Goal: Information Seeking & Learning: Learn about a topic

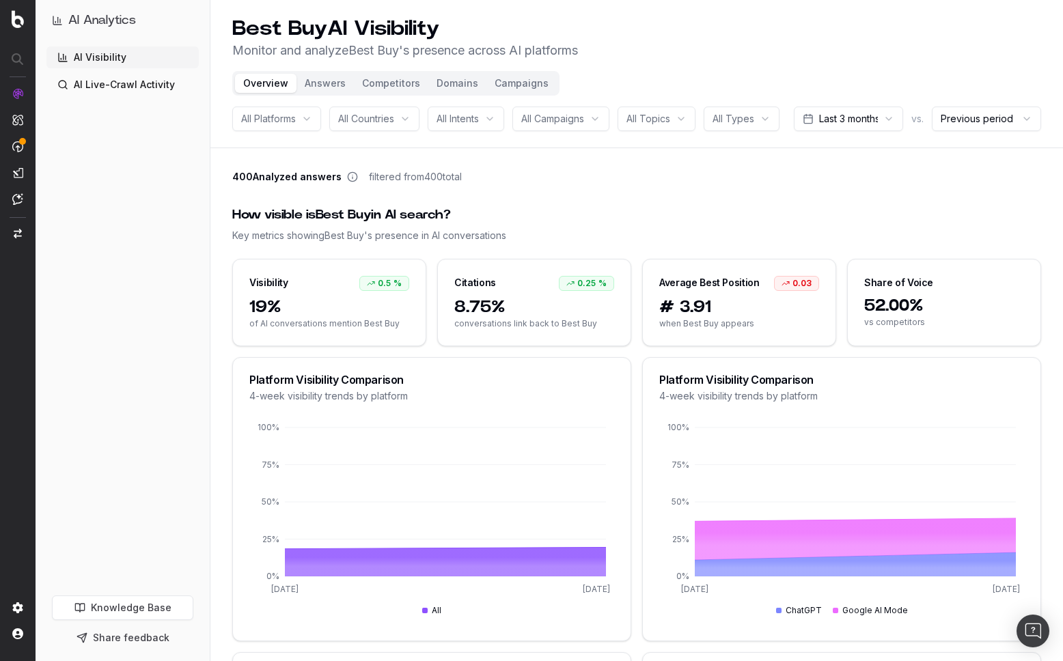
scroll to position [80, 0]
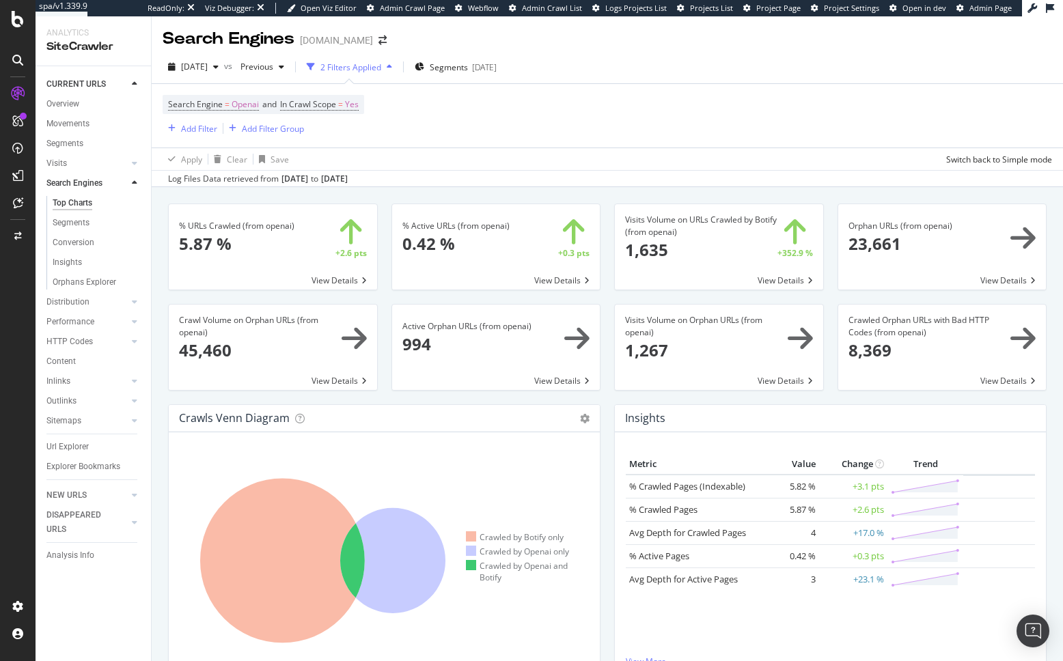
click at [243, 102] on span "Openai" at bounding box center [245, 104] width 27 height 19
drag, startPoint x: 218, startPoint y: 142, endPoint x: 230, endPoint y: 143, distance: 12.4
click at [218, 142] on div "OpenAI" at bounding box center [255, 137] width 150 height 22
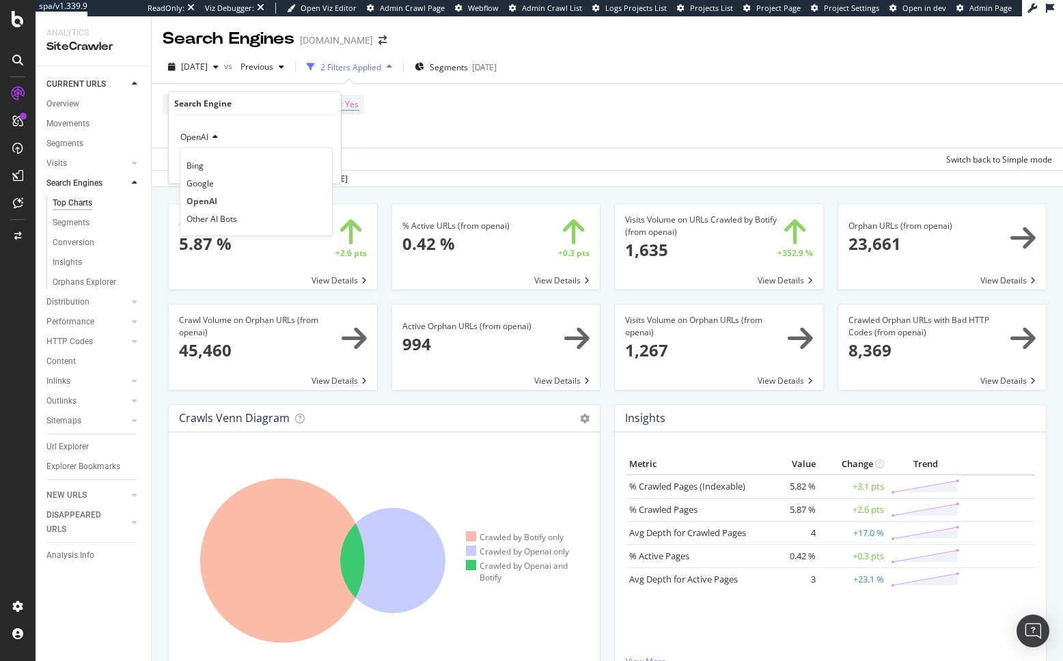
drag, startPoint x: 490, startPoint y: 133, endPoint x: 396, endPoint y: 113, distance: 96.3
click at [486, 132] on div "Search Engine = Openai and In Crawl Scope = Yes Add Filter Add Filter Group" at bounding box center [607, 116] width 889 height 64
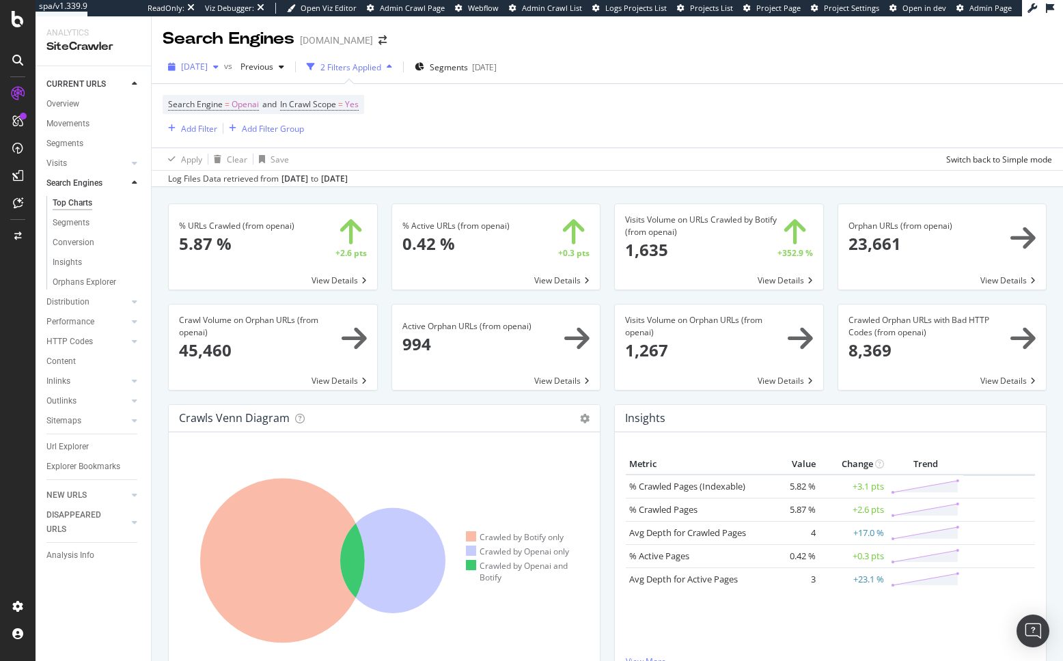
drag, startPoint x: 231, startPoint y: 66, endPoint x: 234, endPoint y: 77, distance: 10.8
click at [208, 66] on span "2025 May. 28th" at bounding box center [194, 67] width 27 height 12
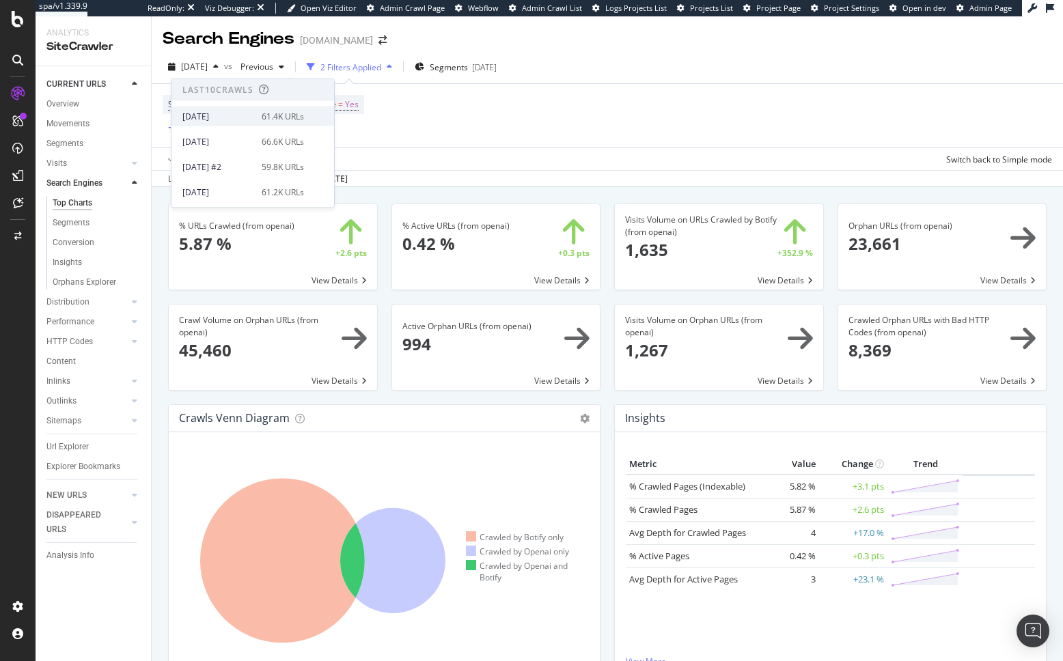
click at [239, 113] on div "[DATE]" at bounding box center [217, 116] width 71 height 12
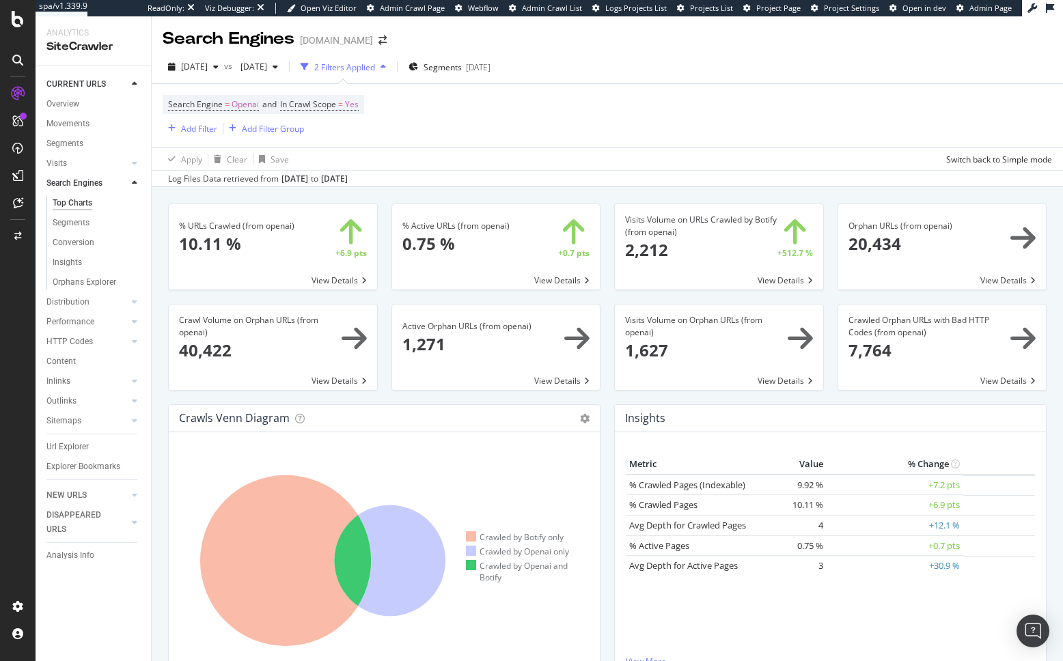
click at [396, 190] on div "% URLs Crawled (from openai) × Close Chart search-engines-openai-main-metric-cr…" at bounding box center [607, 509] width 911 height 645
click at [267, 66] on span "2025 Apr. 16th" at bounding box center [251, 67] width 32 height 12
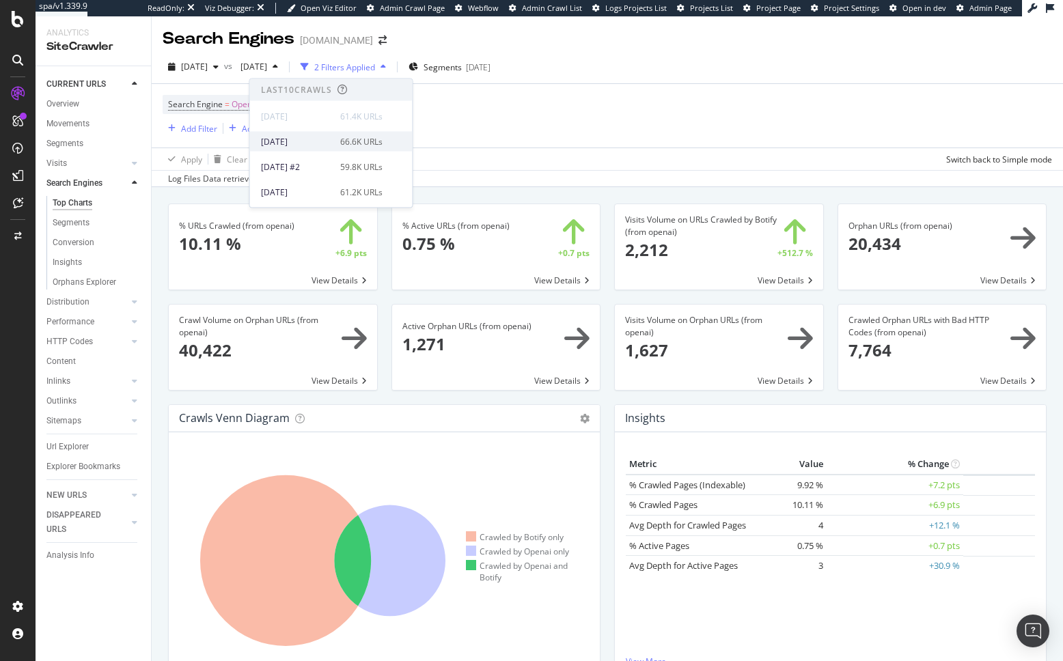
click at [303, 140] on div "2025 Oct. 1st" at bounding box center [296, 141] width 71 height 12
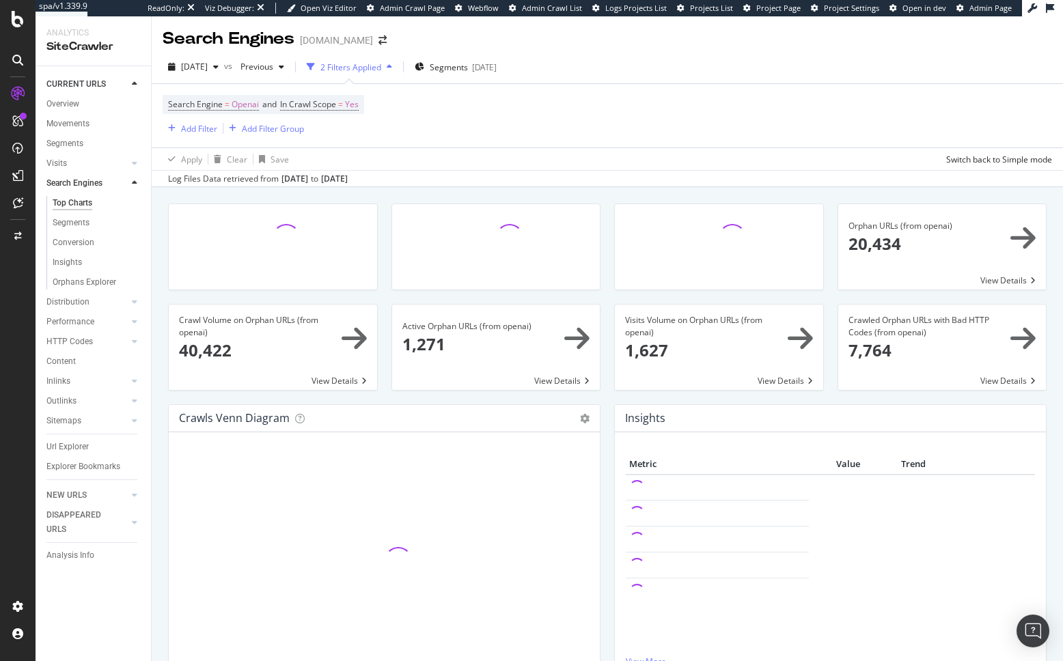
drag, startPoint x: 94, startPoint y: 211, endPoint x: 400, endPoint y: 5, distance: 369.7
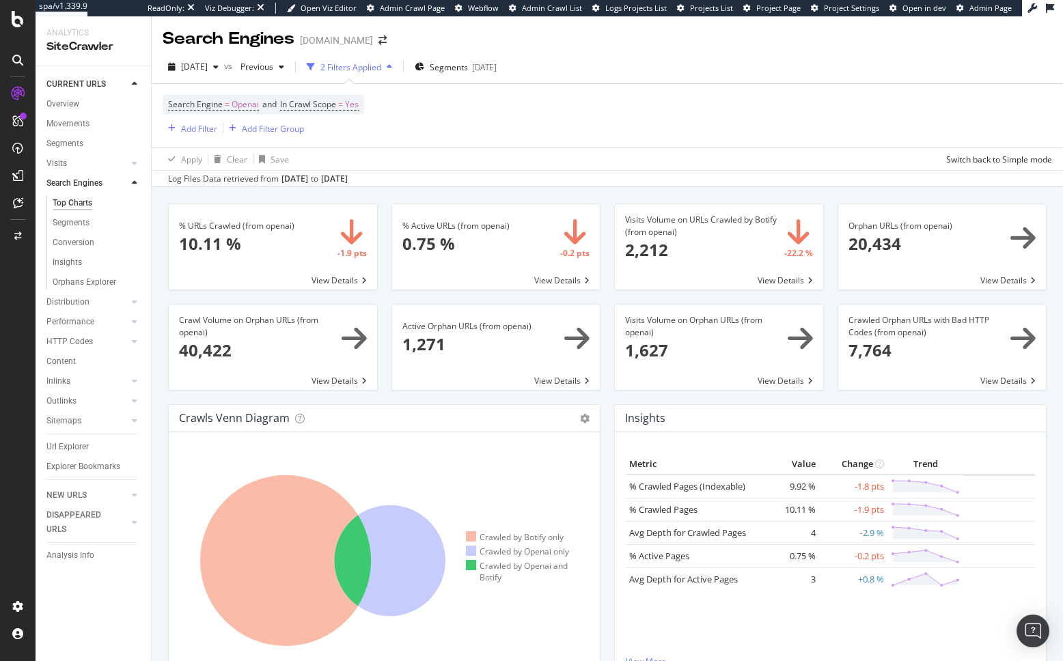
drag, startPoint x: 158, startPoint y: 241, endPoint x: 147, endPoint y: 212, distance: 31.6
click at [157, 241] on div "% URLs Crawled (from openai) × Close Chart search-engines-openai-main-metric-cr…" at bounding box center [607, 509] width 911 height 645
click at [0, 0] on div "Intelligence ActionBoard AlertPanel" at bounding box center [18, 330] width 36 height 661
click at [161, 213] on div "% URLs Crawled (from openai) × Close Chart search-engines-openai-main-metric-cr…" at bounding box center [607, 509] width 911 height 645
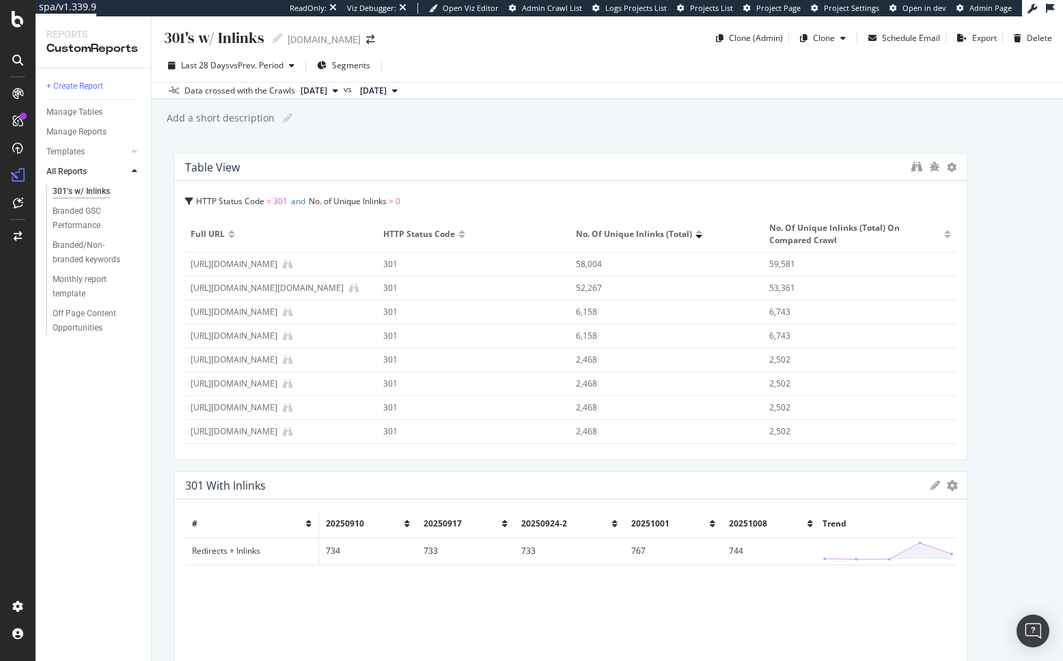
click at [166, 202] on div "301's w/ Inlinks 301's w/ Inlinks www.converse.com Clone (Admin) Clone Schedule…" at bounding box center [607, 338] width 911 height 645
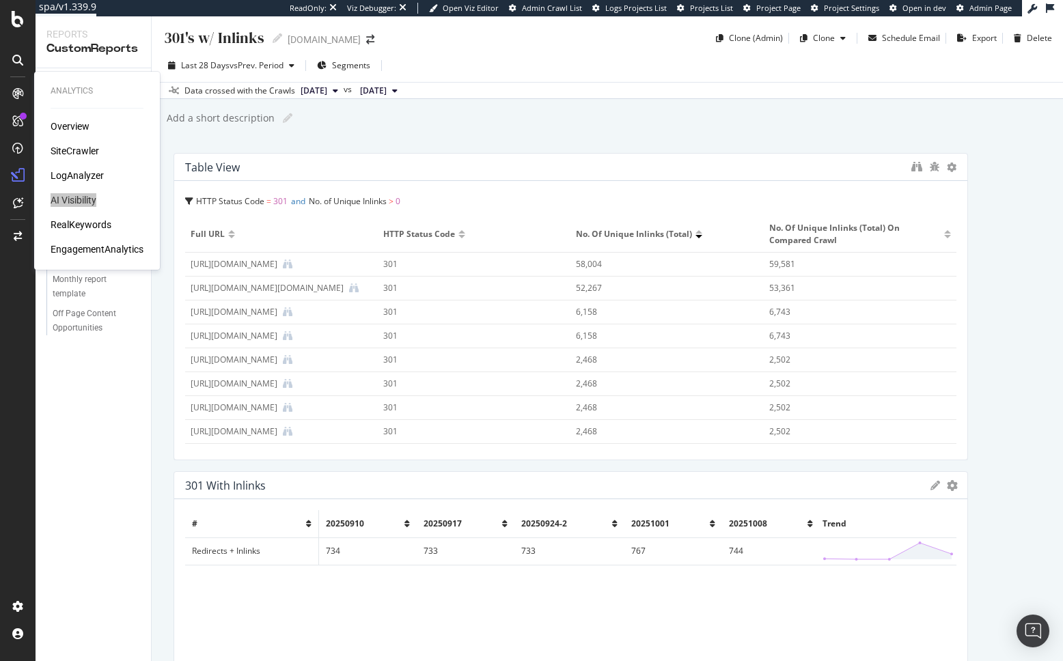
click at [0, 0] on div "Analytics Overview SiteCrawler LogAnalyzer AI Visibility RealKeywords Engagemen…" at bounding box center [18, 330] width 36 height 661
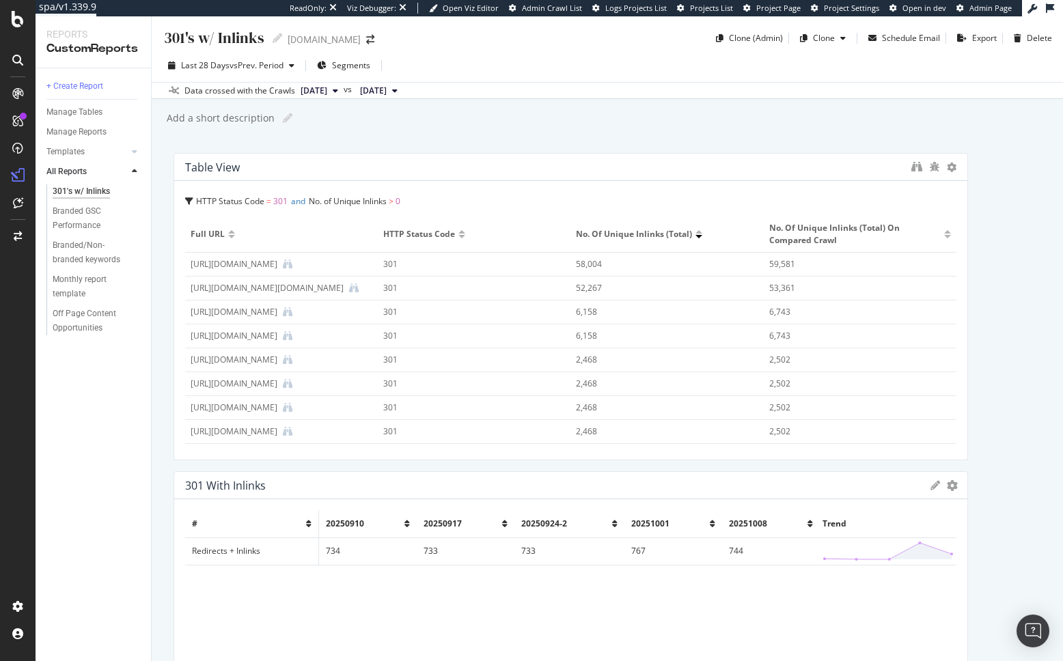
click at [125, 378] on div "+ Create Report Manage Tables Manage Reports Templates AI Bots in Search Busine…" at bounding box center [93, 364] width 115 height 593
click at [102, 316] on div "Off Page Content Opportunities" at bounding box center [92, 321] width 79 height 29
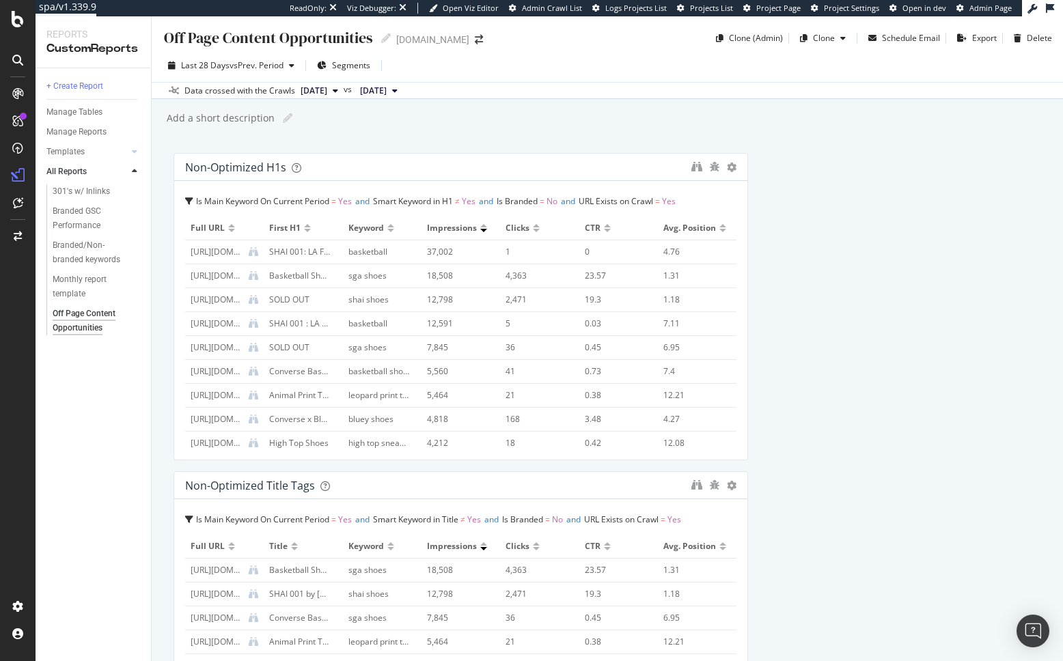
click at [490, 137] on div "Off Page Content Opportunities Off Page Content Opportunities www.converse.com …" at bounding box center [607, 338] width 911 height 645
click at [167, 273] on div "Off Page Content Opportunities Off Page Content Opportunities www.converse.com …" at bounding box center [607, 338] width 911 height 645
drag, startPoint x: 861, startPoint y: 334, endPoint x: 817, endPoint y: 322, distance: 46.1
click at [552, 141] on div "Off Page Content Opportunities Off Page Content Opportunities www.converse.com …" at bounding box center [607, 338] width 911 height 645
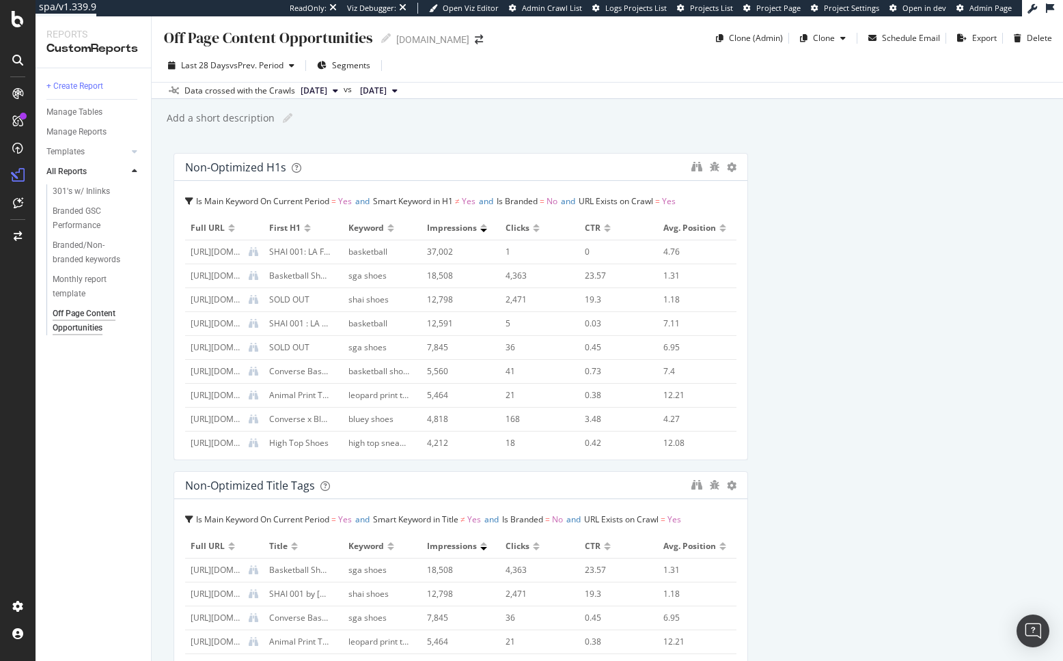
click at [457, 137] on div "Off Page Content Opportunities Off Page Content Opportunities www.converse.com …" at bounding box center [607, 338] width 911 height 645
click at [341, 64] on span "Segments" at bounding box center [351, 65] width 38 height 12
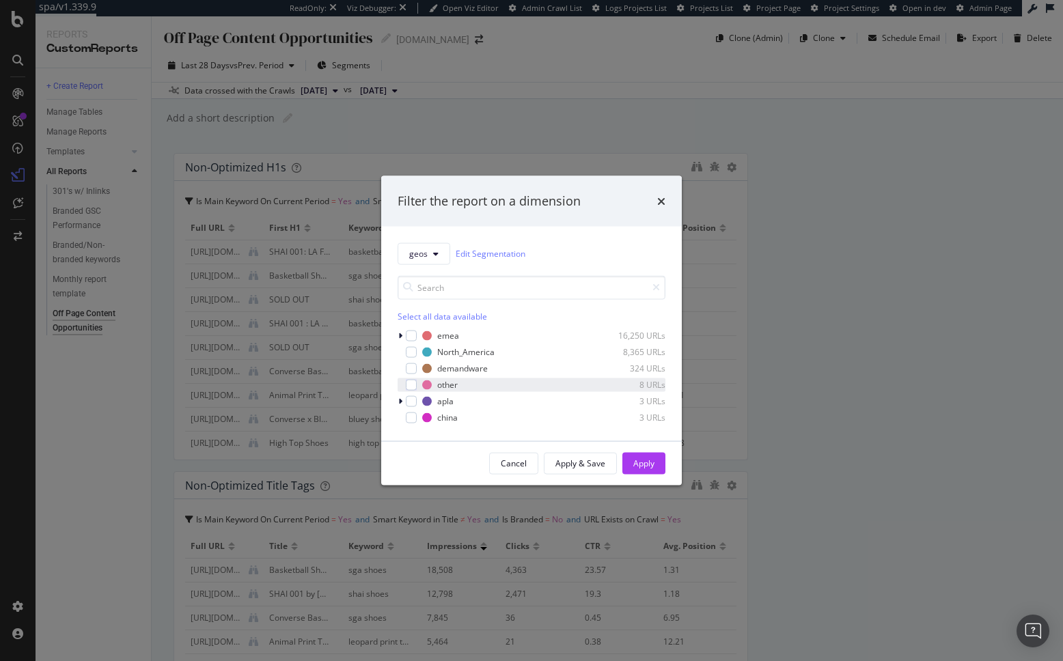
drag, startPoint x: 415, startPoint y: 335, endPoint x: 540, endPoint y: 378, distance: 132.0
click at [415, 335] on div "modal" at bounding box center [411, 335] width 11 height 11
click at [658, 462] on button "Apply" at bounding box center [643, 463] width 43 height 22
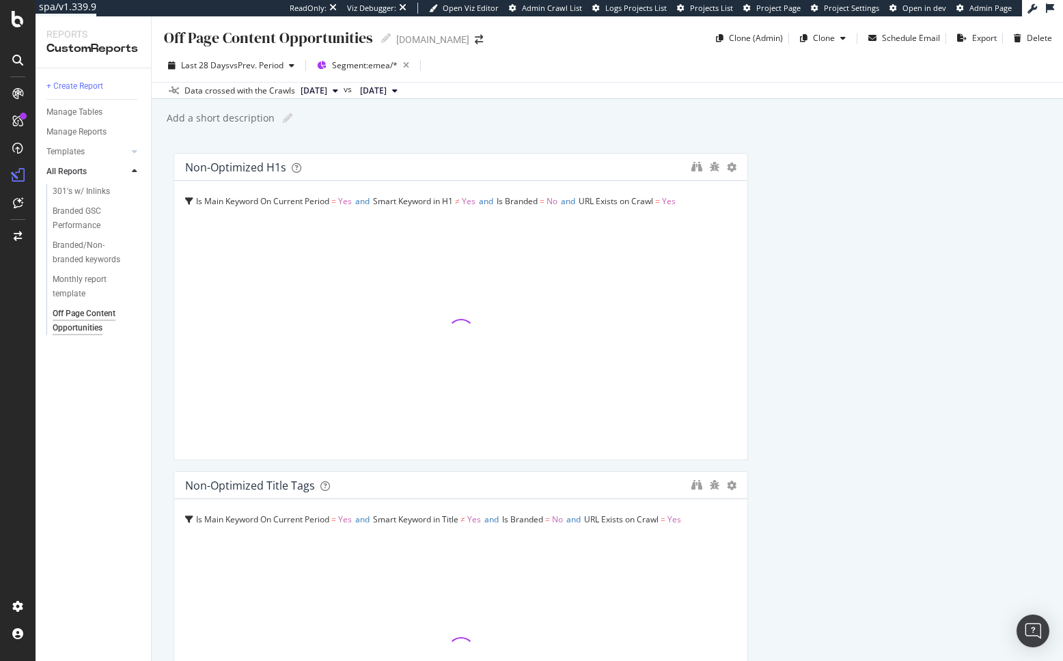
click at [169, 224] on div "Off Page Content Opportunities Off Page Content Opportunities www.converse.com …" at bounding box center [607, 338] width 911 height 645
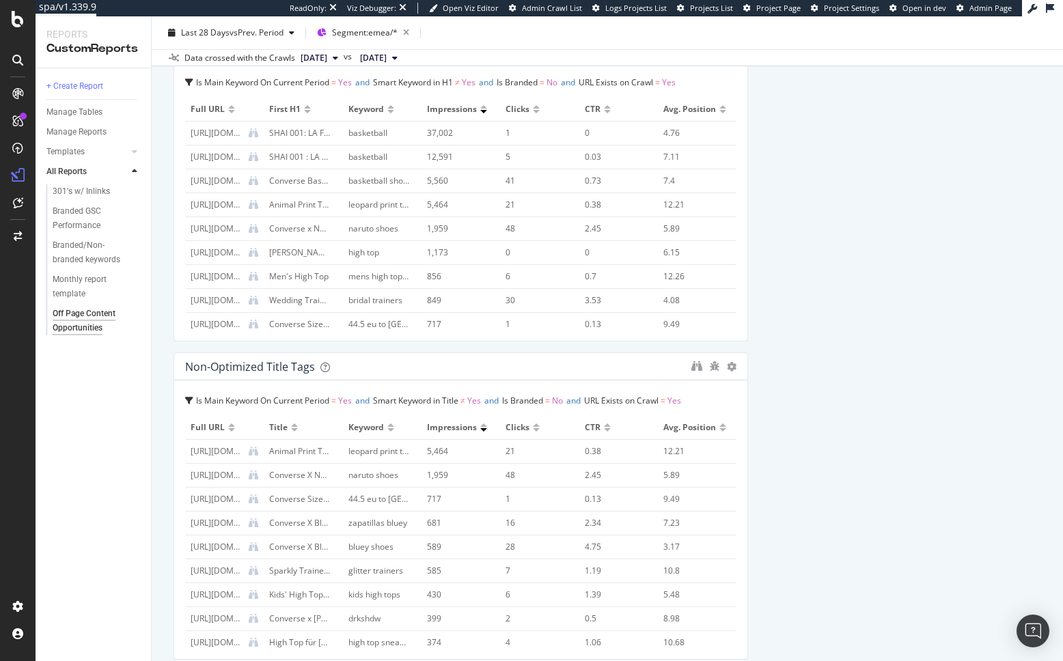
scroll to position [208, 0]
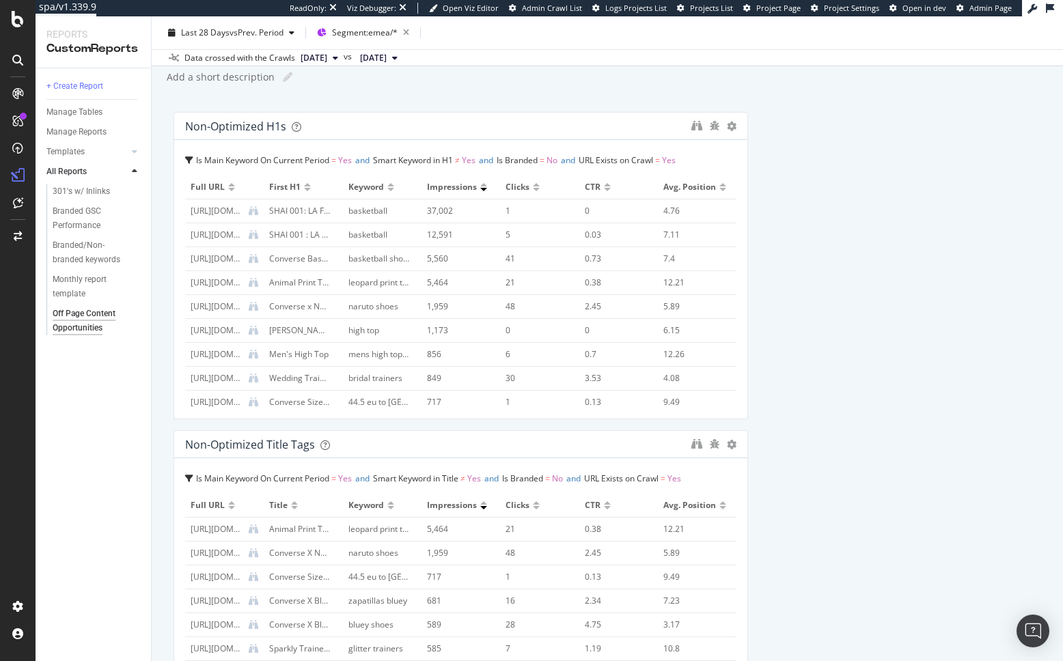
scroll to position [0, 0]
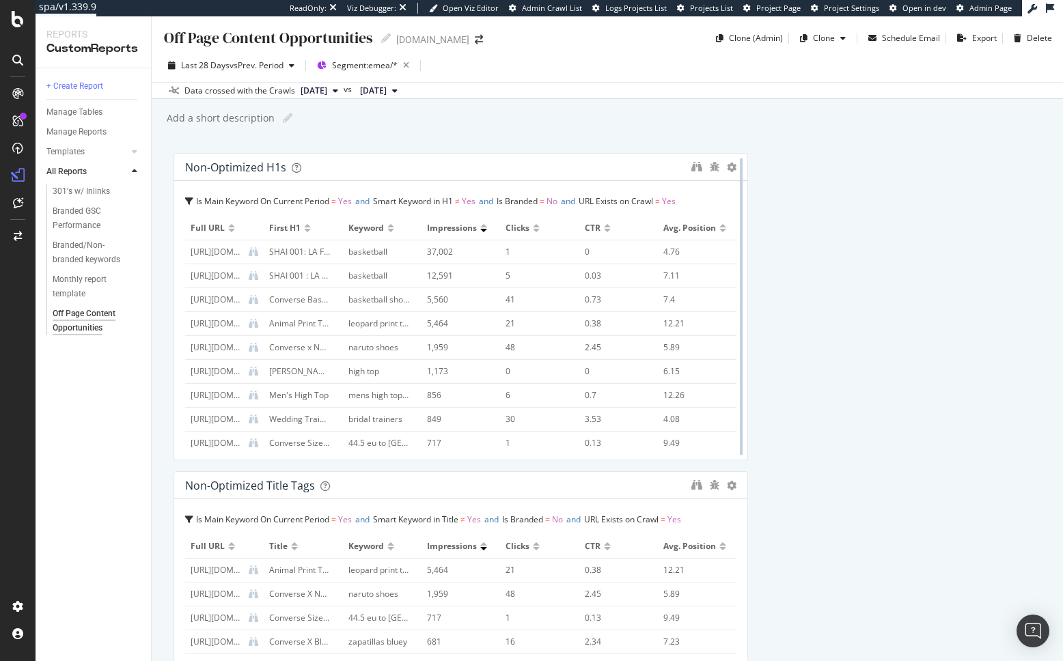
drag, startPoint x: 116, startPoint y: 418, endPoint x: 84, endPoint y: 327, distance: 96.4
click at [115, 417] on div "+ Create Report Manage Tables Manage Reports Templates AI Bots in Search Busine…" at bounding box center [93, 364] width 115 height 593
click at [85, 283] on div "Monthly report template" at bounding box center [91, 287] width 77 height 29
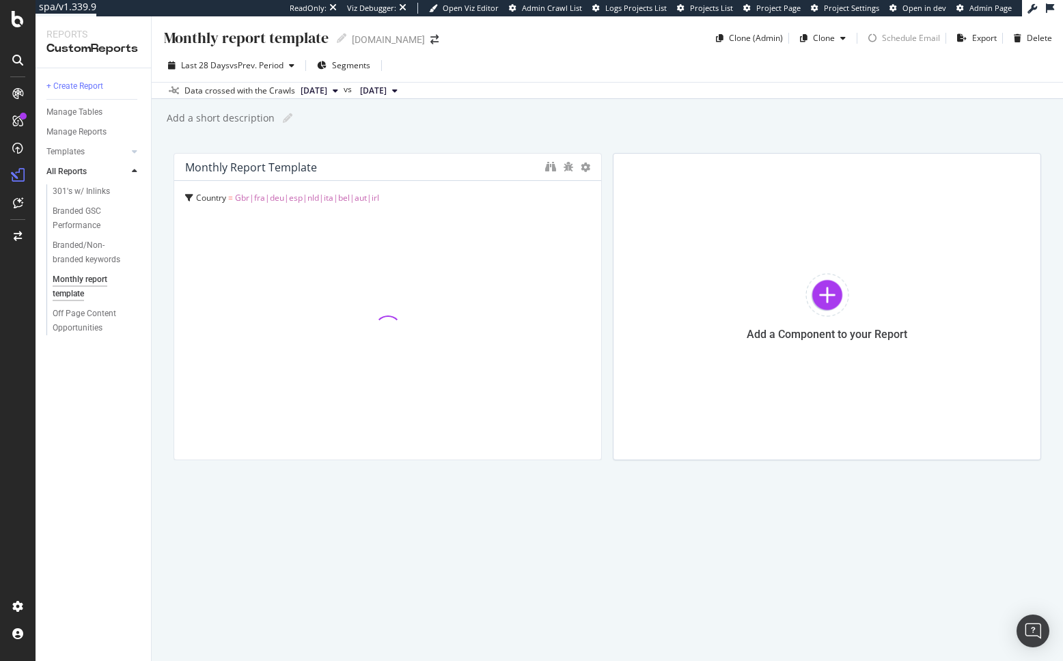
click at [87, 419] on div "+ Create Report Manage Tables Manage Reports Templates AI Bots in Search Busine…" at bounding box center [93, 364] width 115 height 593
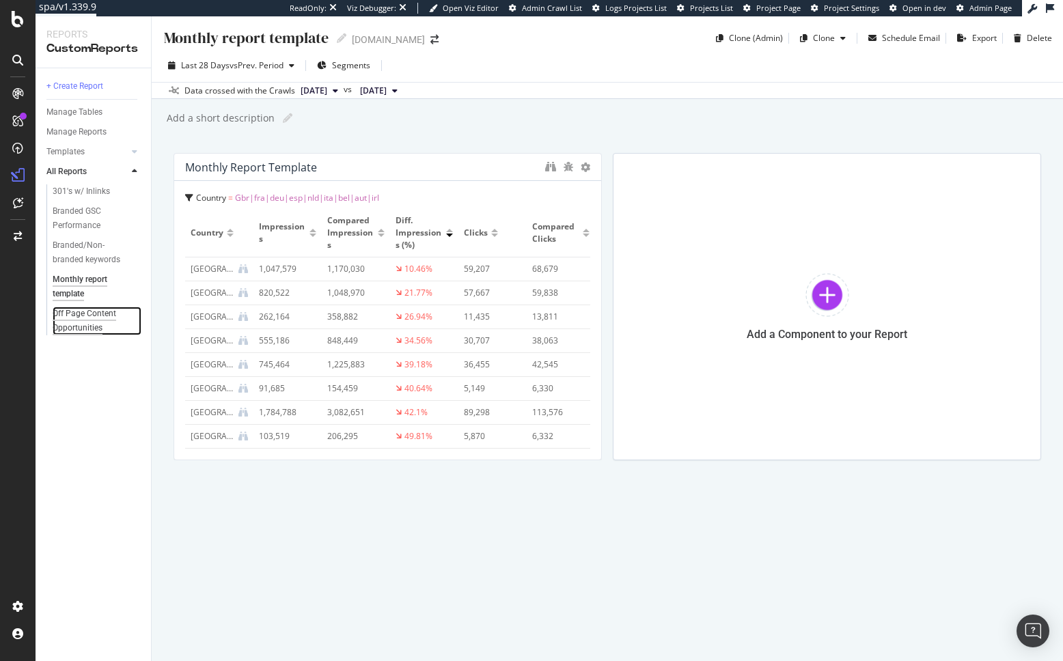
click at [100, 322] on div "Off Page Content Opportunities" at bounding box center [92, 321] width 79 height 29
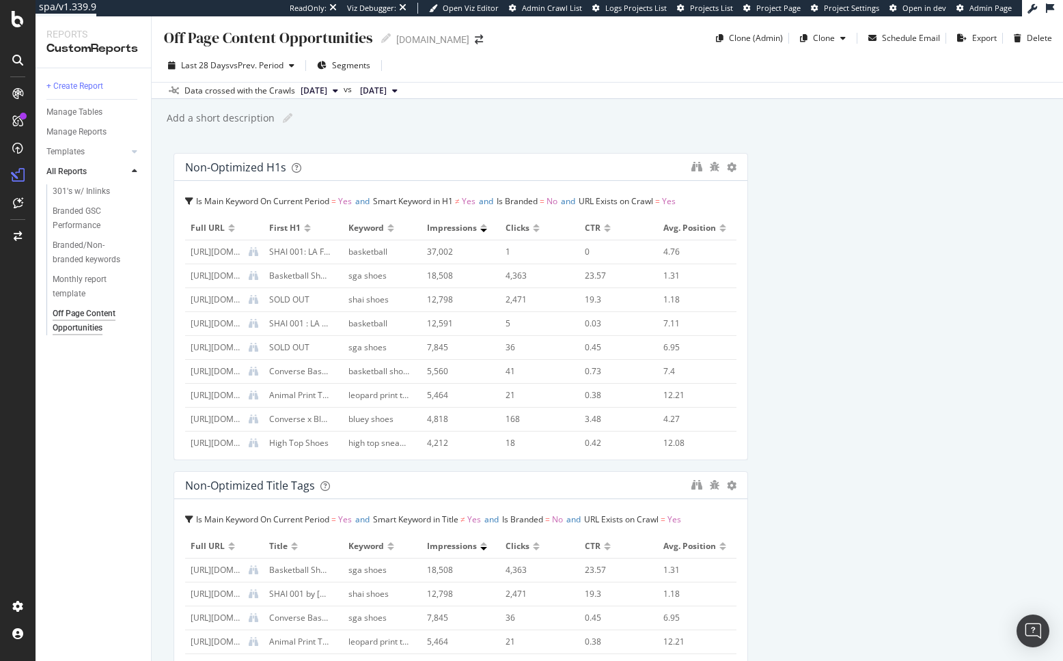
click at [87, 380] on div "+ Create Report Manage Tables Manage Reports Templates AI Bots in Search Busine…" at bounding box center [93, 364] width 115 height 593
click at [158, 287] on div "Off Page Content Opportunities Off Page Content Opportunities www.converse.com …" at bounding box center [607, 338] width 911 height 645
click at [80, 263] on div "Branded/Non-branded keywords" at bounding box center [93, 252] width 80 height 29
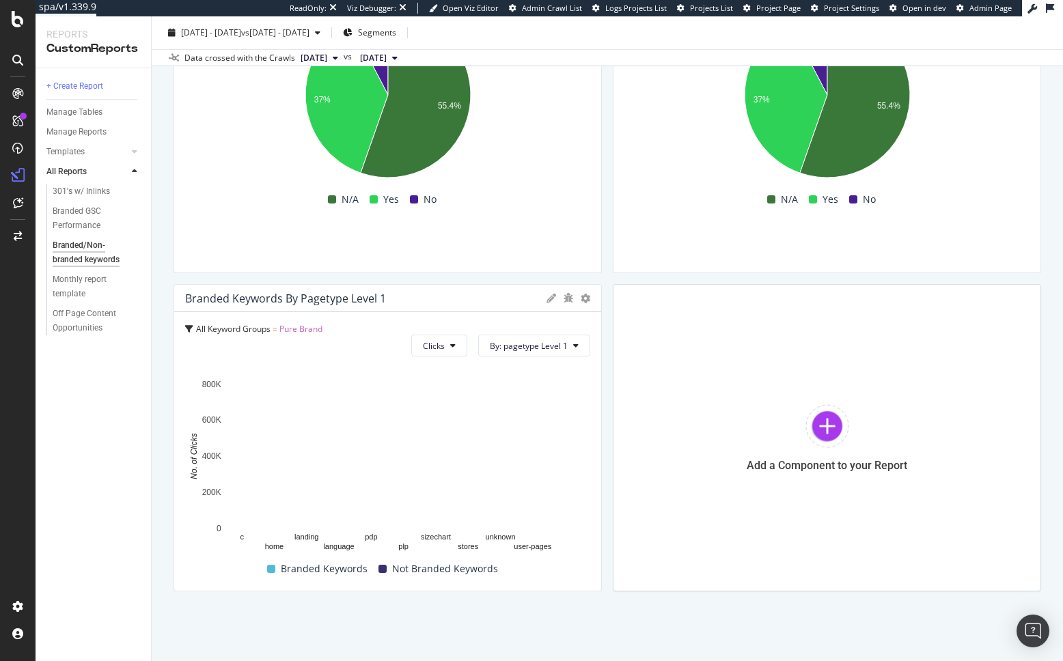
scroll to position [186, 0]
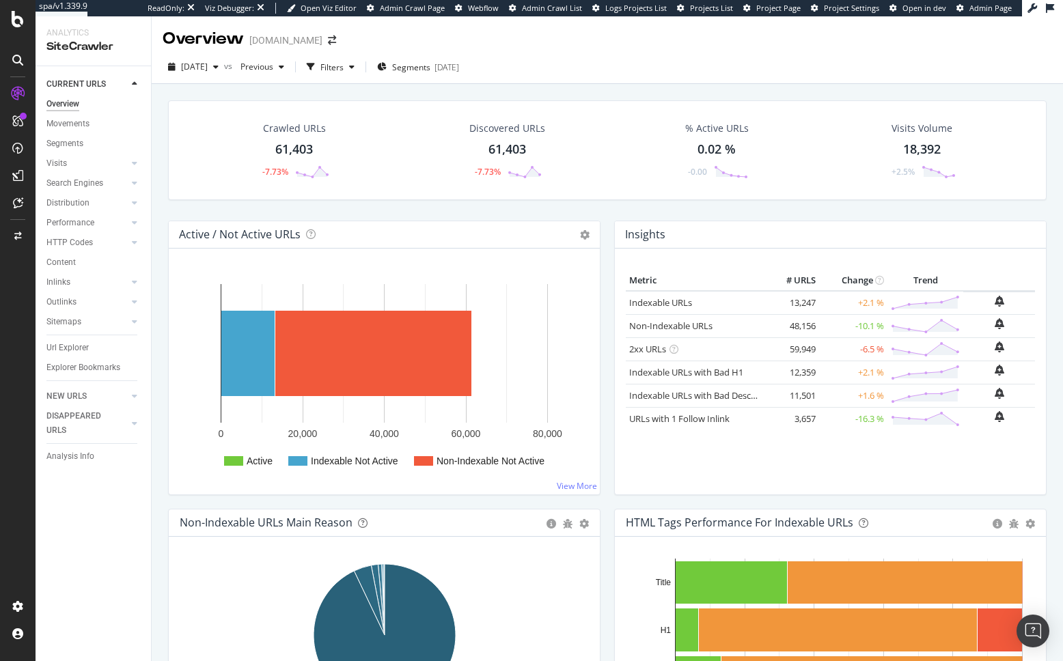
drag, startPoint x: 154, startPoint y: 152, endPoint x: 225, endPoint y: 165, distance: 72.1
click at [154, 152] on div "Crawled URLs 61,403 -7.73% Discovered URLs 61,403 -7.73% % Active URLs 0.02 % -…" at bounding box center [607, 406] width 911 height 645
click at [454, 215] on div "Crawled URLs 61,403 -7.73% Discovered URLs 61,403 -7.73% % Active URLs 0.02 % -…" at bounding box center [607, 160] width 892 height 120
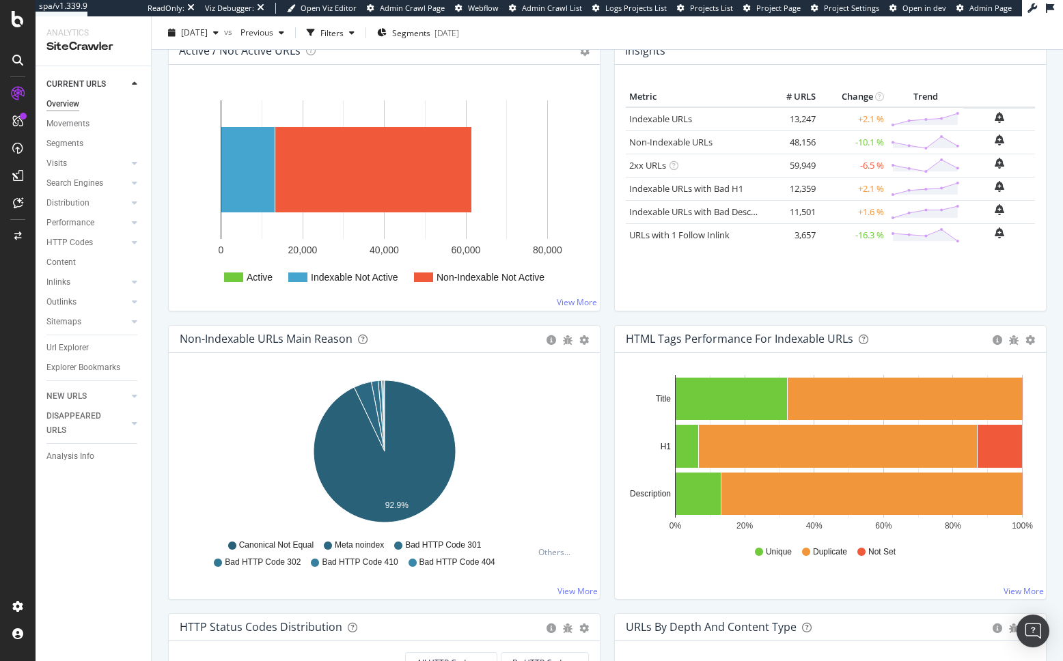
scroll to position [332, 0]
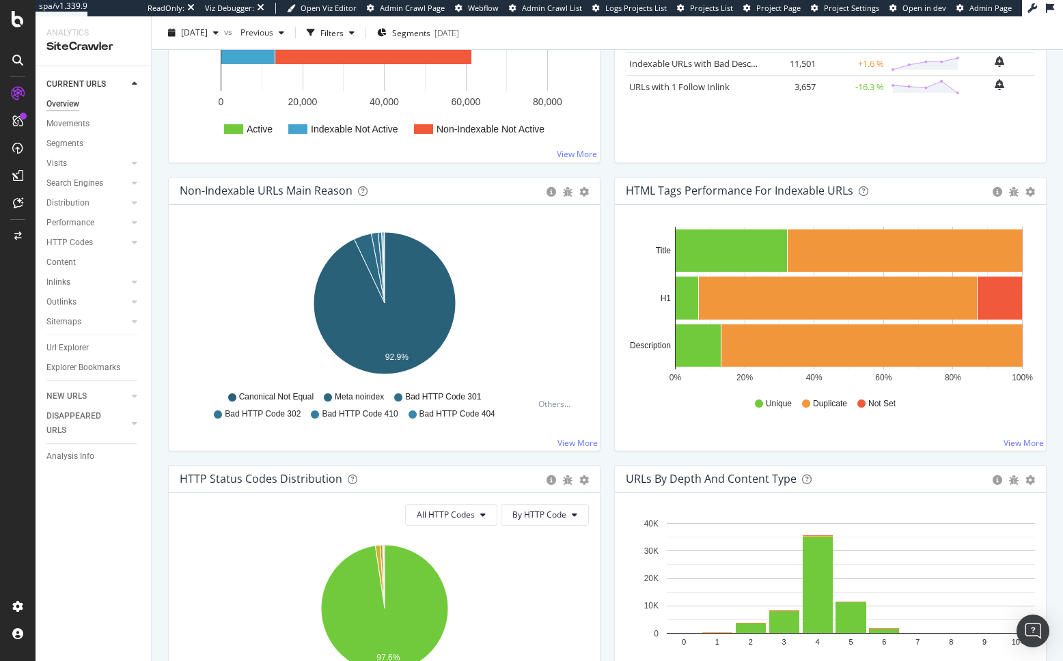
click at [603, 294] on div "Non-Indexable URLs Main Reason Pie Table Export as CSV Add to Custom Report Hol…" at bounding box center [384, 321] width 446 height 288
click at [602, 346] on div "Non-Indexable URLs Main Reason Pie Table Export as CSV Add to Custom Report Hol…" at bounding box center [384, 321] width 446 height 288
click at [603, 286] on div "Non-Indexable URLs Main Reason Pie Table Export as CSV Add to Custom Report Hol…" at bounding box center [384, 321] width 446 height 288
drag, startPoint x: 237, startPoint y: 184, endPoint x: 230, endPoint y: 179, distance: 9.3
click at [230, 179] on div "Non-Indexable URLs Main Reason Pie Table Export as CSV Add to Custom Report" at bounding box center [384, 191] width 431 height 27
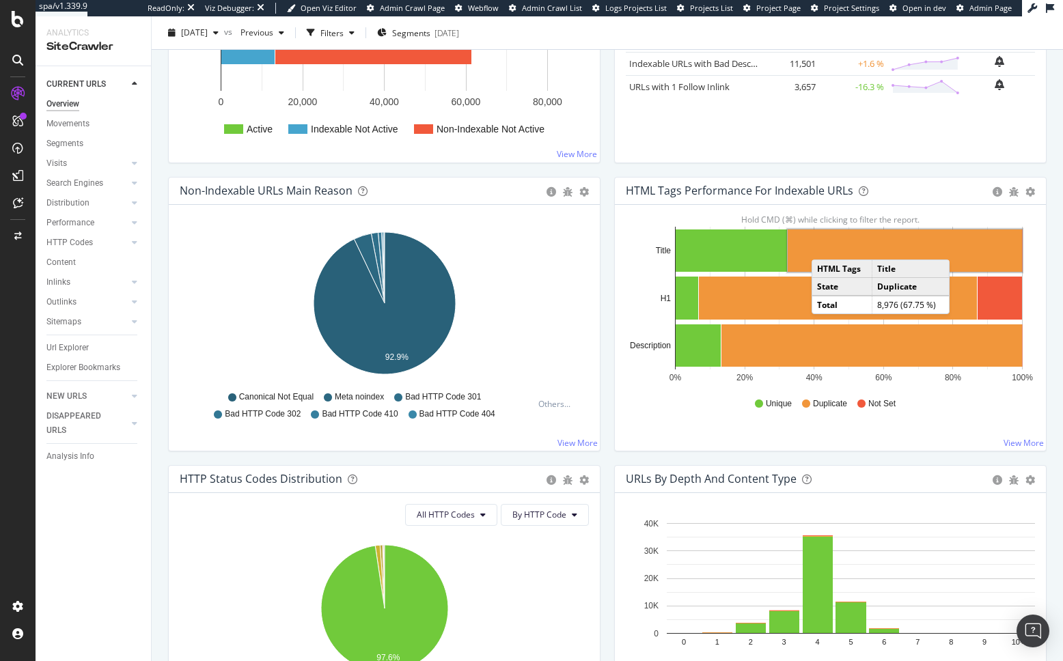
drag, startPoint x: 825, startPoint y: 246, endPoint x: 680, endPoint y: 210, distance: 149.9
click at [825, 246] on rect "A chart." at bounding box center [905, 251] width 234 height 42
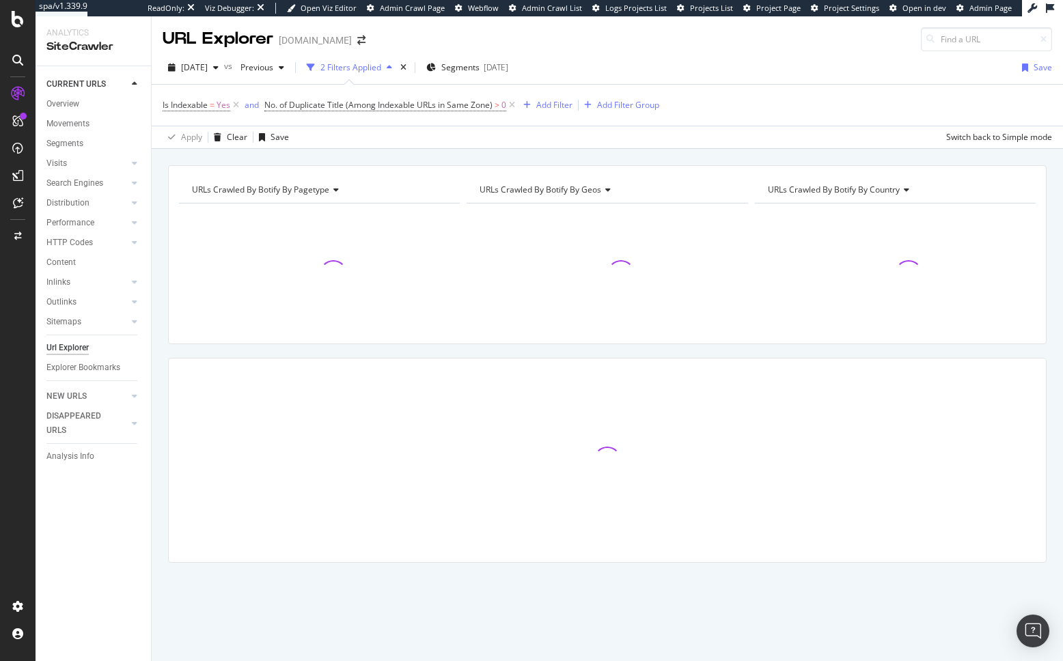
click at [447, 158] on div "URLs Crawled By Botify By pagetype Chart (by Value) Table Expand Export as CSV …" at bounding box center [607, 165] width 911 height 33
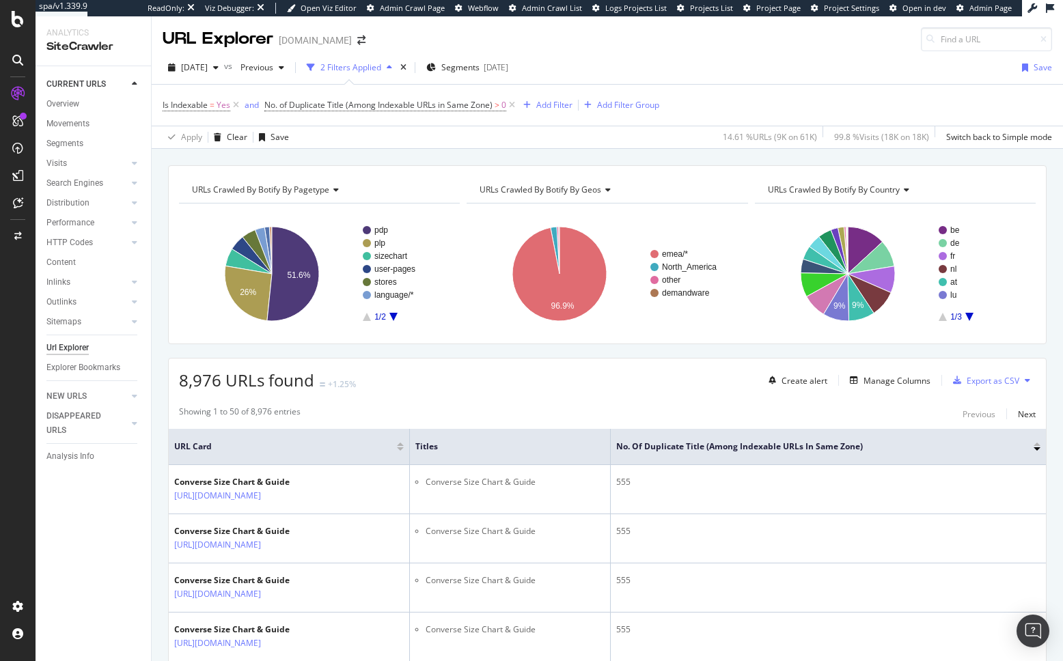
click at [447, 158] on div "URLs Crawled By Botify By pagetype Chart (by Value) Table Expand Export as CSV …" at bounding box center [607, 165] width 911 height 33
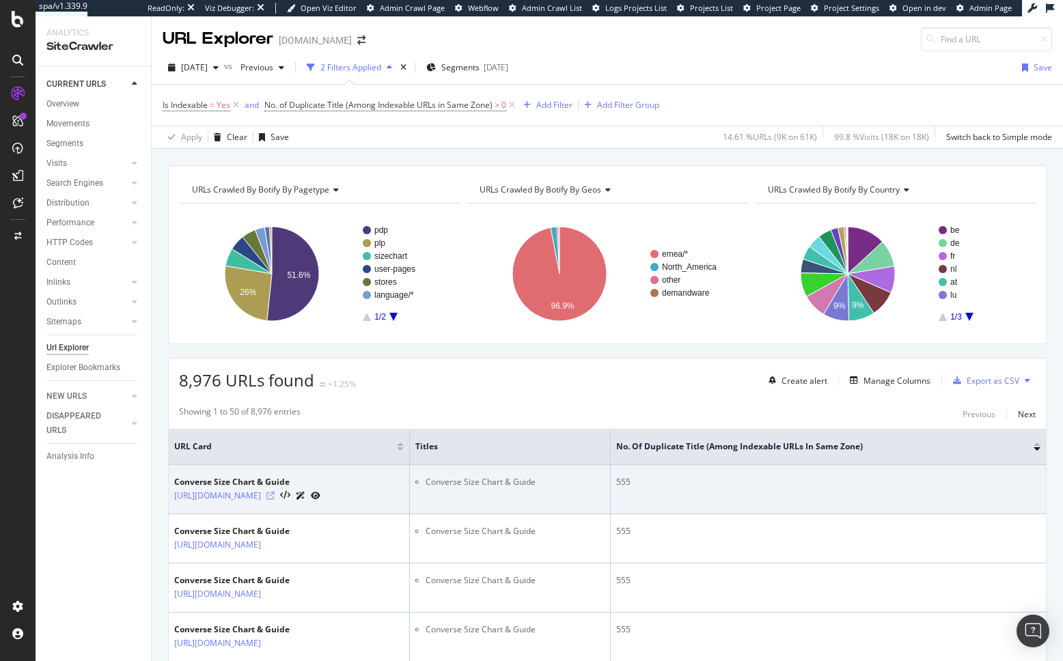
click at [275, 496] on icon at bounding box center [270, 496] width 8 height 8
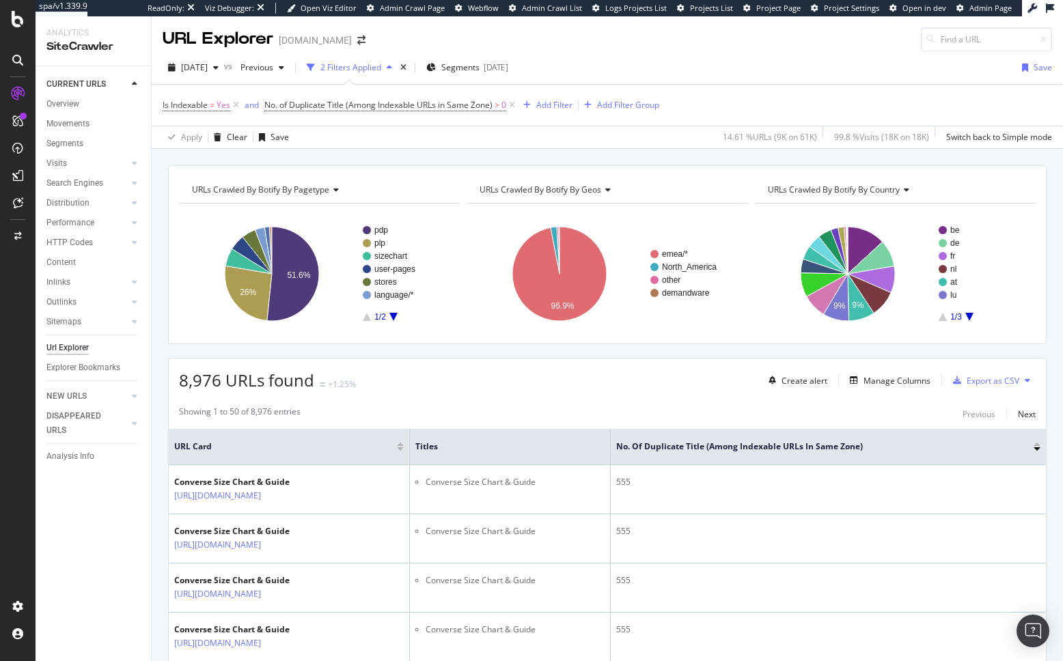
click at [261, 156] on div "URLs Crawled By Botify By pagetype Chart (by Value) Table Expand Export as CSV …" at bounding box center [607, 165] width 911 height 33
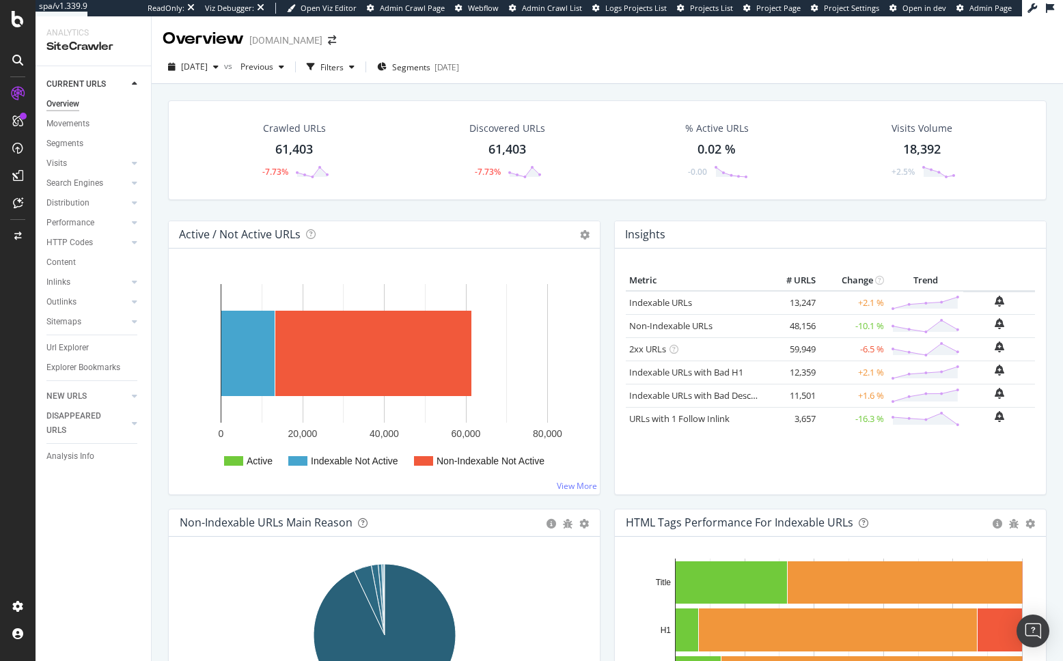
click at [162, 154] on div "Crawled URLs 61,403 -7.73% Discovered URLs 61,403 -7.73% % Active URLs 0.02 % -…" at bounding box center [607, 160] width 892 height 120
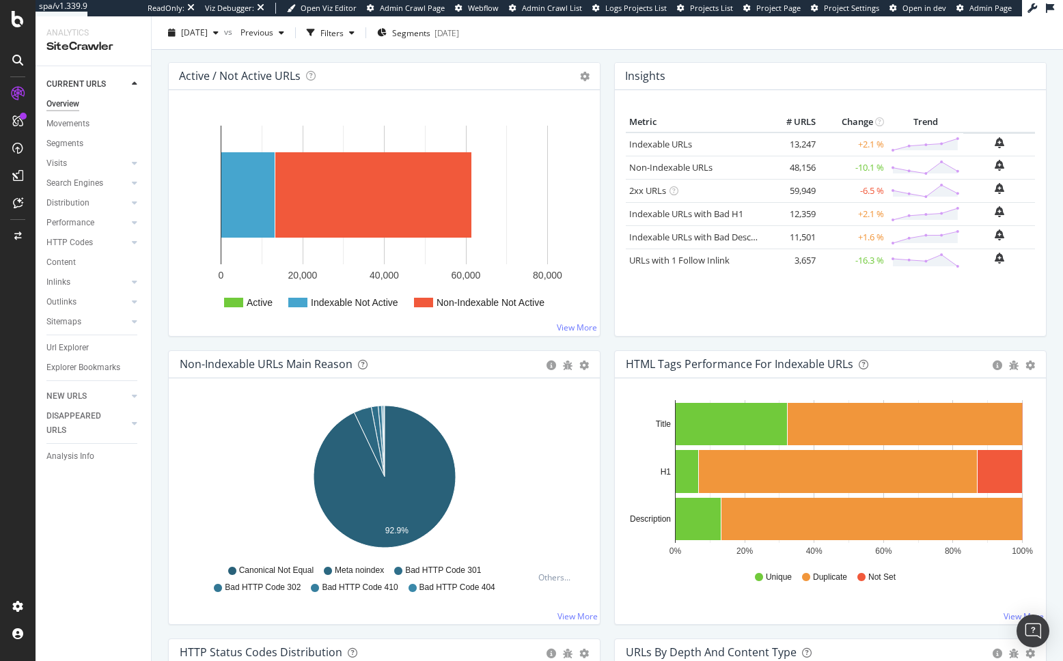
scroll to position [161, 0]
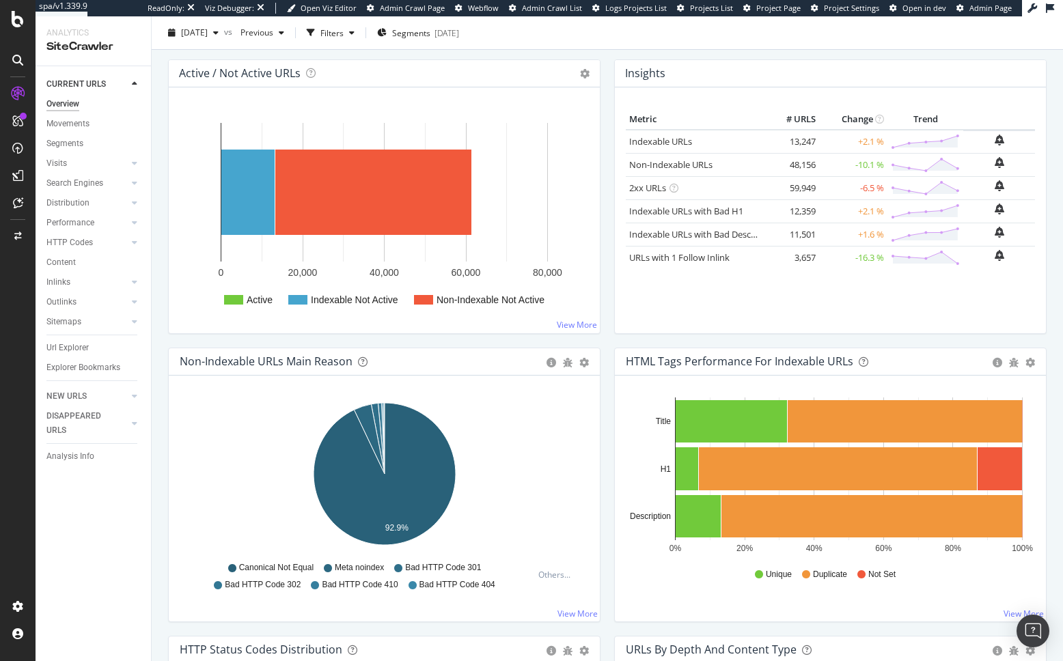
click at [611, 496] on div "HTML Tags Performance for Indexable URLs Bar Bar (by Percentage) Table Export a…" at bounding box center [830, 492] width 446 height 288
click at [612, 366] on div "HTML Tags Performance for Indexable URLs Bar Bar (by Percentage) Table Export a…" at bounding box center [830, 492] width 446 height 288
click at [613, 117] on div "Insights × Close Chart overview-insight-panel - API Requests List Area Type Req…" at bounding box center [830, 203] width 446 height 288
click at [158, 189] on div "Crawled URLs 61,403 -7.73% Discovered URLs 61,403 -7.73% % Active URLs 0.02 % -…" at bounding box center [607, 245] width 911 height 645
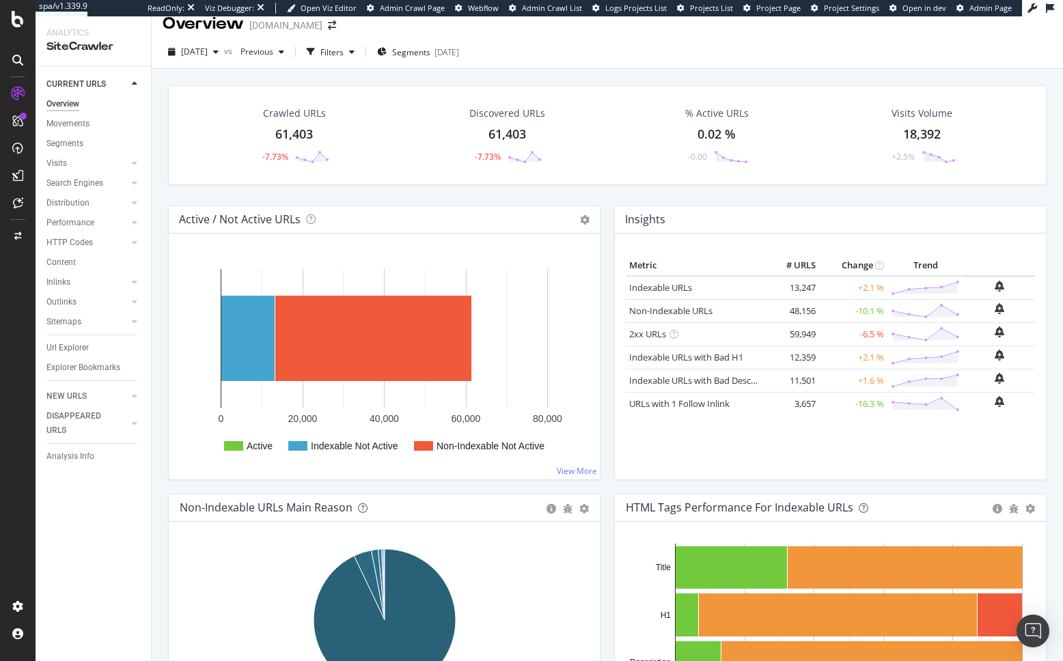
scroll to position [0, 0]
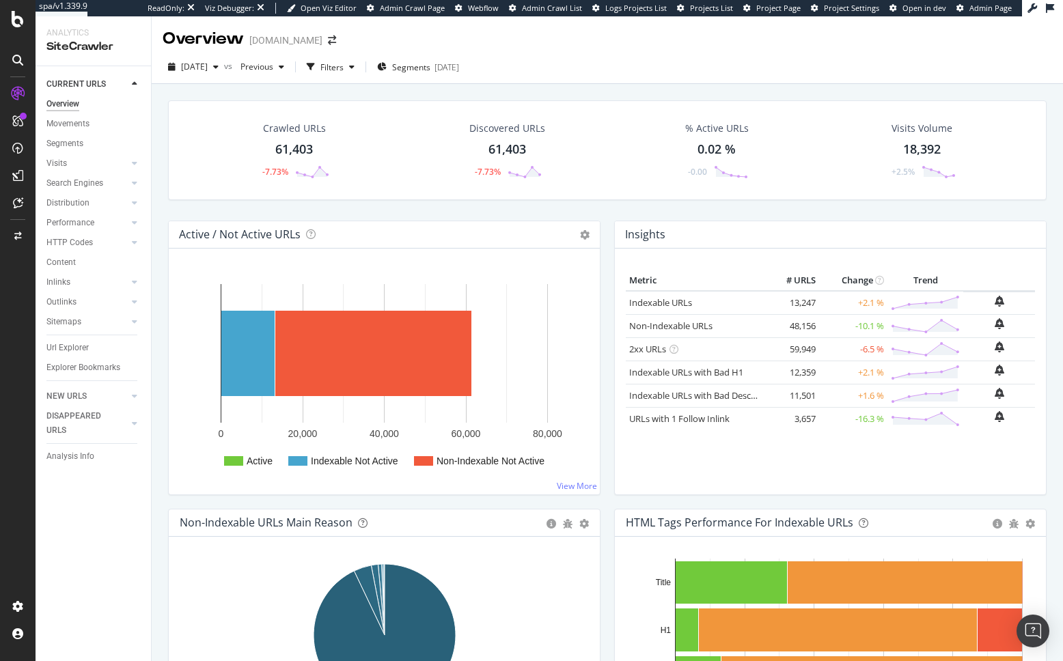
click at [161, 196] on div "Crawled URLs 61,403 -7.73% Discovered URLs 61,403 -7.73% % Active URLs 0.02 % -…" at bounding box center [607, 160] width 892 height 120
click at [161, 219] on div "Crawled URLs 61,403 -7.73% Discovered URLs 61,403 -7.73% % Active URLs 0.02 % -…" at bounding box center [607, 160] width 892 height 120
click at [518, 211] on div "Crawled URLs 61,403 -7.73% Discovered URLs 61,403 -7.73% % Active URLs 0.02 % -…" at bounding box center [607, 160] width 892 height 120
drag, startPoint x: 92, startPoint y: 171, endPoint x: 339, endPoint y: 4, distance: 297.7
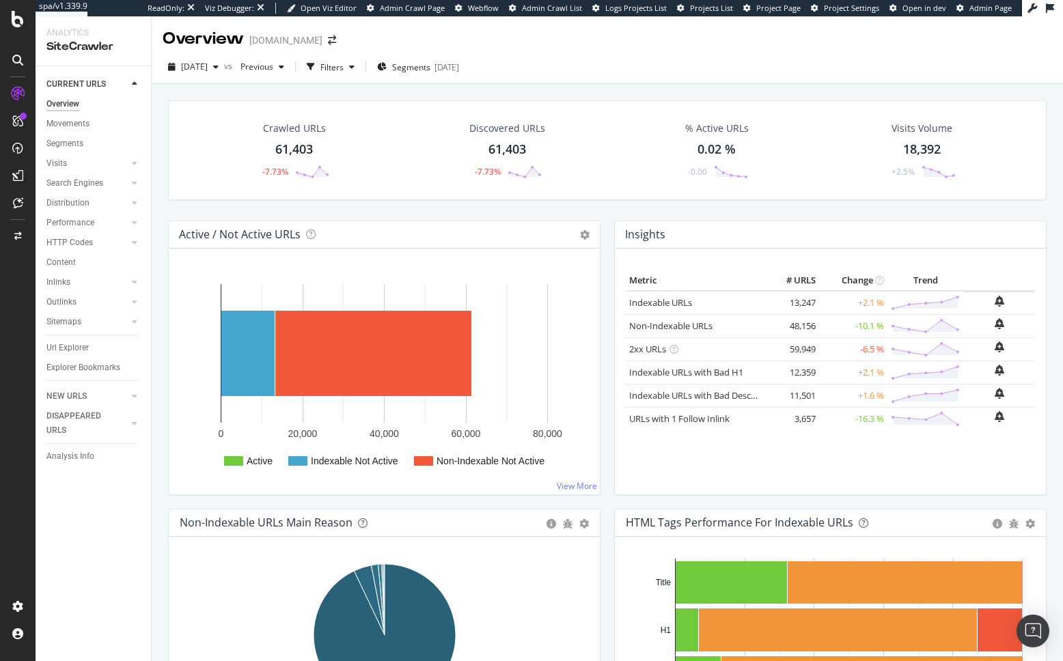
click at [158, 210] on div "Crawled URLs 61,403 -7.73% Discovered URLs 61,403 -7.73% % Active URLs 0.02 % -…" at bounding box center [607, 406] width 911 height 645
click at [161, 230] on div "Active / Not Active URLs Chart (by Value) Chart (by Percentage) Table Expand Ex…" at bounding box center [384, 365] width 446 height 288
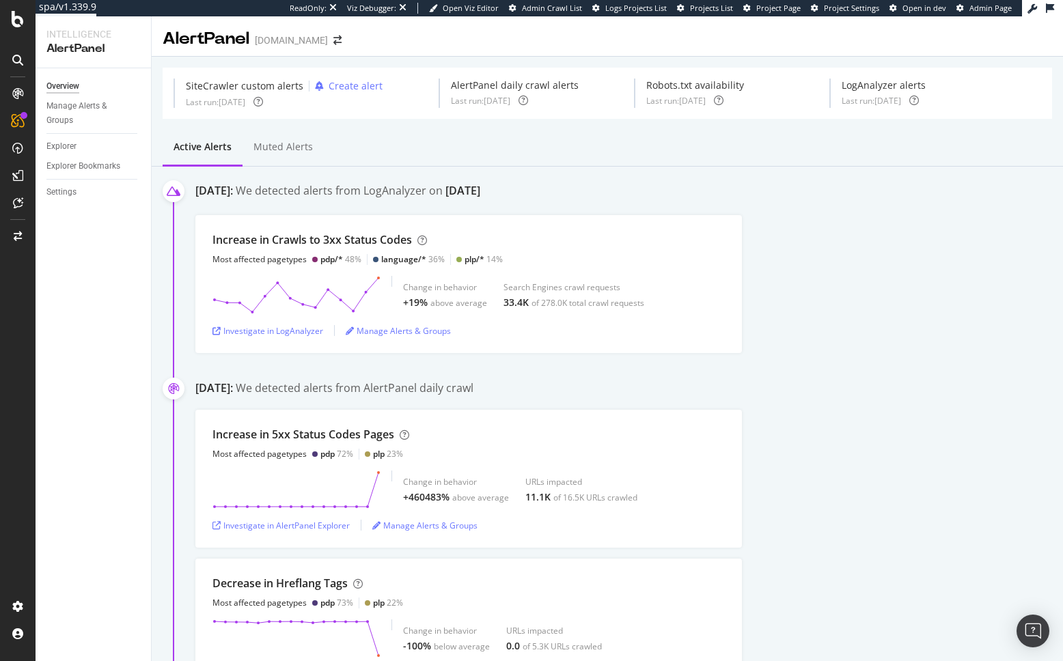
click at [430, 197] on div "We detected alerts from LogAnalyzer on [DATE]" at bounding box center [358, 192] width 245 height 18
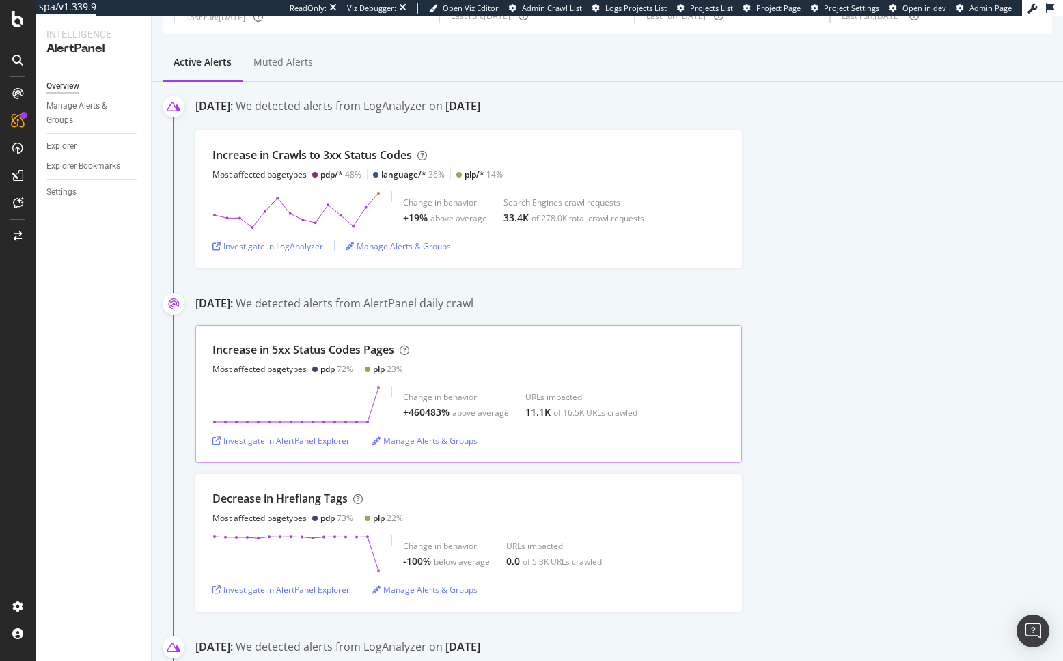
scroll to position [111, 0]
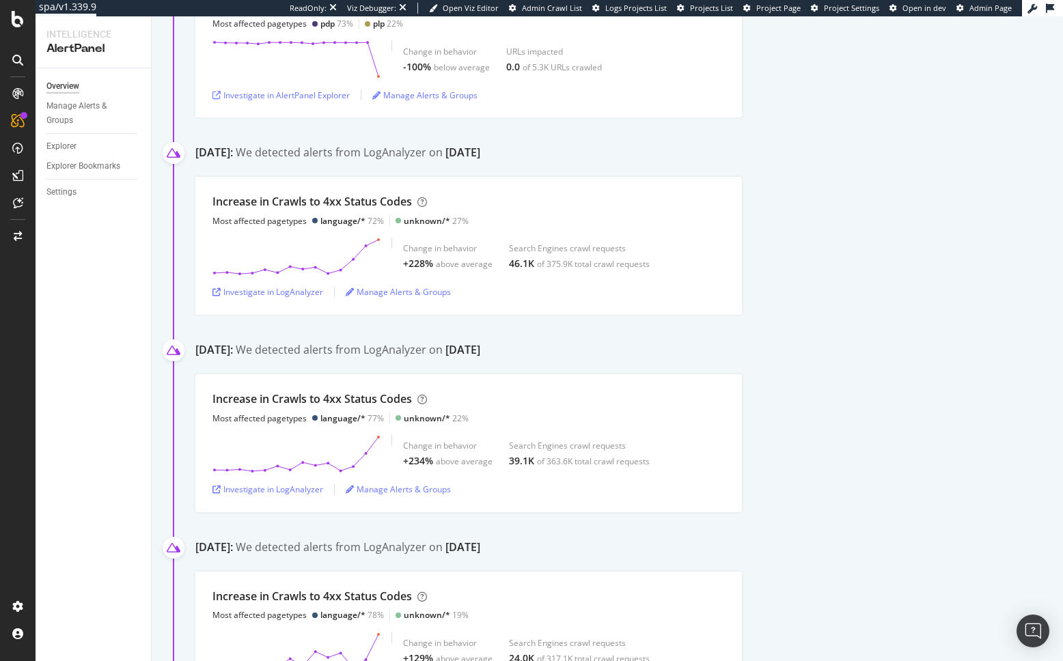
scroll to position [840, 0]
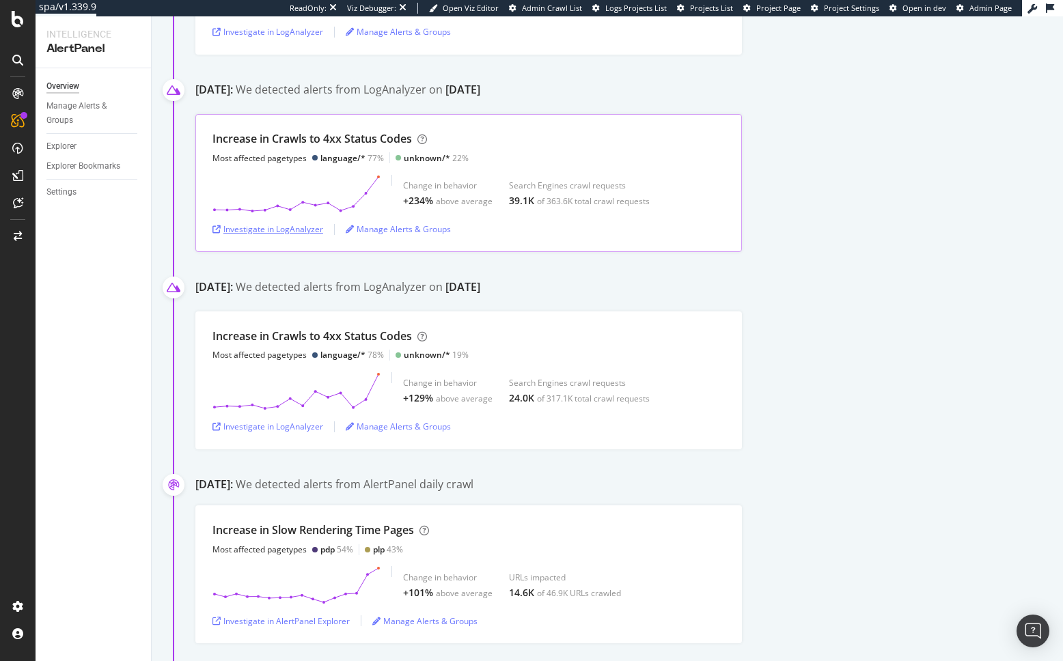
click at [307, 231] on div "Investigate in LogAnalyzer" at bounding box center [267, 229] width 111 height 12
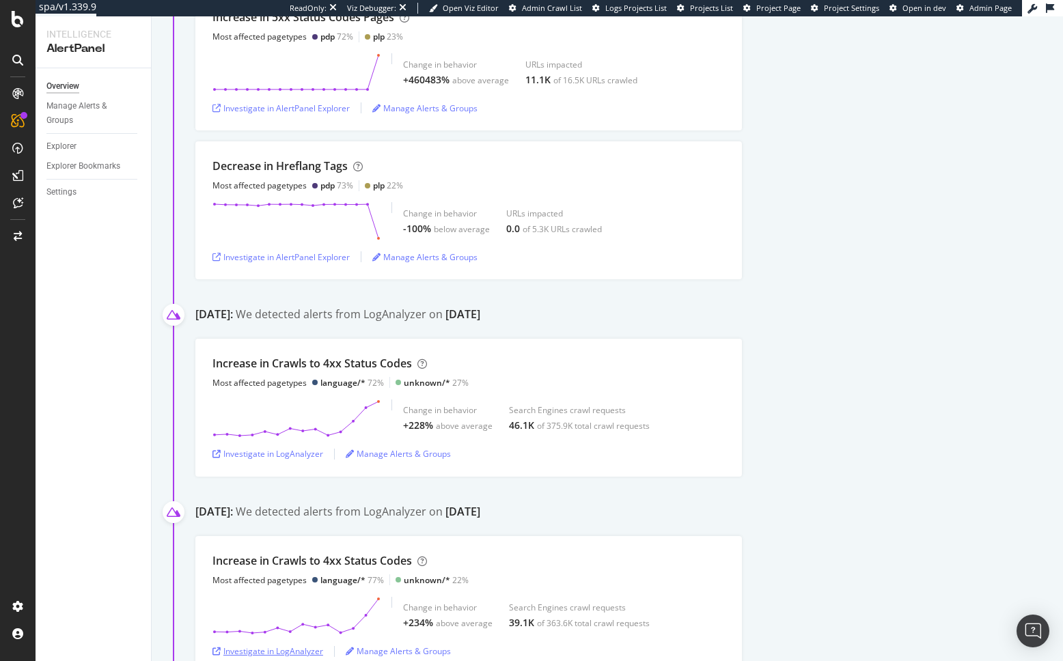
scroll to position [0, 0]
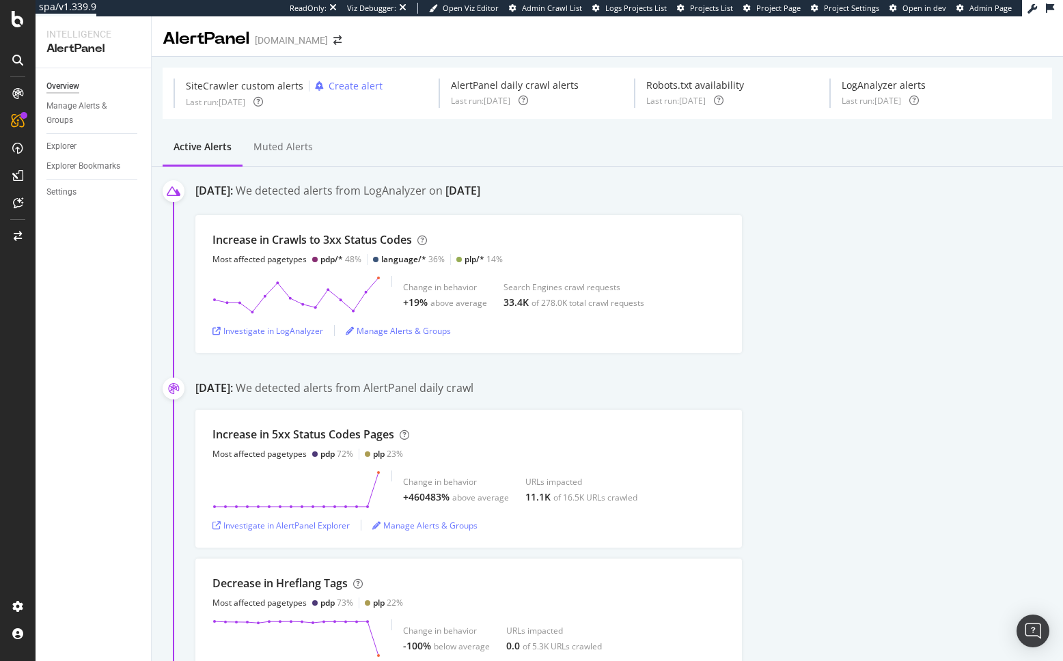
click at [480, 193] on div "We detected alerts from LogAnalyzer on [DATE]" at bounding box center [358, 192] width 245 height 18
drag, startPoint x: 424, startPoint y: 149, endPoint x: 387, endPoint y: 130, distance: 40.9
click at [423, 149] on div "Active alerts Muted alerts" at bounding box center [607, 148] width 911 height 37
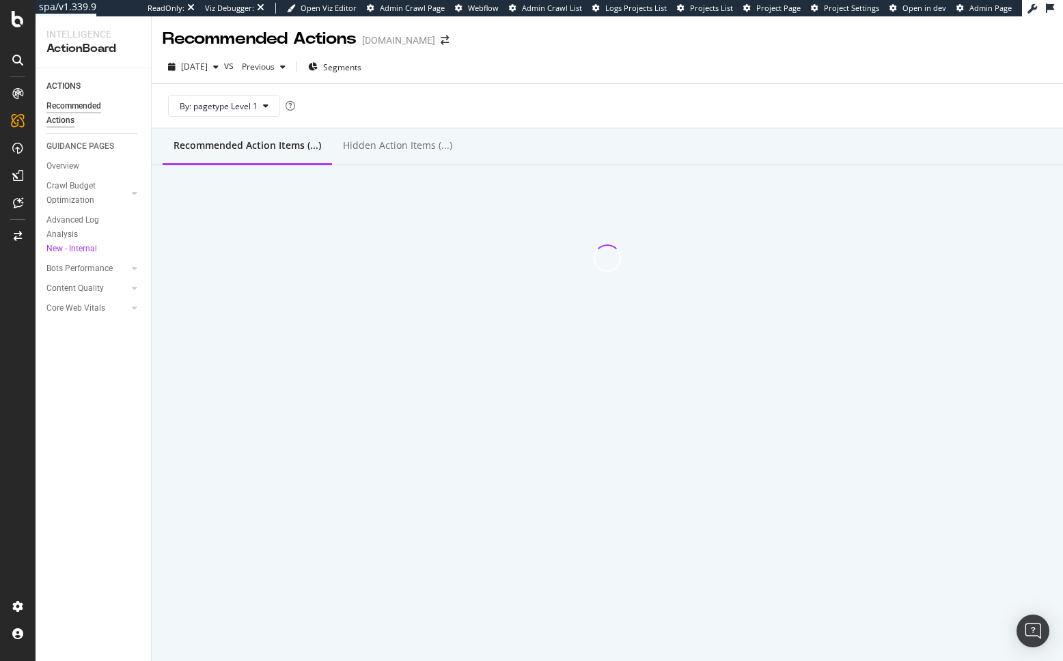
drag, startPoint x: 61, startPoint y: 396, endPoint x: 68, endPoint y: 330, distance: 66.6
click at [61, 396] on div "ACTIONS Recommended Actions GUIDANCE PAGES Overview Crawl Budget Optimization L…" at bounding box center [93, 364] width 115 height 593
click at [398, 108] on div "By: pagetype Level 1" at bounding box center [607, 106] width 889 height 44
click at [109, 463] on div "ACTIONS Recommended Actions GUIDANCE PAGES Overview Crawl Budget Optimization L…" at bounding box center [93, 364] width 115 height 593
drag, startPoint x: 162, startPoint y: 85, endPoint x: 61, endPoint y: 122, distance: 107.6
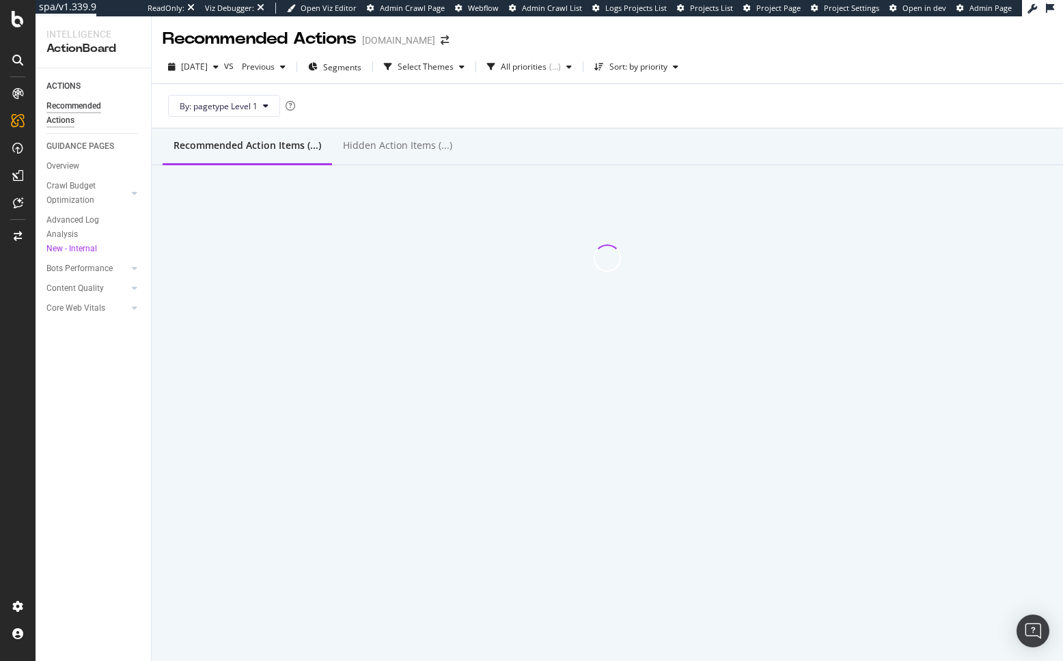
click at [162, 85] on div "By: pagetype Level 1" at bounding box center [607, 105] width 911 height 44
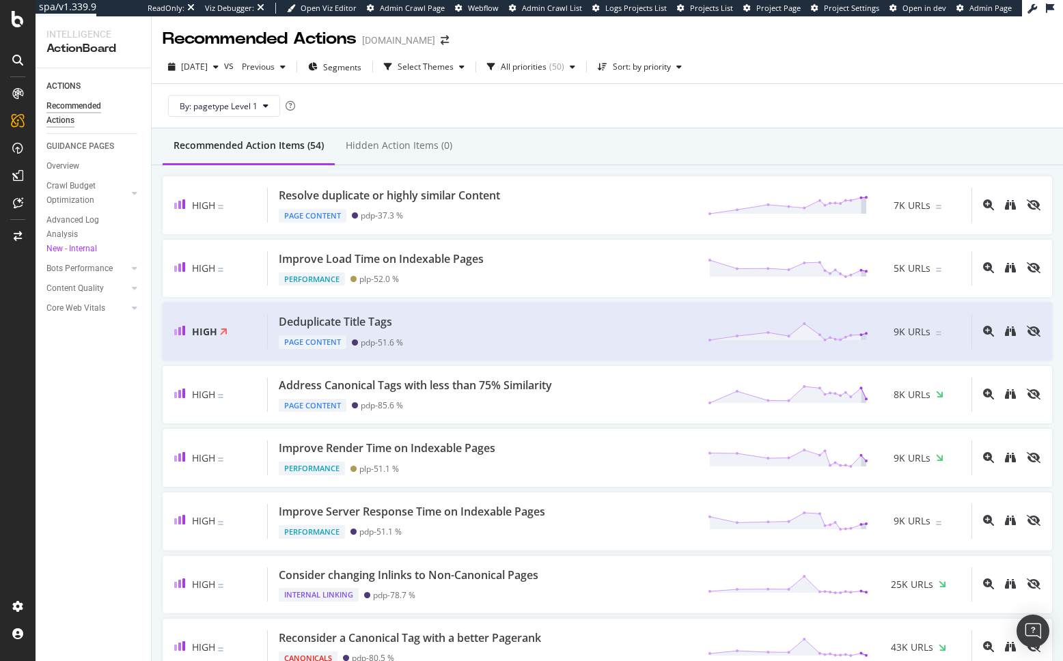
drag, startPoint x: 663, startPoint y: 132, endPoint x: 583, endPoint y: 145, distance: 81.6
click at [663, 132] on div "Recommended Action Items (54) Hidden Action Items (0)" at bounding box center [607, 146] width 911 height 37
drag, startPoint x: 77, startPoint y: 206, endPoint x: 545, endPoint y: 50, distance: 493.8
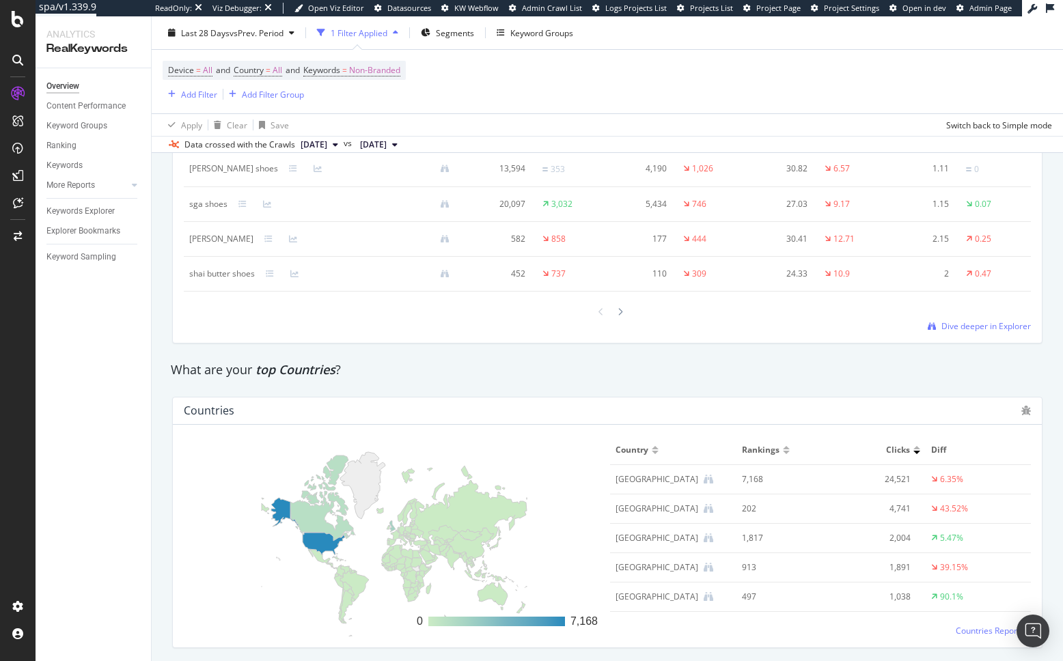
scroll to position [2125, 0]
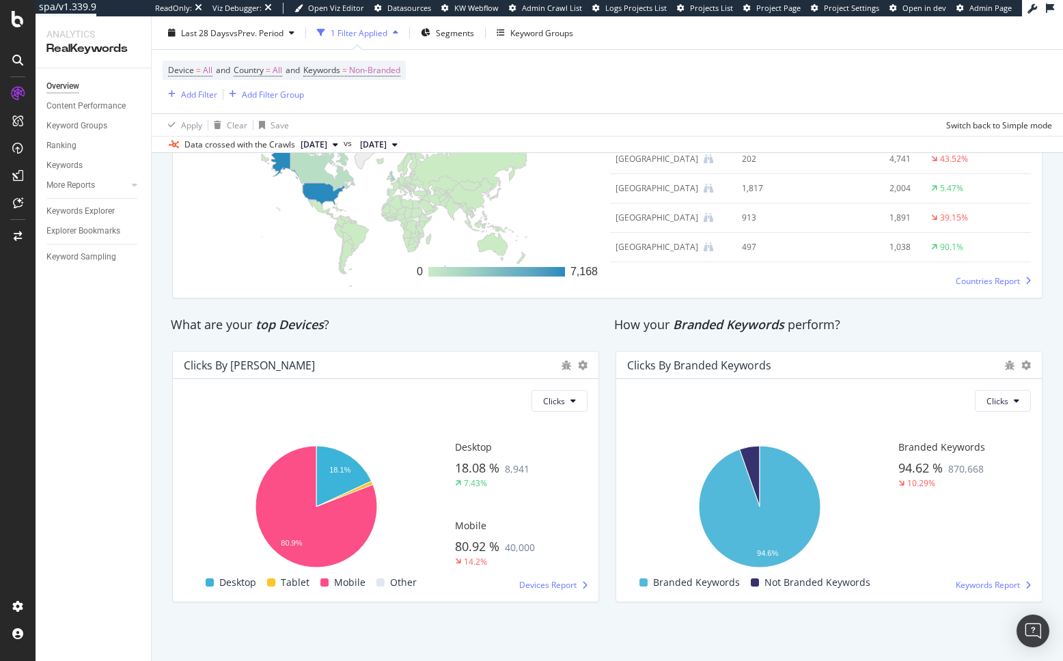
click at [887, 332] on div "How your Branded Keywords perform?" at bounding box center [829, 325] width 430 height 18
click at [81, 444] on div "Overview Content Performance Keyword Groups Ranking Keywords More Reports Count…" at bounding box center [93, 364] width 115 height 593
click at [92, 107] on div "Content Performance" at bounding box center [85, 106] width 79 height 14
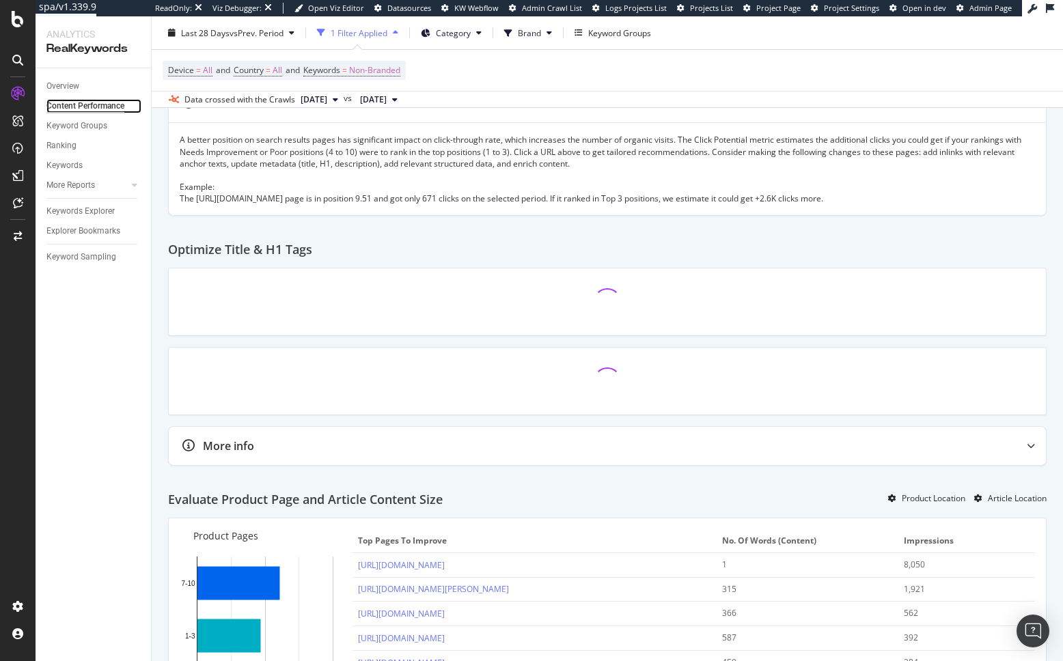
scroll to position [383, 0]
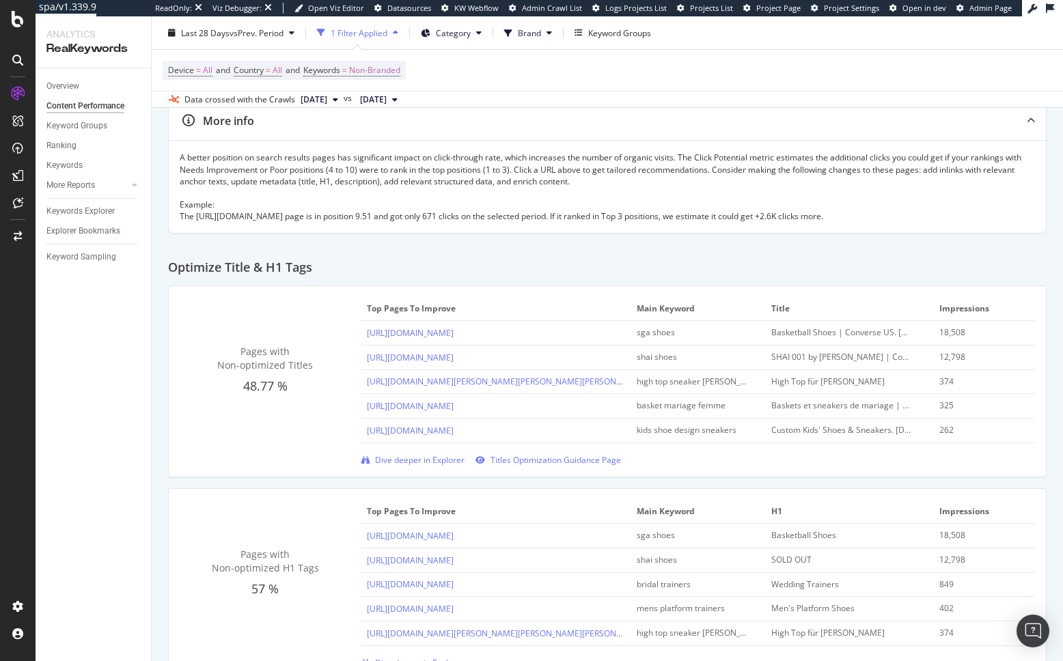
click at [587, 264] on div "Optimize Title & H1 Tags" at bounding box center [607, 262] width 879 height 46
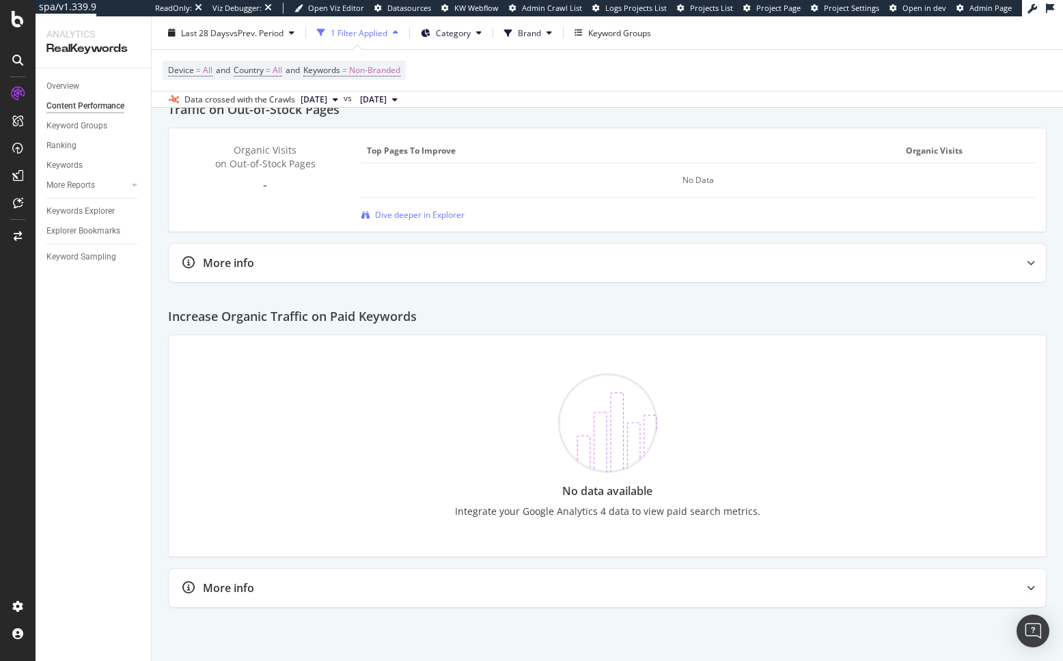
scroll to position [1895, 0]
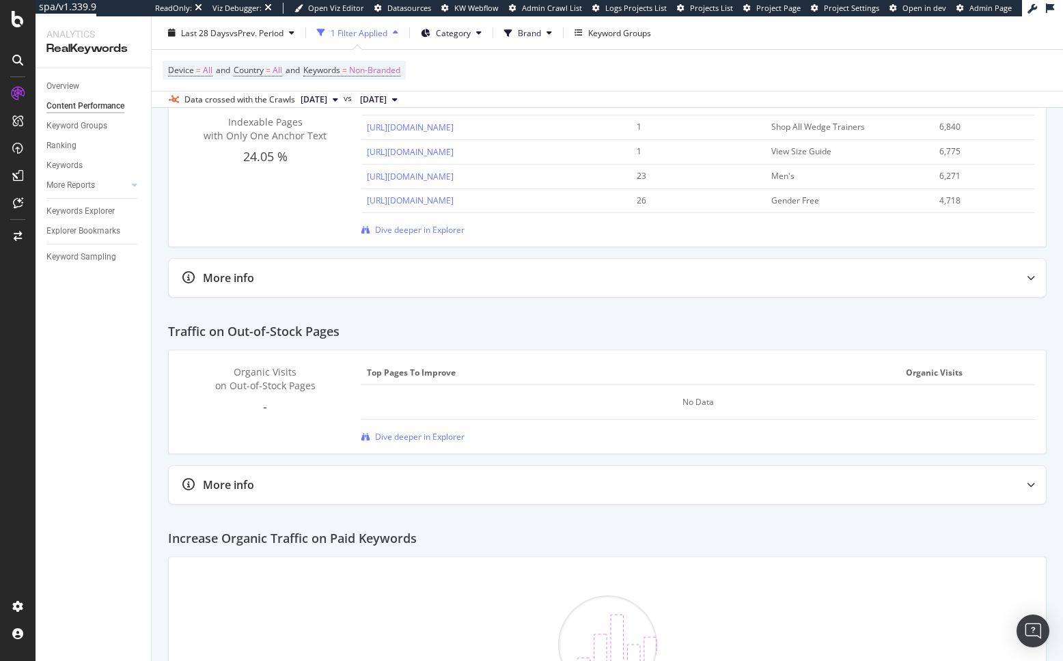
click at [516, 316] on div "Traffic on Out-of-Stock Pages" at bounding box center [607, 326] width 879 height 46
click at [149, 365] on div "Overview Content Performance Keyword Groups Ranking Keywords More Reports Count…" at bounding box center [93, 364] width 115 height 593
drag, startPoint x: 89, startPoint y: 429, endPoint x: 40, endPoint y: 407, distance: 53.8
click at [82, 428] on div "Overview Content Performance Keyword Groups Ranking Keywords More Reports Count…" at bounding box center [93, 364] width 115 height 593
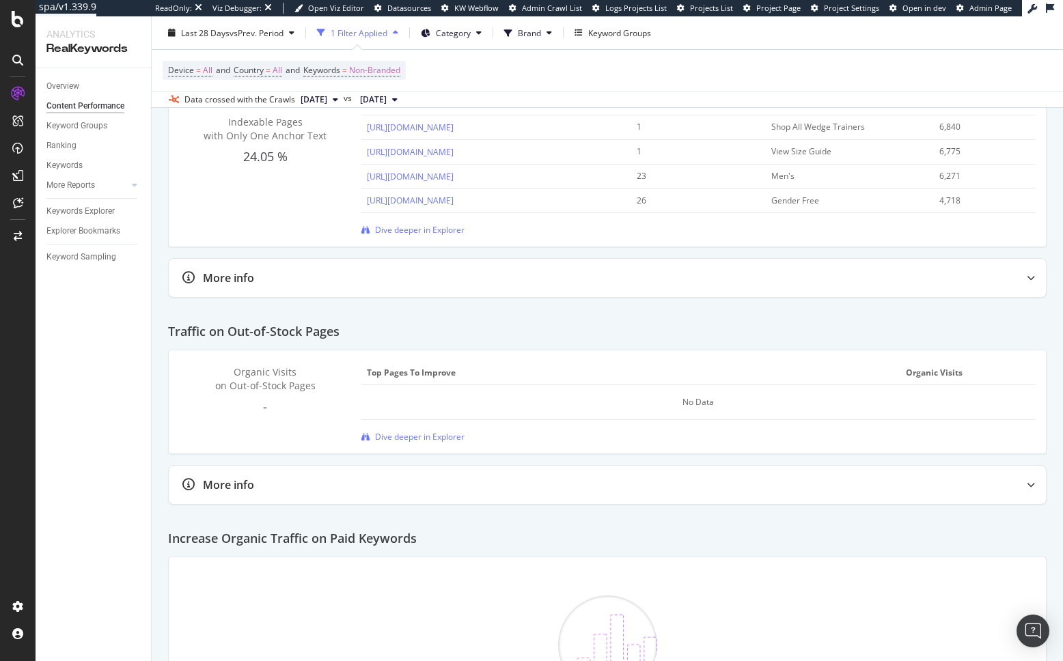
click at [555, 359] on div "Organic Visits on Out-of-Stock Pages - Top pages to improve Organic Visits No D…" at bounding box center [607, 401] width 877 height 103
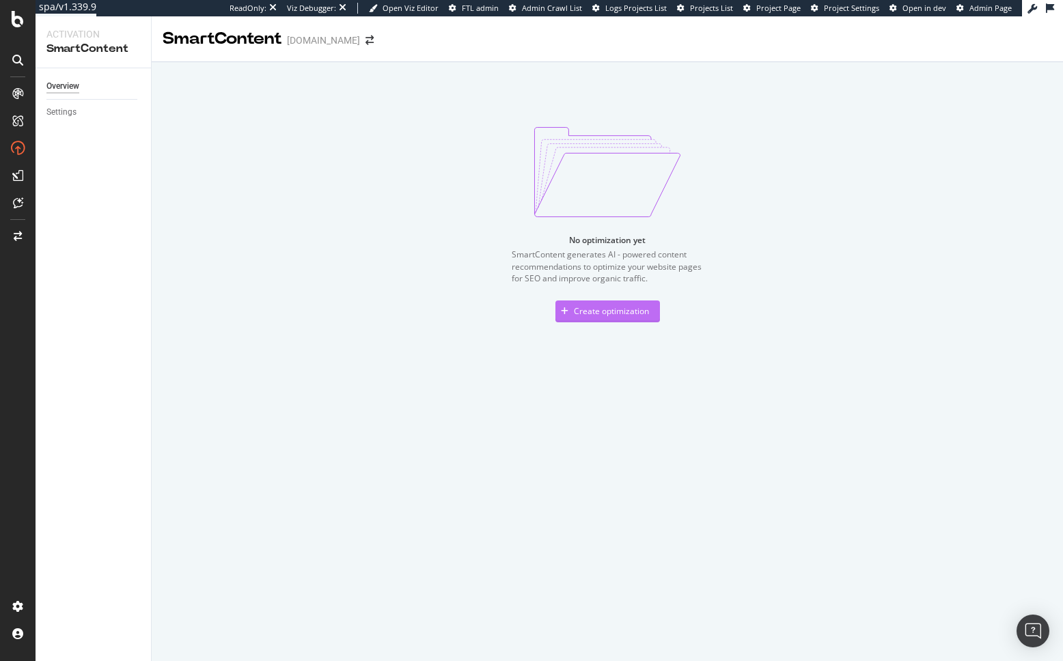
click at [633, 314] on div "Create optimization" at bounding box center [611, 311] width 75 height 12
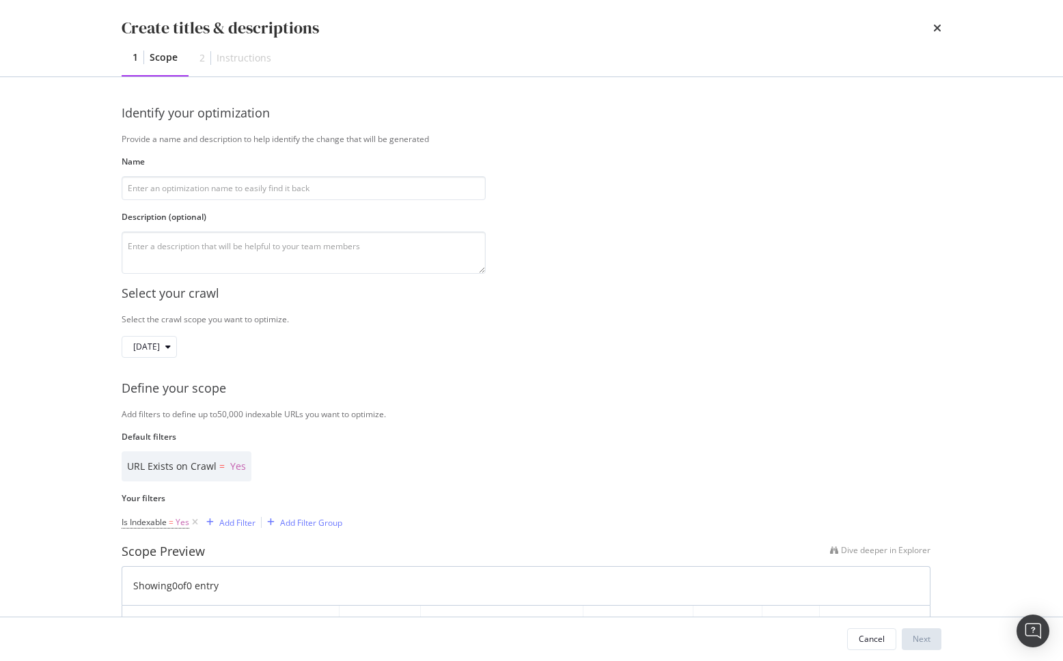
click at [550, 296] on div "Select your crawl" at bounding box center [532, 294] width 820 height 18
click at [66, 162] on div "Create titles & descriptions 1 Scope 2 Instructions Identify your optimization …" at bounding box center [531, 330] width 1063 height 661
click at [318, 193] on input "modal" at bounding box center [304, 188] width 364 height 24
type input "Size Chart Pages"
click at [314, 255] on textarea "modal" at bounding box center [304, 253] width 364 height 42
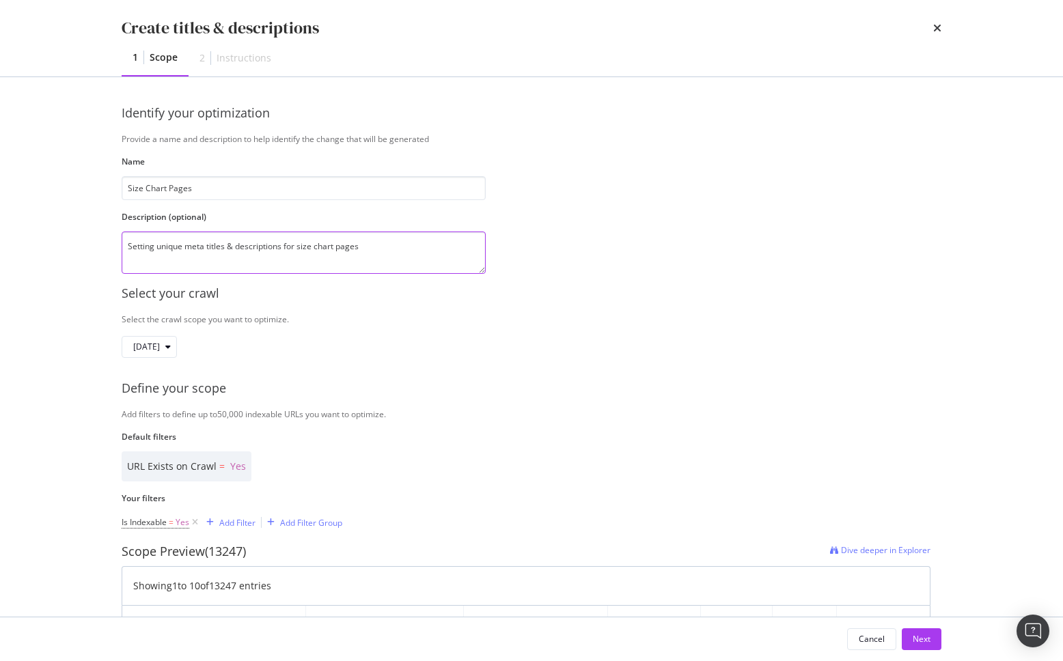
type textarea "Setting unique meta titles & descriptions for size chart pages"
click at [508, 441] on label "Default filters" at bounding box center [526, 437] width 809 height 12
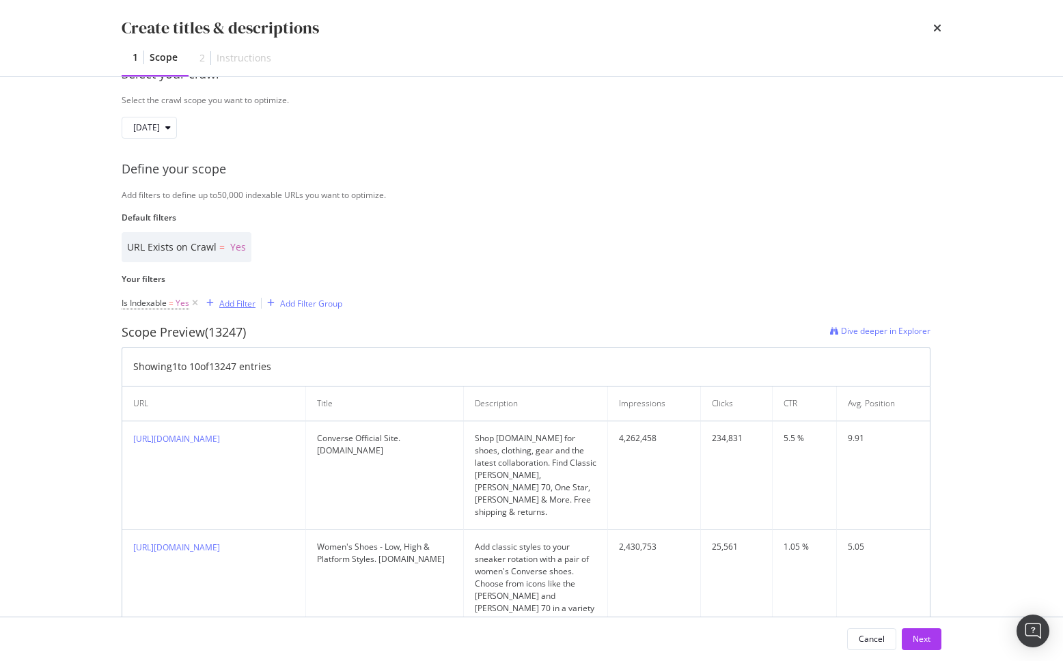
scroll to position [223, 0]
click at [238, 299] on div "Add Filter" at bounding box center [237, 300] width 36 height 12
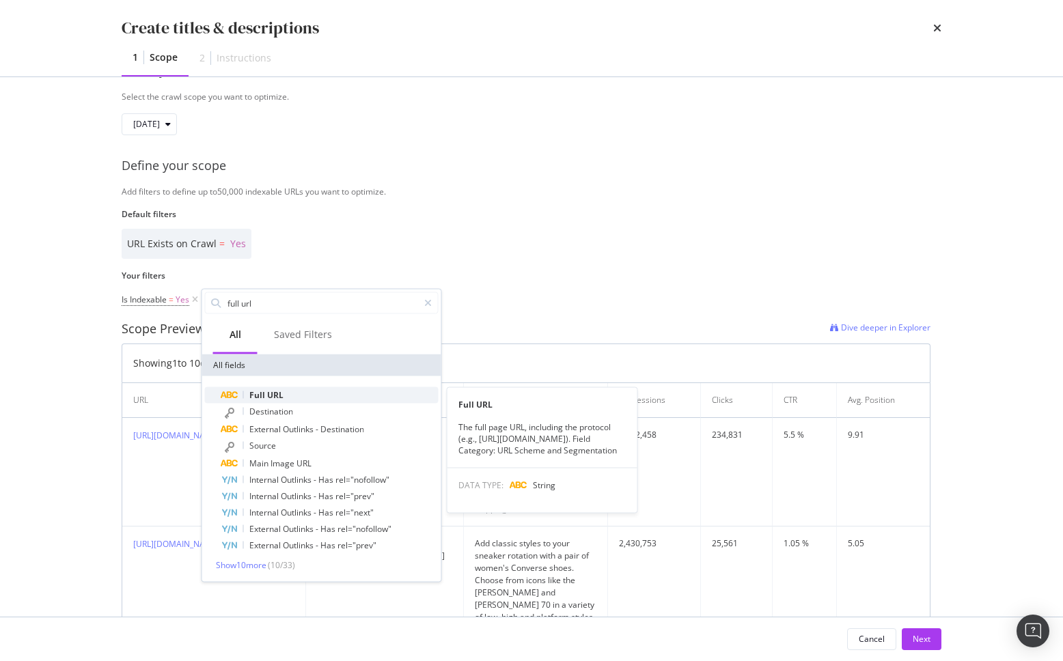
type input "full url"
click at [273, 391] on span "URL" at bounding box center [275, 395] width 16 height 12
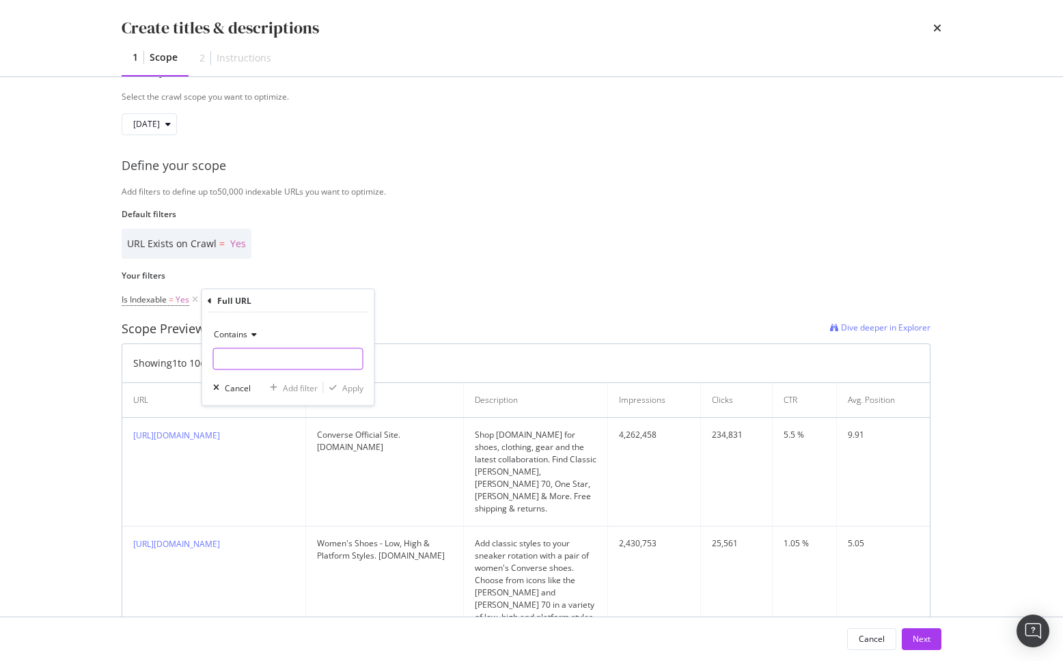
click at [262, 356] on input "Name" at bounding box center [288, 359] width 149 height 22
type input "/size-chart/"
click at [354, 390] on div "Apply" at bounding box center [352, 388] width 21 height 12
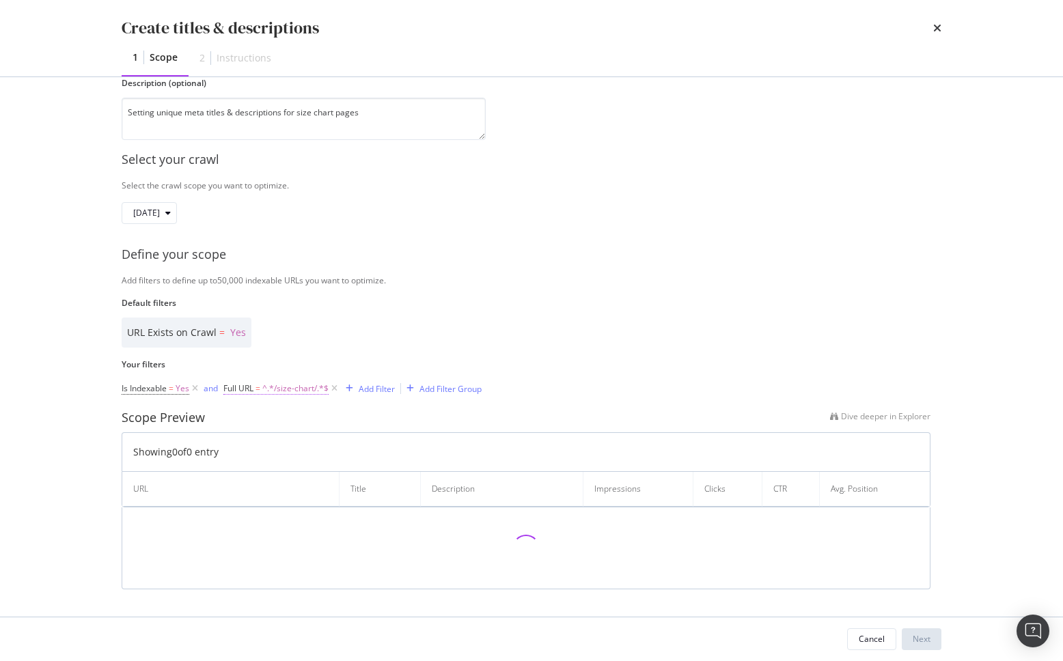
click at [298, 390] on span "^.*/size-chart/.*$" at bounding box center [295, 388] width 66 height 19
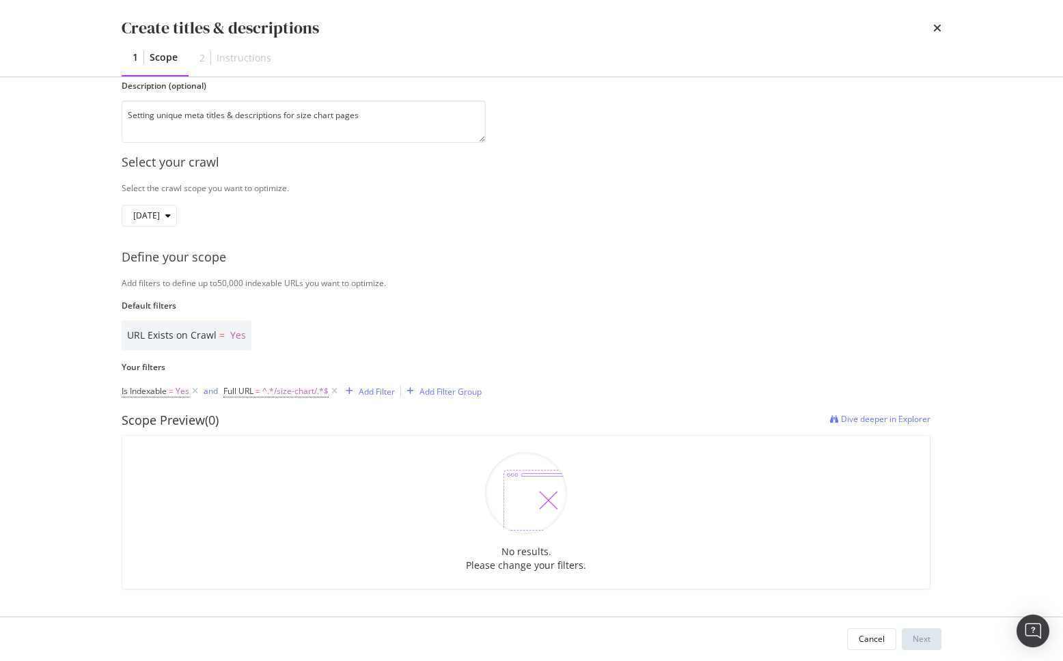
click at [324, 454] on div "No results. Please change your filters." at bounding box center [526, 512] width 809 height 154
click at [309, 399] on span "^.*/size-chart/.*$" at bounding box center [295, 391] width 66 height 19
click at [314, 445] on input "/size-chart/" at bounding box center [300, 448] width 129 height 22
click at [313, 449] on input "/size-chart/" at bounding box center [300, 448] width 129 height 22
type input "/size-chart-guide"
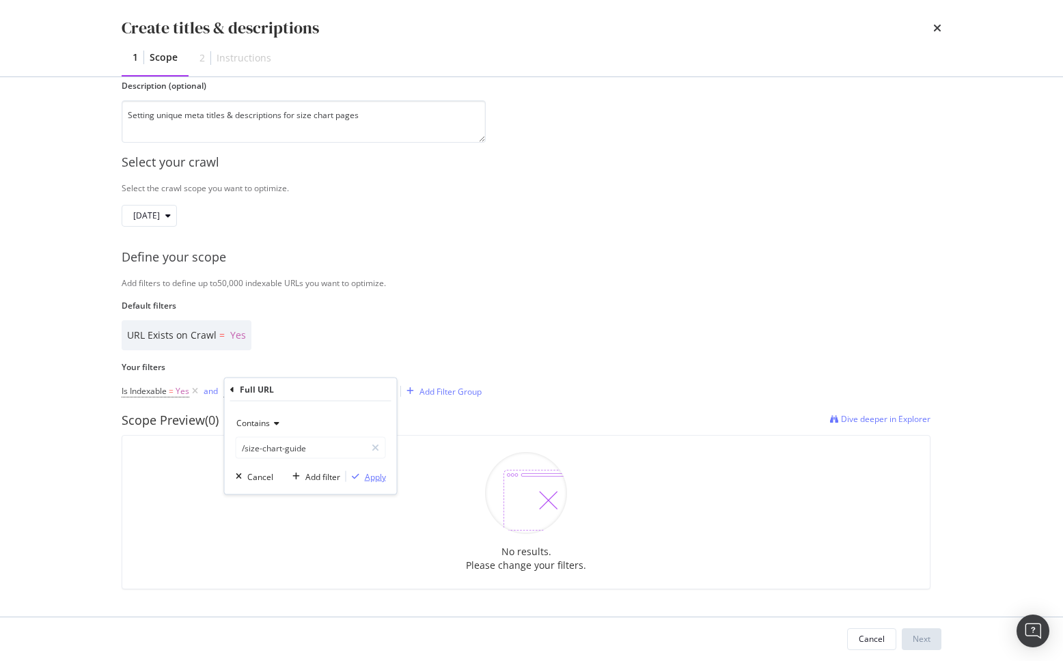
click at [379, 478] on div "Apply" at bounding box center [375, 477] width 21 height 12
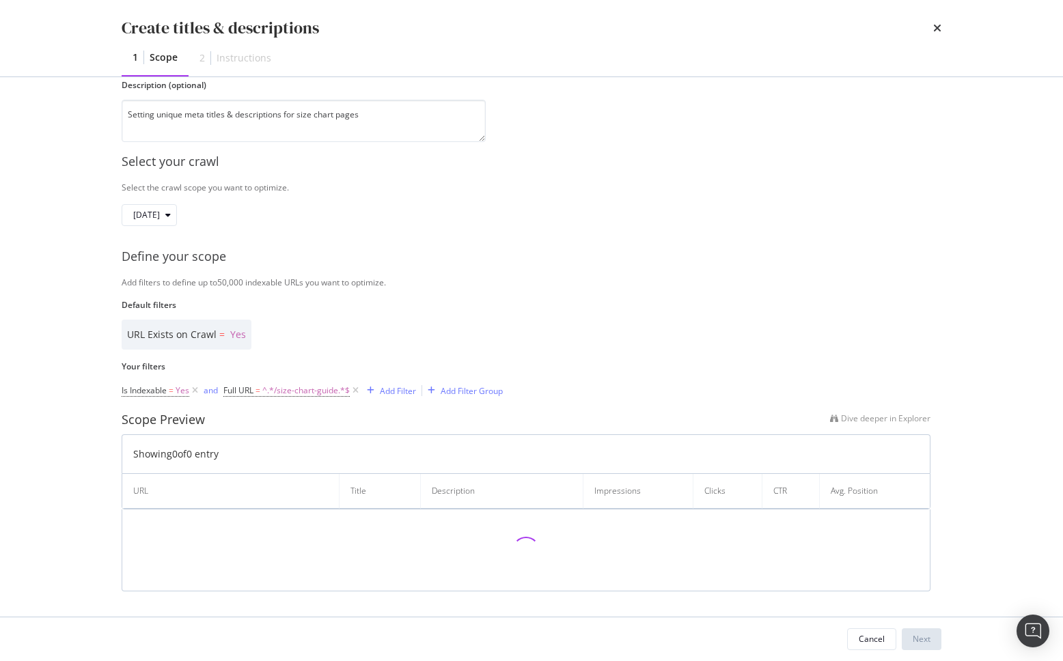
click at [410, 349] on div "URL Exists on Crawl = Yes" at bounding box center [526, 335] width 809 height 30
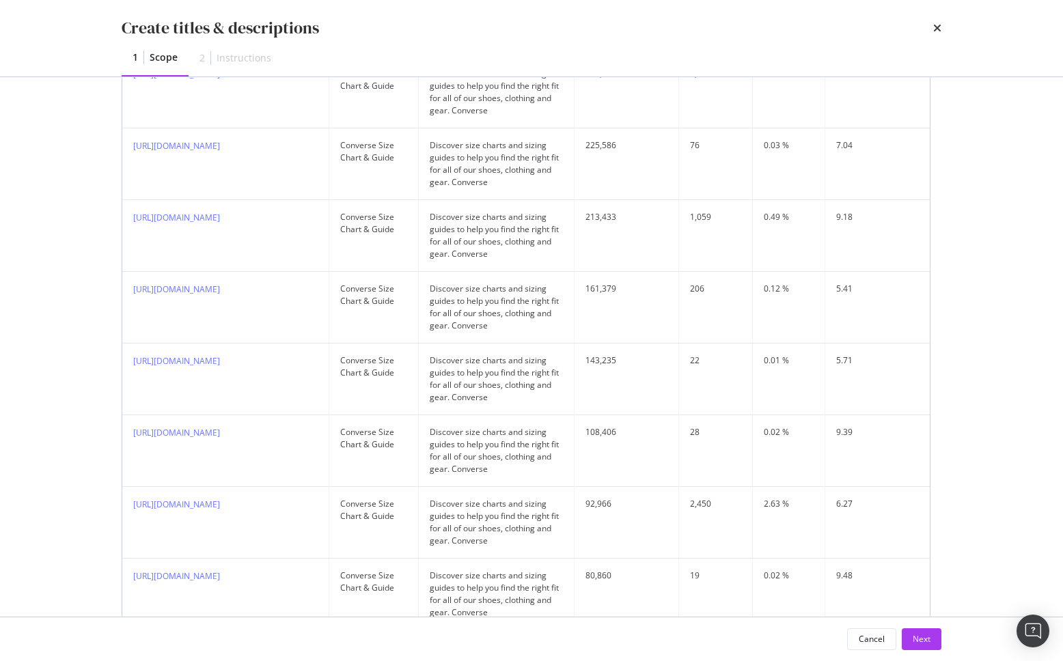
scroll to position [769, 0]
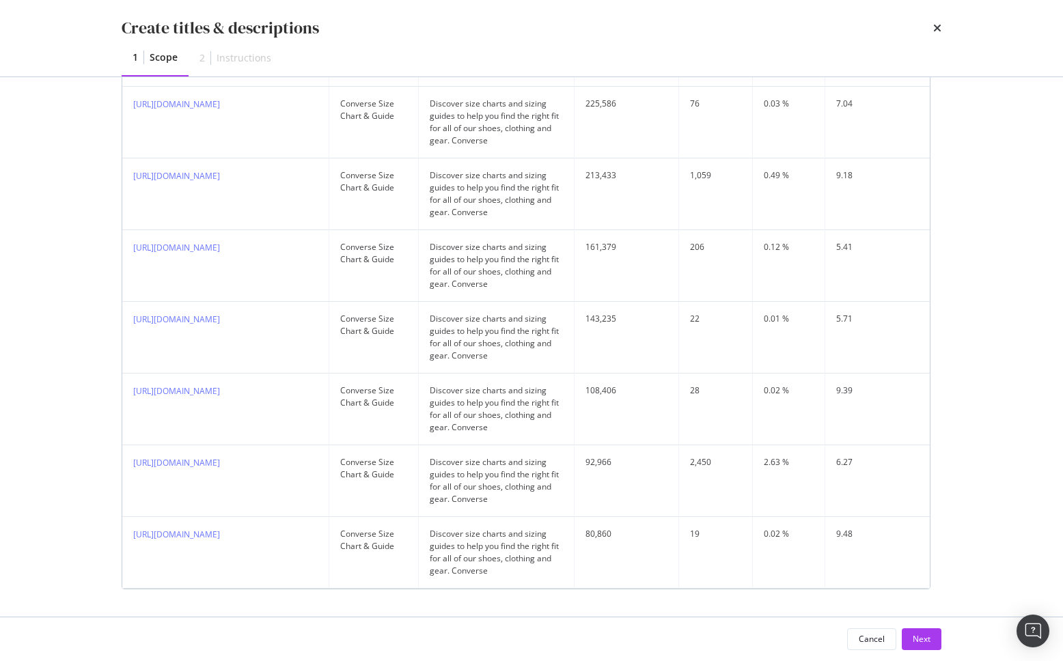
click at [726, 620] on div "Cancel Next" at bounding box center [531, 640] width 874 height 44
click at [909, 635] on button "Next" at bounding box center [922, 639] width 40 height 22
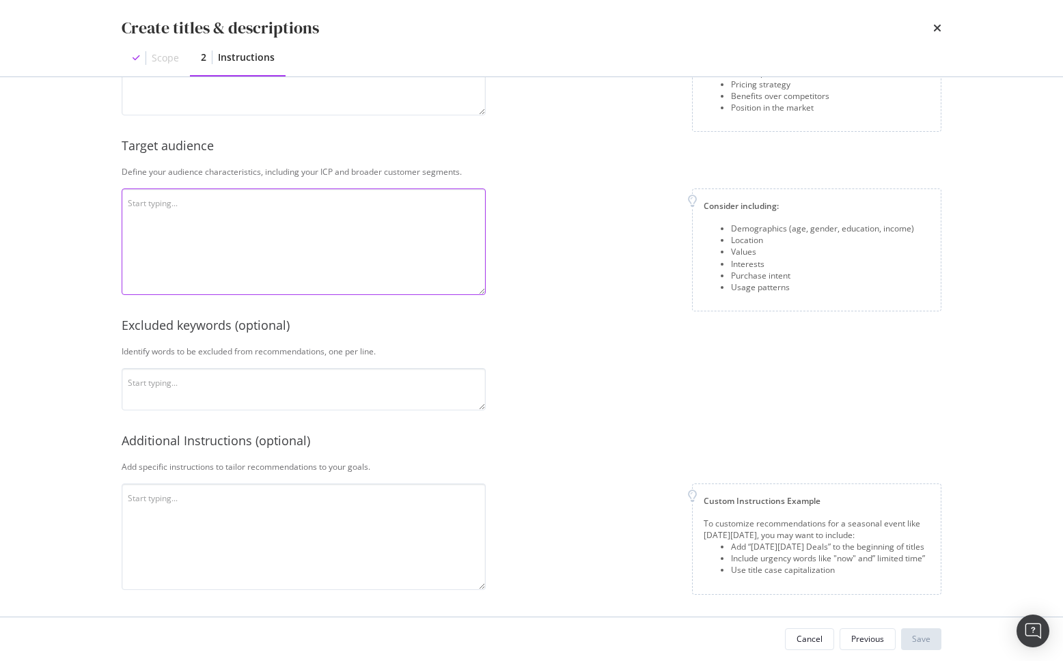
click at [212, 204] on textarea "modal" at bounding box center [304, 242] width 364 height 107
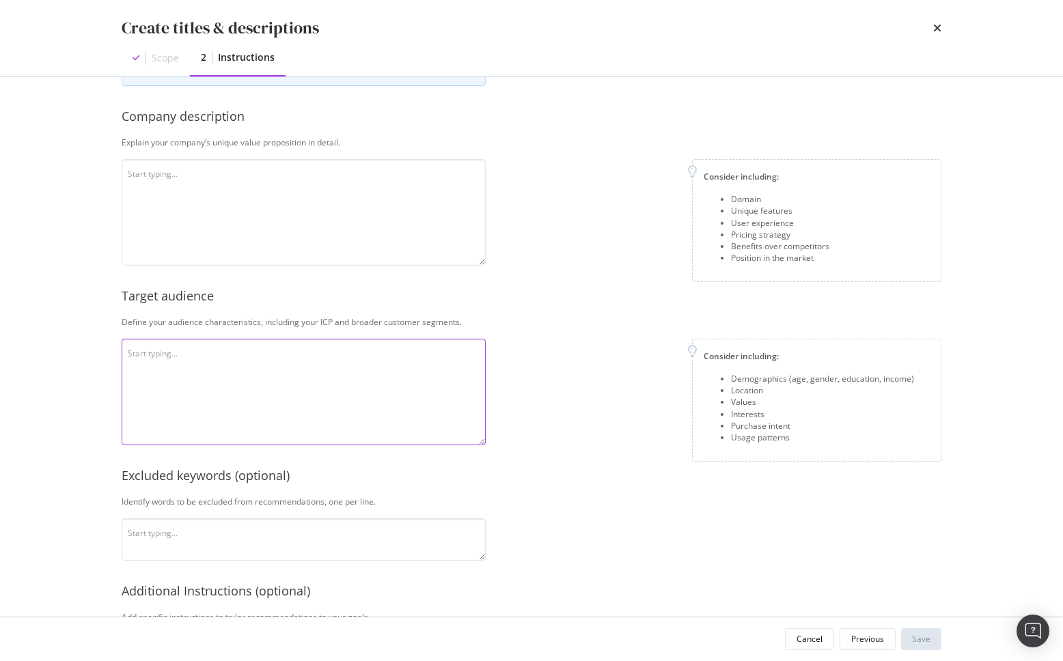
scroll to position [0, 0]
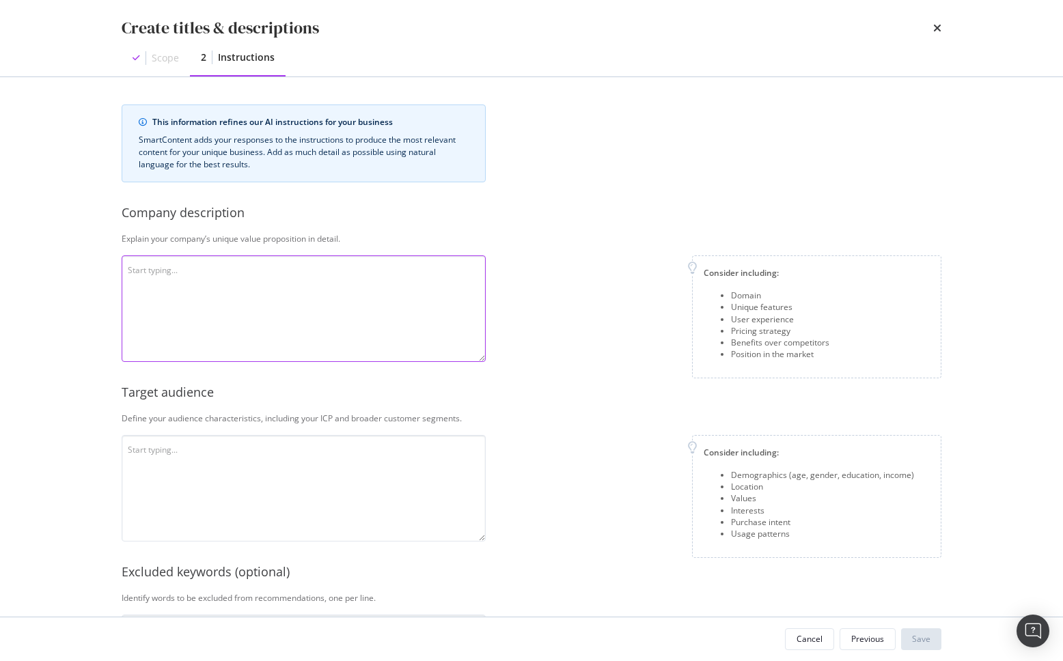
click at [266, 318] on textarea "modal" at bounding box center [304, 308] width 364 height 107
click at [562, 327] on div "Consider including: Domain Unique features User experience Pricing strategy Ben…" at bounding box center [719, 316] width 445 height 123
click at [275, 271] on textarea "modal" at bounding box center [304, 308] width 364 height 107
paste textarea "Converse is an American sportswear company known for its iconic footwear, appar…"
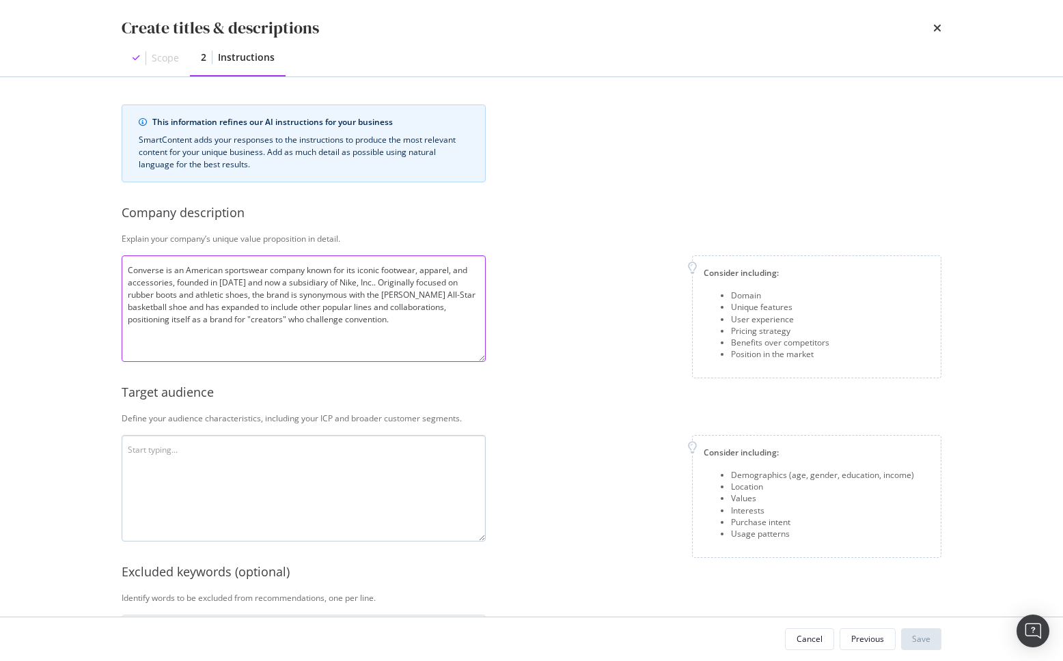
type textarea "Converse is an American sportswear company known for its iconic footwear, appar…"
drag, startPoint x: 320, startPoint y: 499, endPoint x: 301, endPoint y: 485, distance: 24.5
click at [320, 499] on textarea "modal" at bounding box center [304, 488] width 364 height 107
click at [271, 482] on textarea "modal" at bounding box center [304, 488] width 364 height 107
paste textarea "Primary target audience Young adults and teens (13–35): This is a core demograp…"
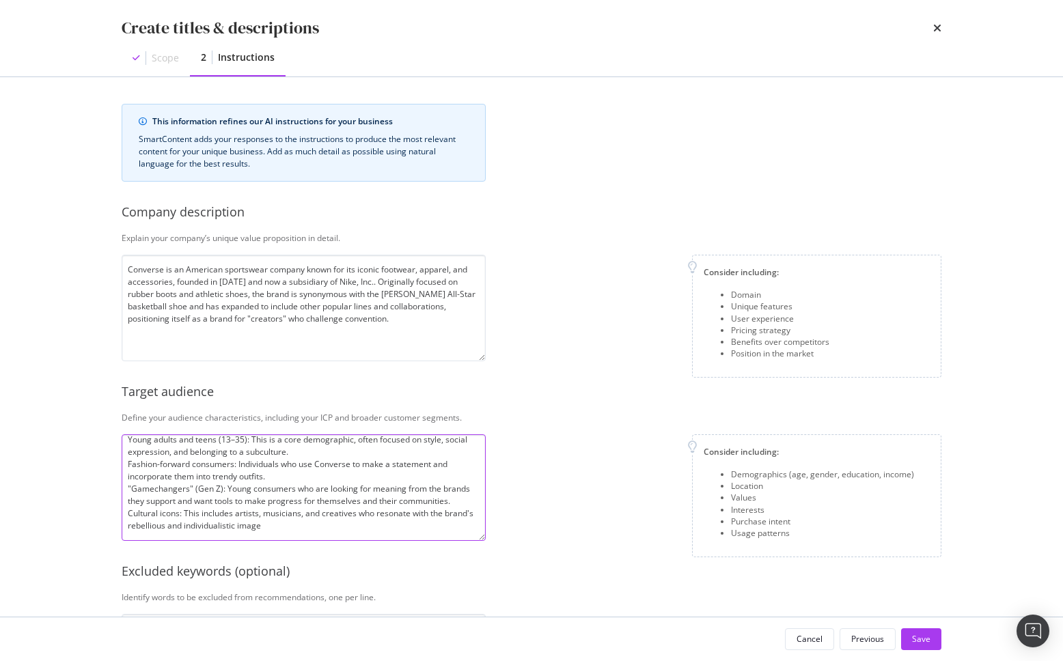
scroll to position [247, 0]
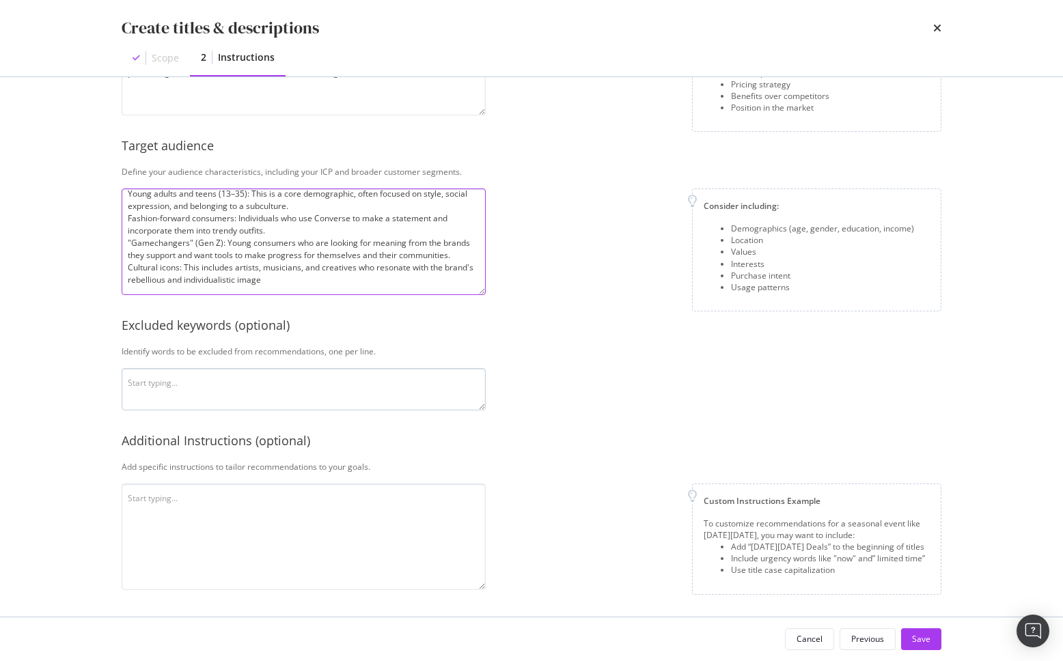
type textarea "Primary target audience Young adults and teens (13–35): This is a core demograp…"
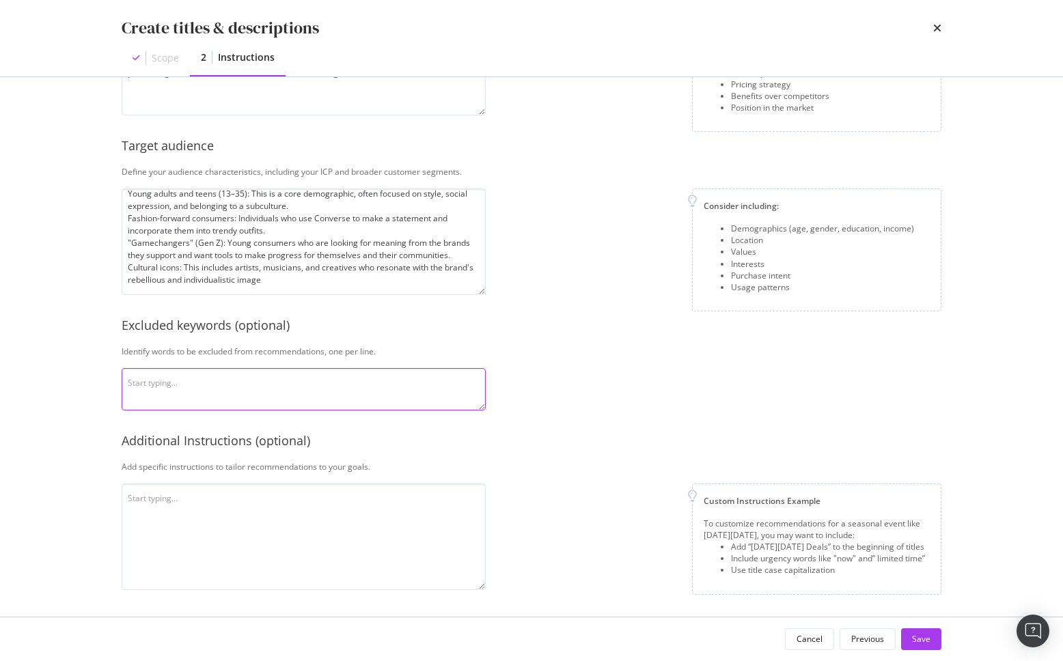
click at [356, 371] on textarea "modal" at bounding box center [304, 389] width 364 height 42
click at [331, 445] on div "Additional Instructions (optional)" at bounding box center [532, 441] width 820 height 18
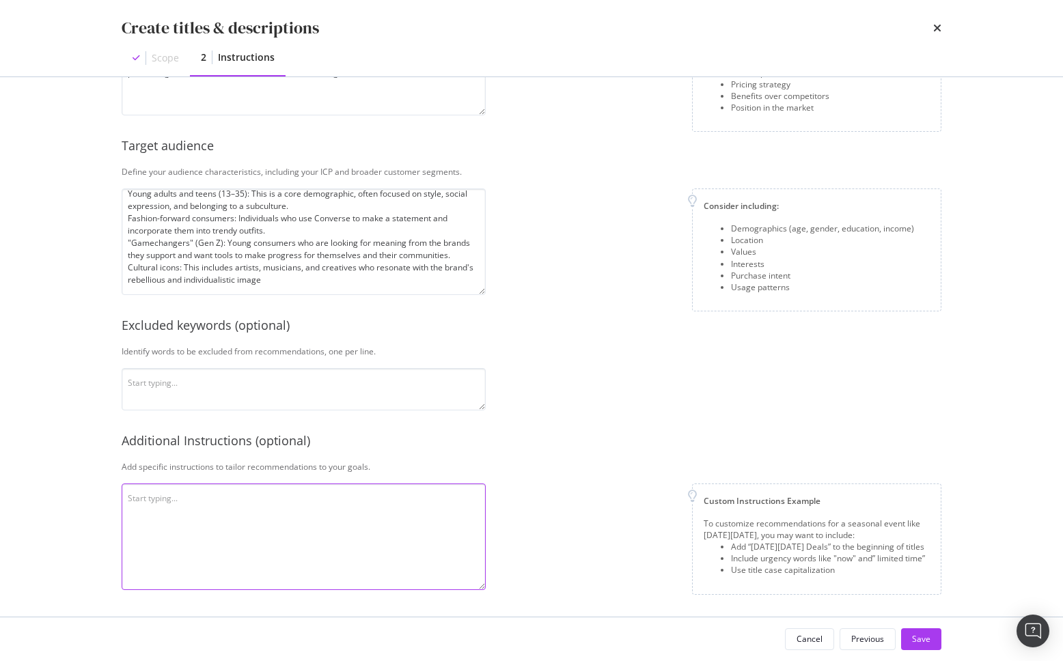
drag, startPoint x: 275, startPoint y: 517, endPoint x: 301, endPoint y: 456, distance: 66.7
click at [275, 517] on textarea "modal" at bounding box center [304, 537] width 364 height 107
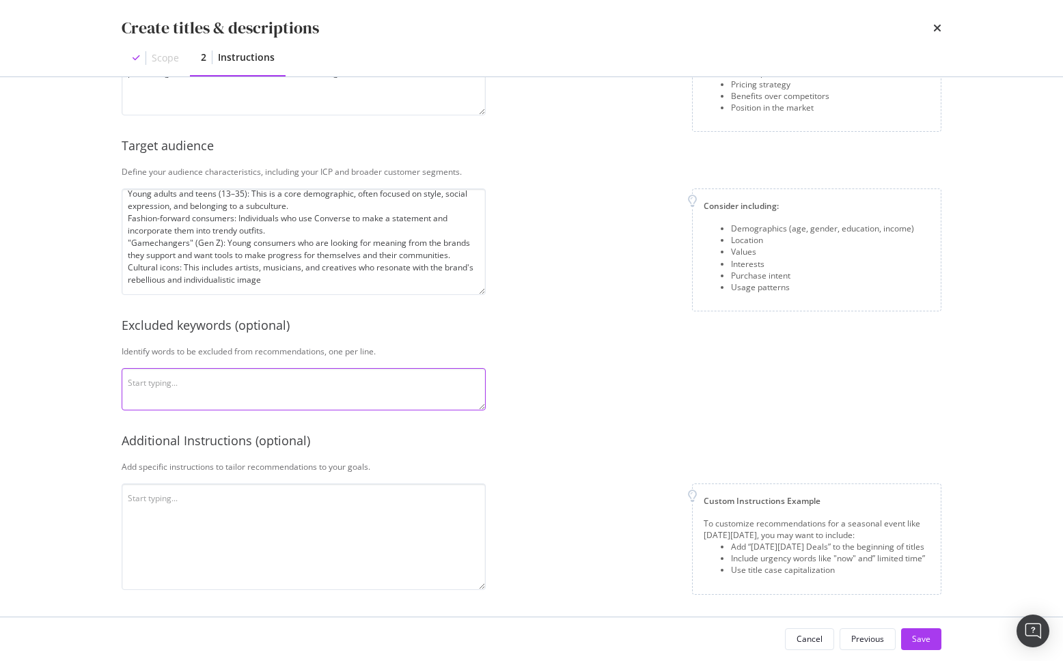
click at [294, 381] on textarea "modal" at bounding box center [304, 389] width 364 height 42
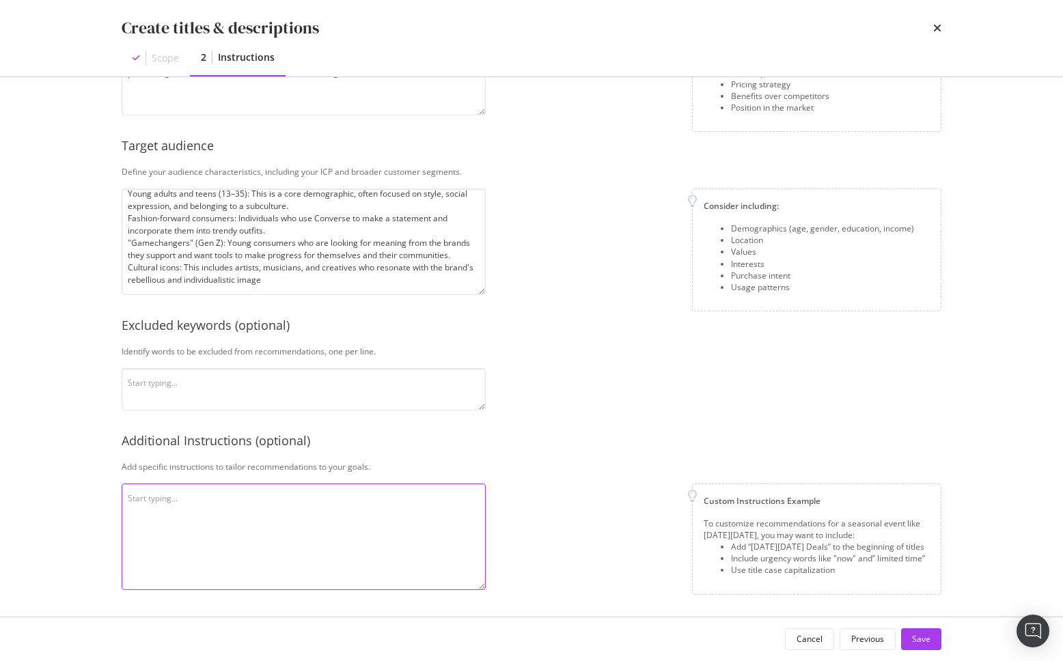
drag, startPoint x: 313, startPoint y: 540, endPoint x: 427, endPoint y: 530, distance: 114.5
click at [313, 540] on textarea "modal" at bounding box center [304, 537] width 364 height 107
drag, startPoint x: 578, startPoint y: 518, endPoint x: 529, endPoint y: 525, distance: 49.0
click at [577, 518] on div "Custom Instructions Example To customize recommendations for a seasonal event l…" at bounding box center [719, 539] width 445 height 111
click at [247, 536] on textarea "modal" at bounding box center [304, 537] width 364 height 107
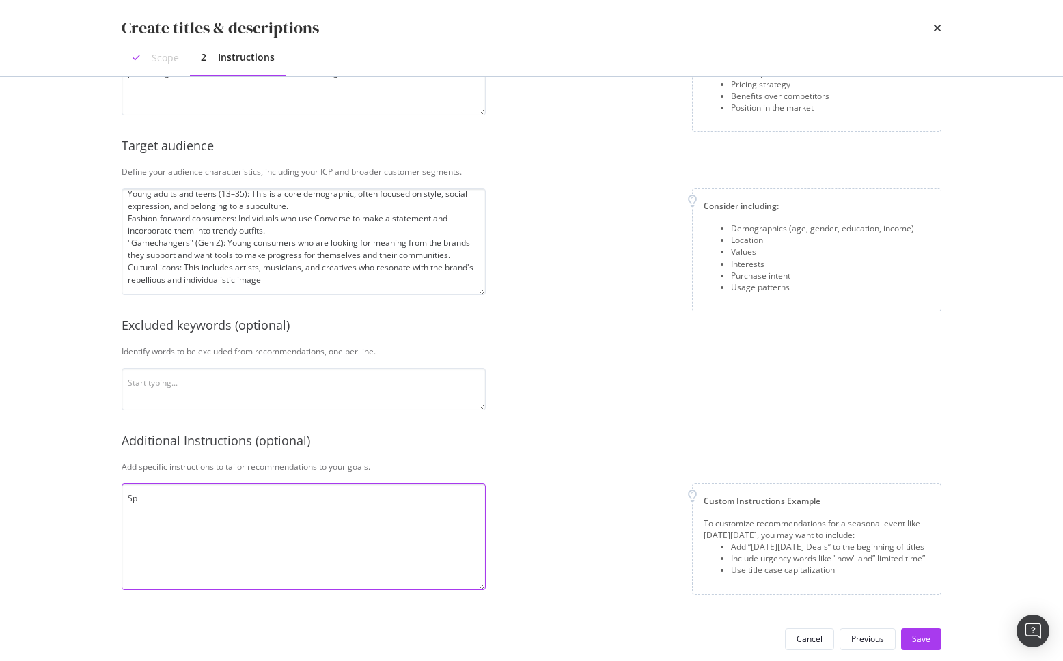
type textarea "S"
drag, startPoint x: 437, startPoint y: 541, endPoint x: 434, endPoint y: 548, distance: 7.4
click at [437, 541] on textarea "Specify the gender age group that the size chart is for (listed in the paramete…" at bounding box center [304, 537] width 364 height 107
click at [430, 558] on textarea "Specify the gender age group that the size chart is for (listed in the paramete…" at bounding box center [304, 537] width 364 height 107
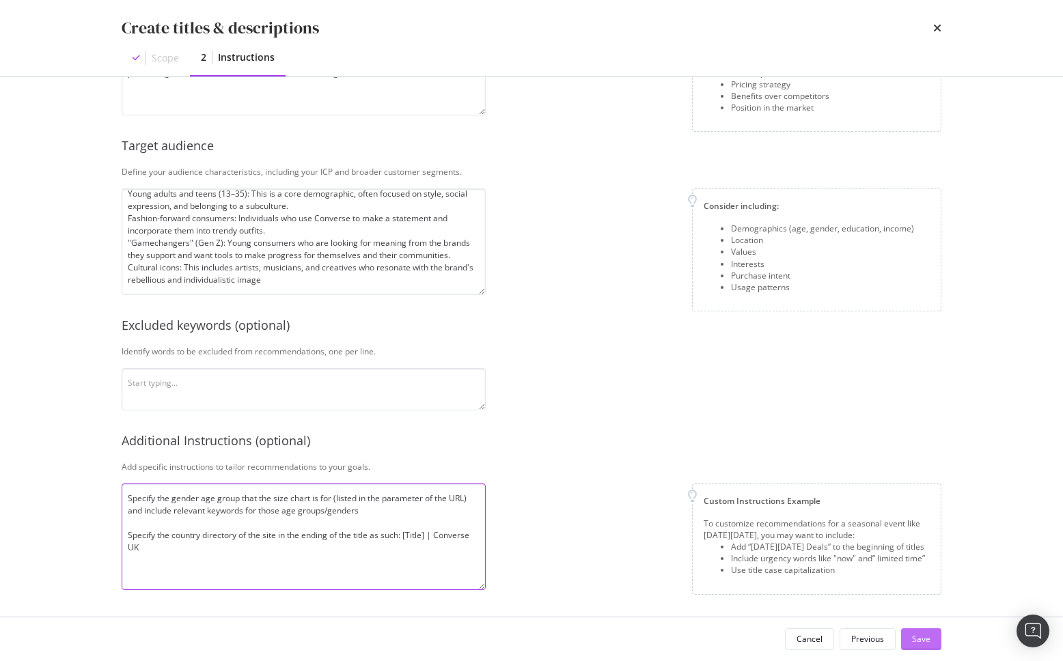
type textarea "Specify the gender age group that the size chart is for (listed in the paramete…"
click at [923, 640] on div "Save" at bounding box center [921, 639] width 18 height 12
click at [523, 256] on div "Consider including: Demographics (age, gender, education, income) Location Valu…" at bounding box center [719, 250] width 445 height 123
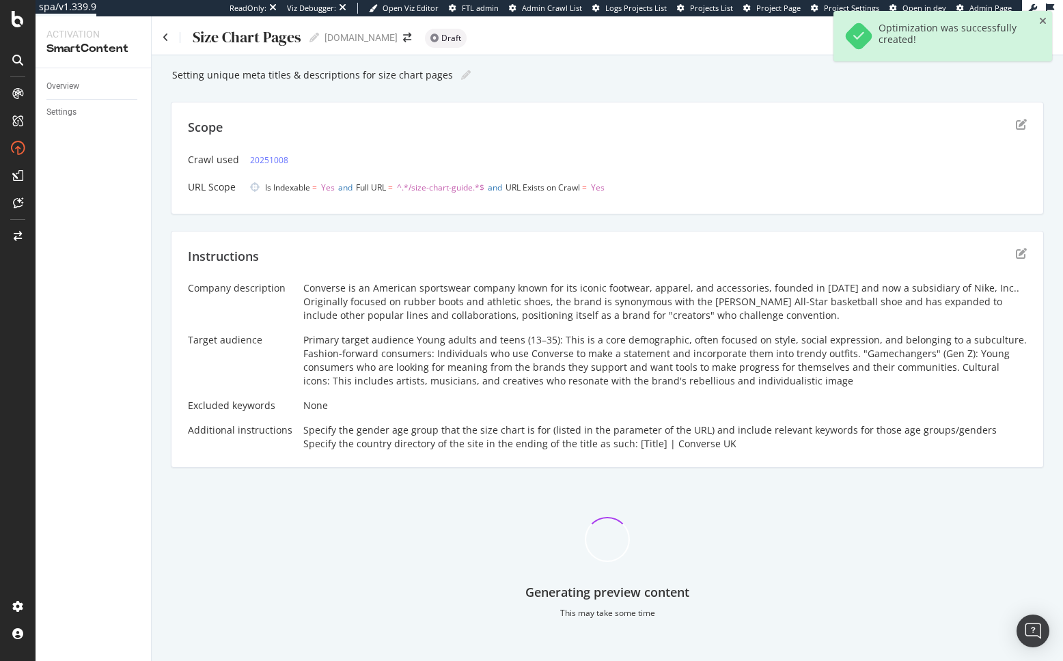
click at [154, 159] on div "Setting unique meta titles & descriptions for size chart pages Setting unique m…" at bounding box center [607, 366] width 911 height 622
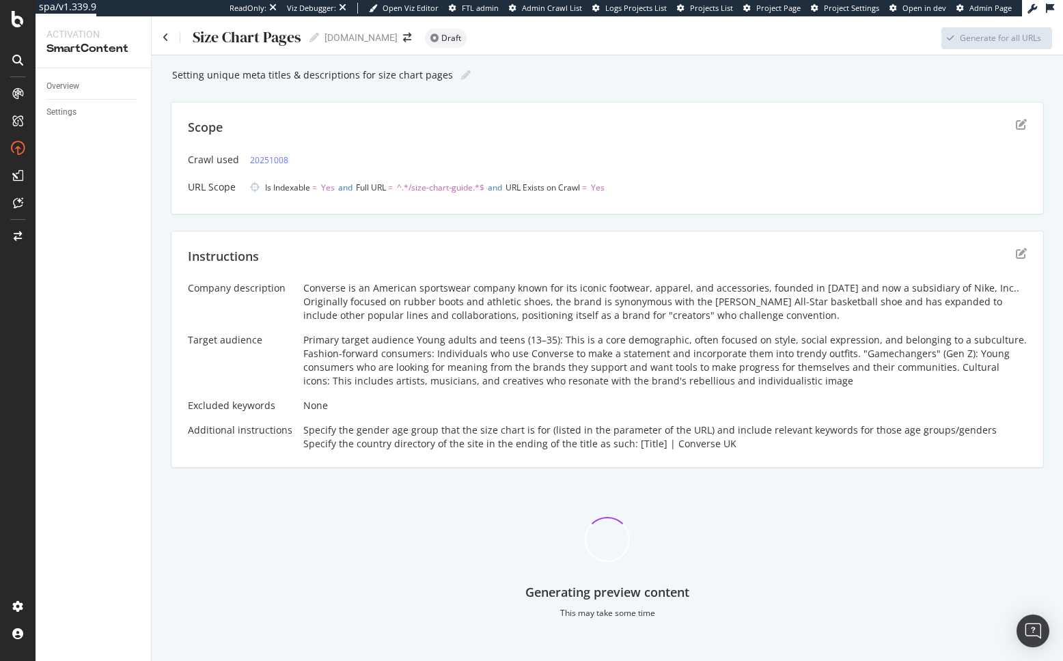
drag, startPoint x: 157, startPoint y: 180, endPoint x: 193, endPoint y: 36, distance: 149.1
click at [157, 180] on div "Setting unique meta titles & descriptions for size chart pages Setting unique m…" at bounding box center [607, 366] width 911 height 622
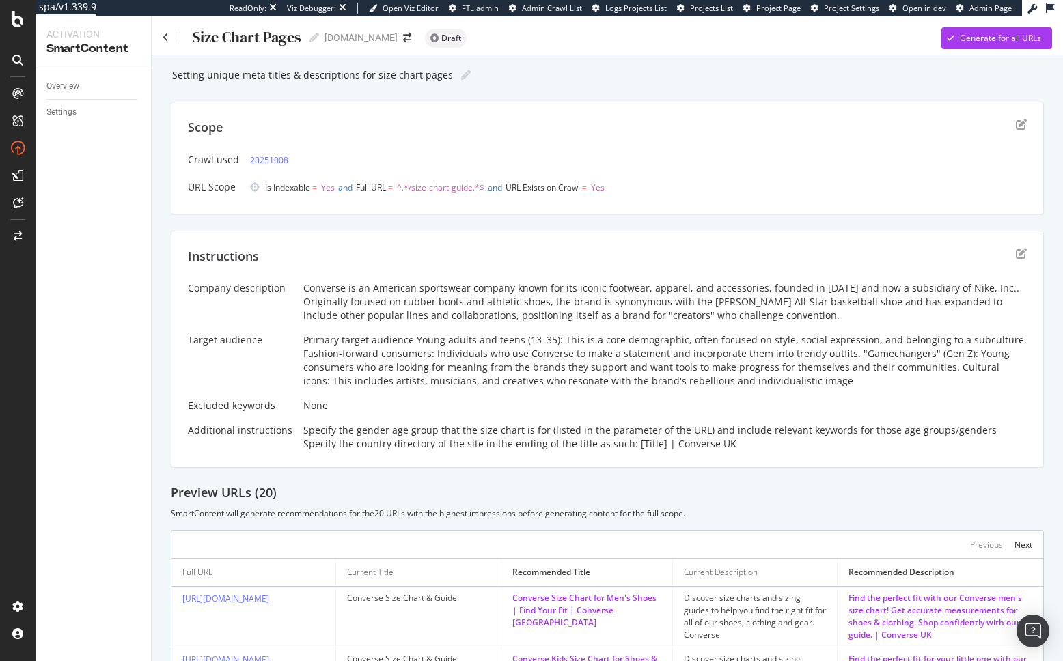
click at [456, 228] on div "Setting unique meta titles & descriptions for size chart pages Setting unique m…" at bounding box center [607, 630] width 873 height 1131
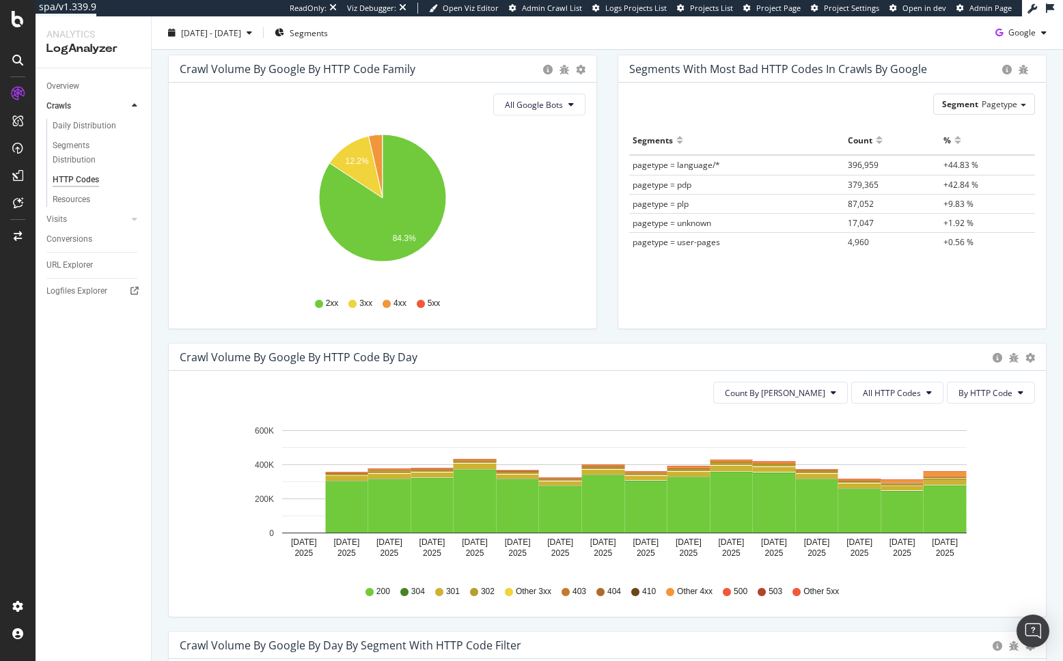
scroll to position [150, 0]
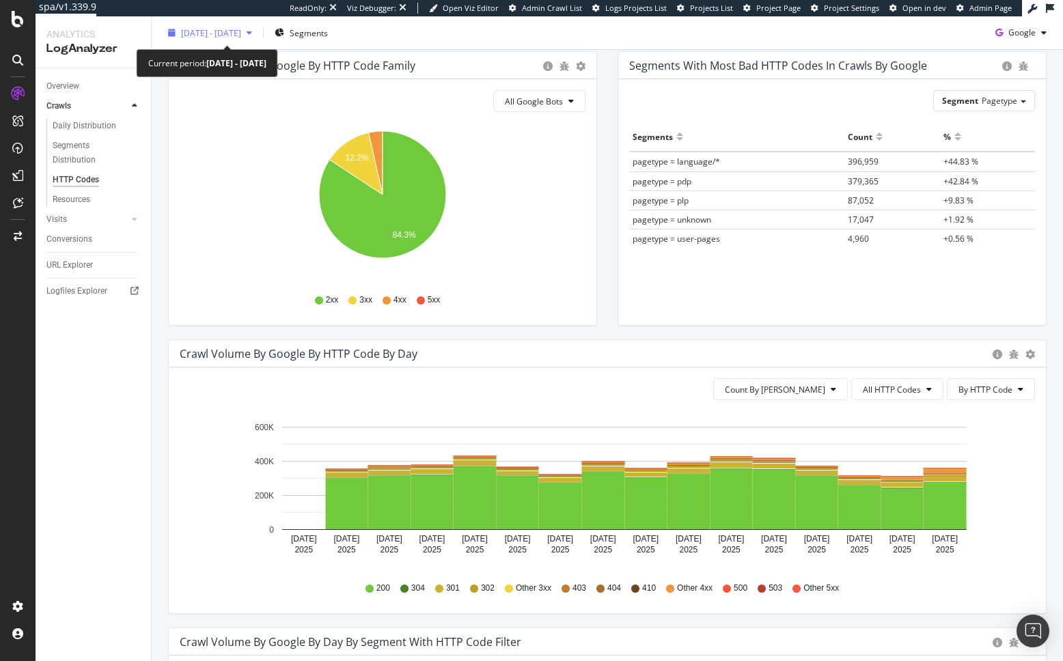
click at [218, 34] on span "2025 Sep. 3rd - Sep. 17th" at bounding box center [211, 33] width 60 height 12
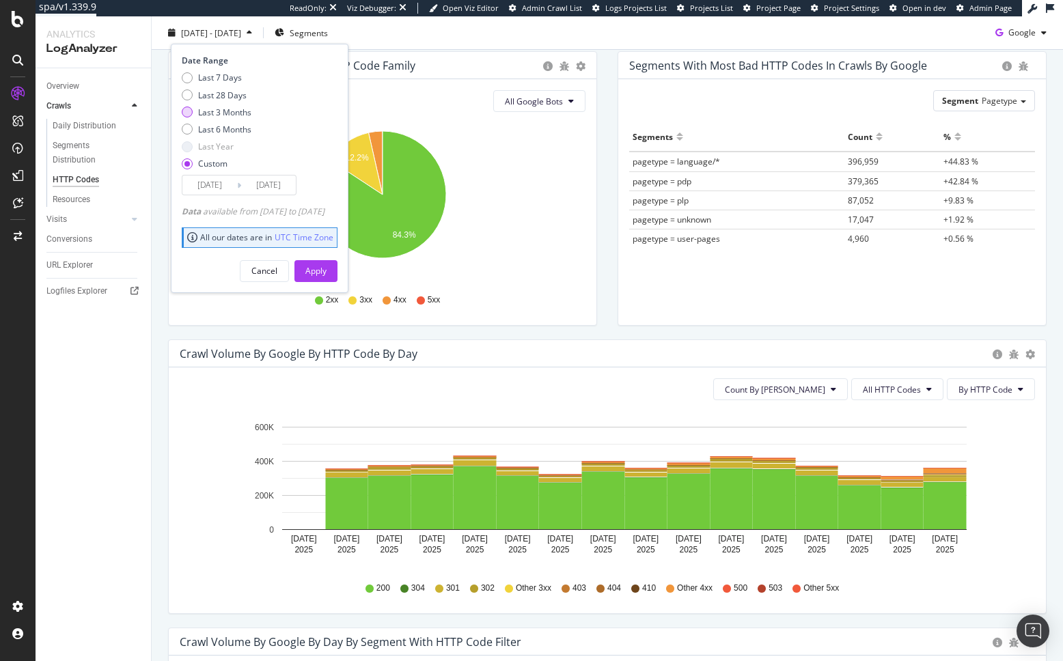
click at [234, 113] on div "Last 3 Months" at bounding box center [224, 112] width 53 height 12
type input "2025/07/16"
type input "2025/10/15"
click at [337, 269] on button "Apply" at bounding box center [315, 271] width 43 height 22
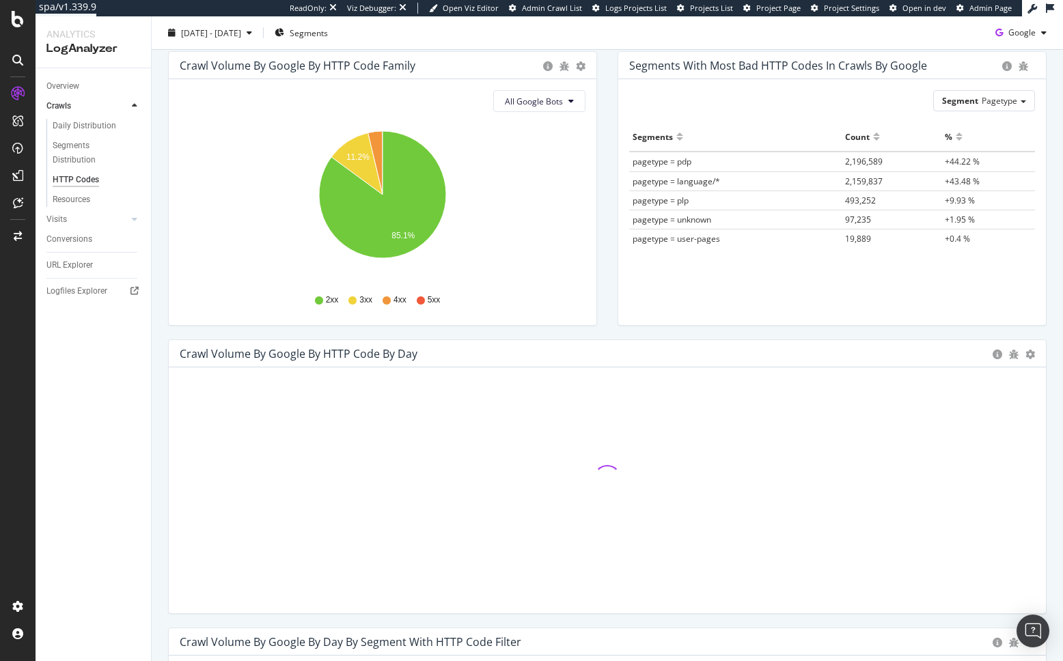
drag, startPoint x: 79, startPoint y: 149, endPoint x: 240, endPoint y: 20, distance: 206.5
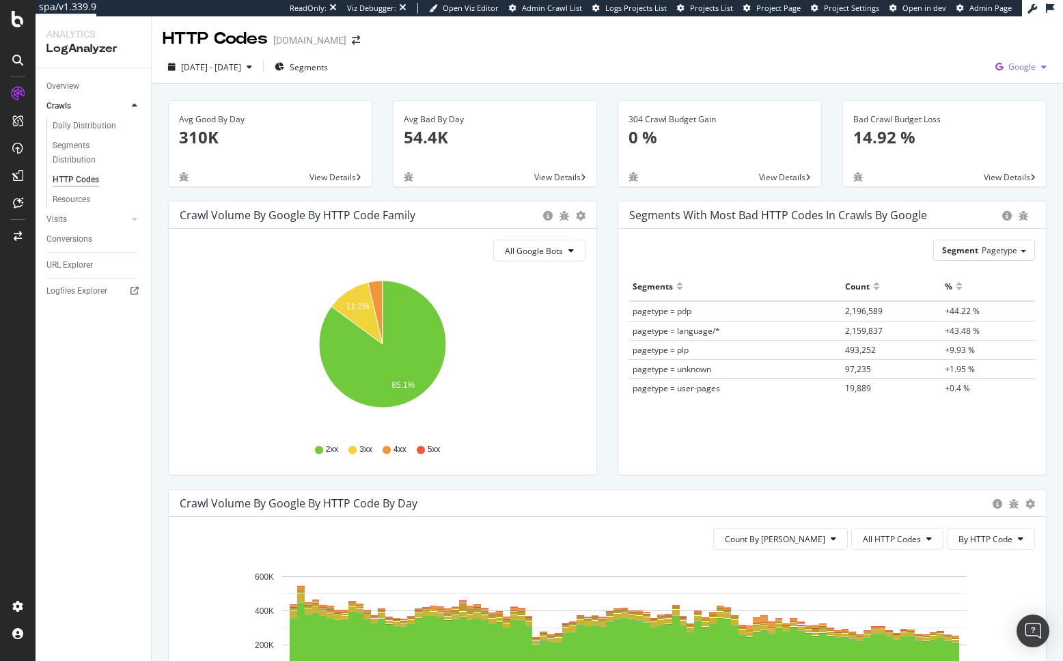
click at [1010, 72] on span "Google" at bounding box center [1021, 67] width 27 height 12
click at [958, 76] on span "OpenAI" at bounding box center [953, 80] width 51 height 12
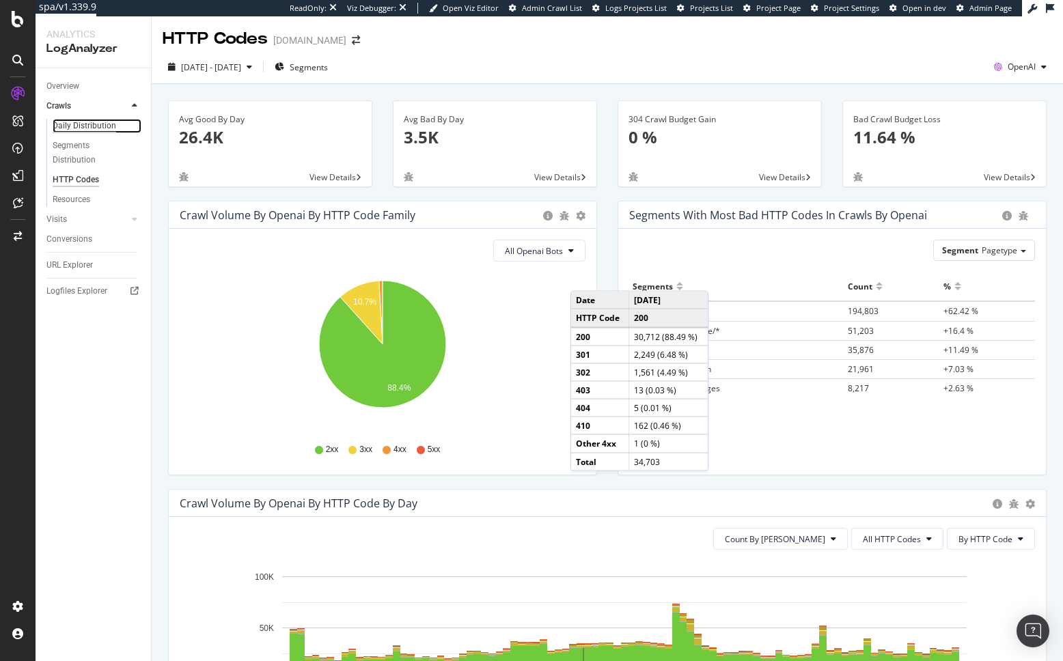
click at [108, 124] on div "Daily Distribution" at bounding box center [85, 126] width 64 height 14
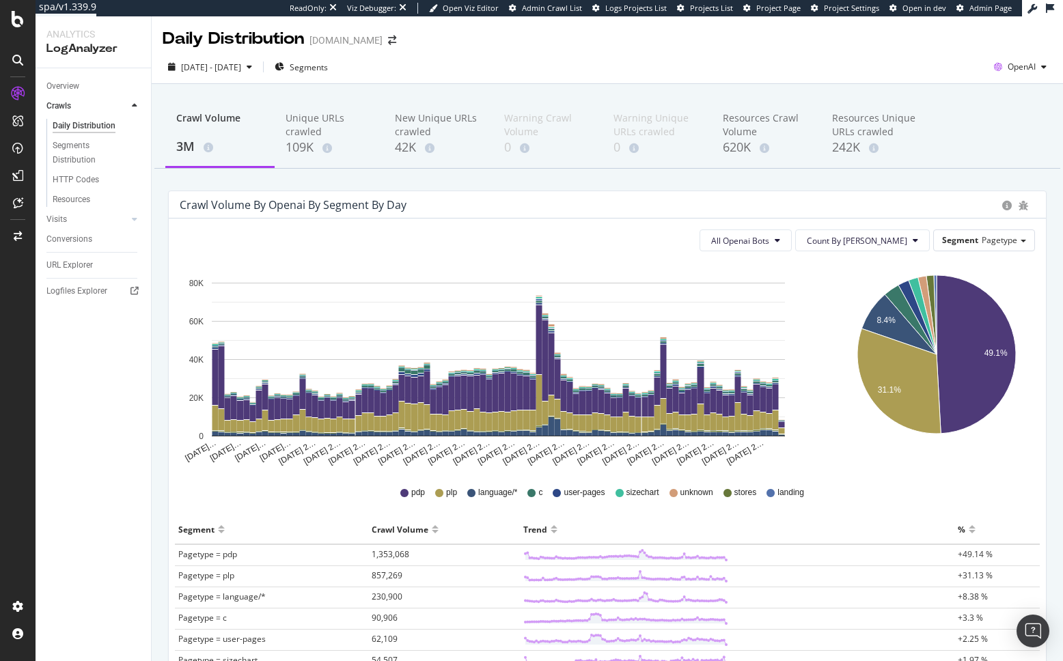
click at [734, 70] on div "2025 Jul. 16th - Oct. 15th Segments OpenAI" at bounding box center [607, 69] width 911 height 27
click at [792, 250] on button "All Openai Bots" at bounding box center [746, 241] width 92 height 22
click at [797, 337] on div "ChatGPT-User" at bounding box center [791, 344] width 81 height 20
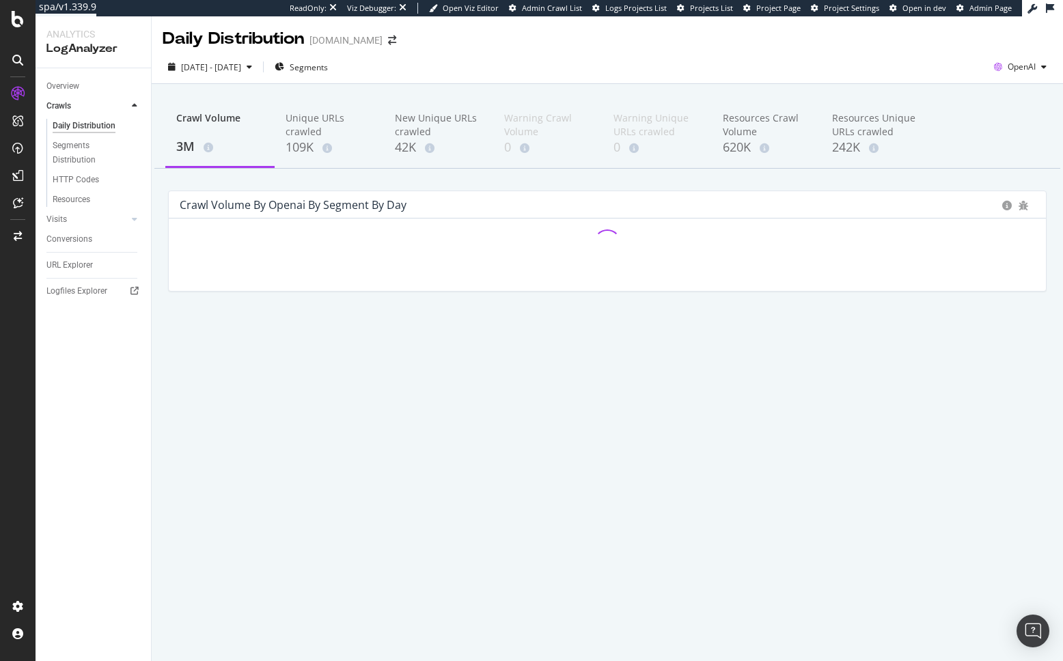
click at [510, 179] on div "Crawl Volume 3M Unique URLs crawled 109K New Unique URLs crawled 42K Warning Cr…" at bounding box center [607, 218] width 911 height 269
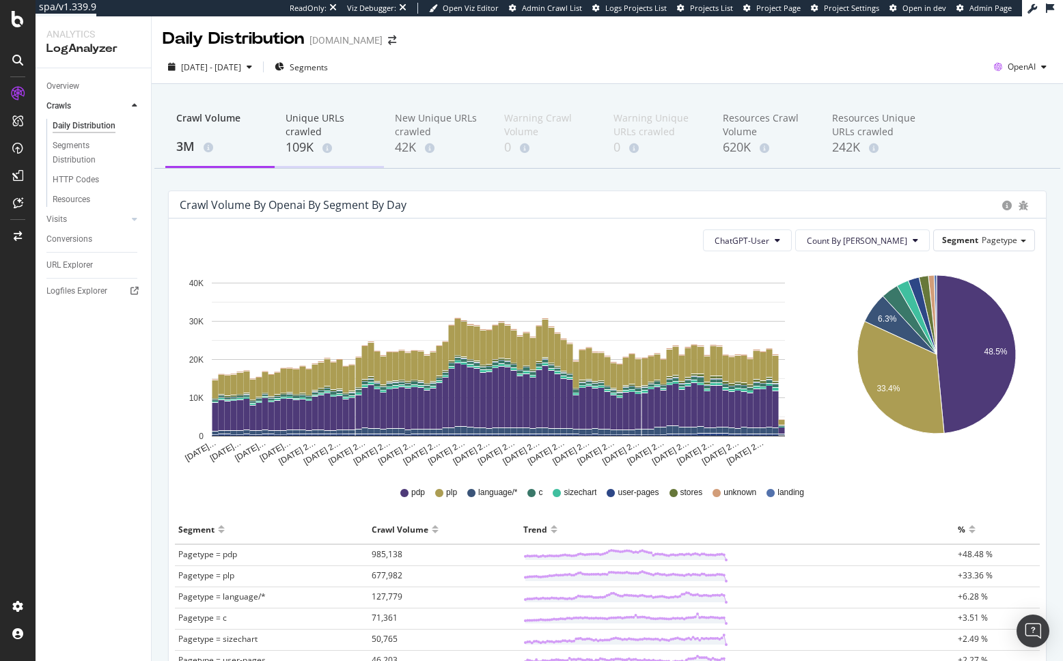
click at [314, 133] on div "Unique URLs crawled" at bounding box center [329, 124] width 87 height 27
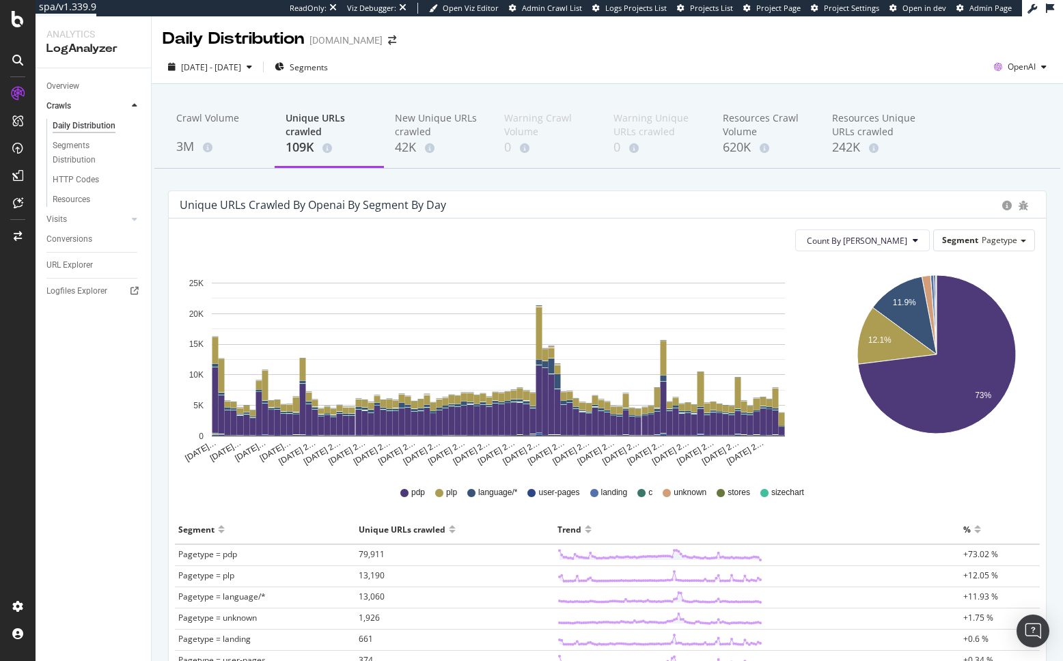
click at [391, 182] on div "Crawl Volume 3M Unique URLs crawled 109K New Unique URLs crawled 42K Warning Cr…" at bounding box center [607, 464] width 911 height 761
click at [61, 88] on div "Overview" at bounding box center [62, 86] width 33 height 14
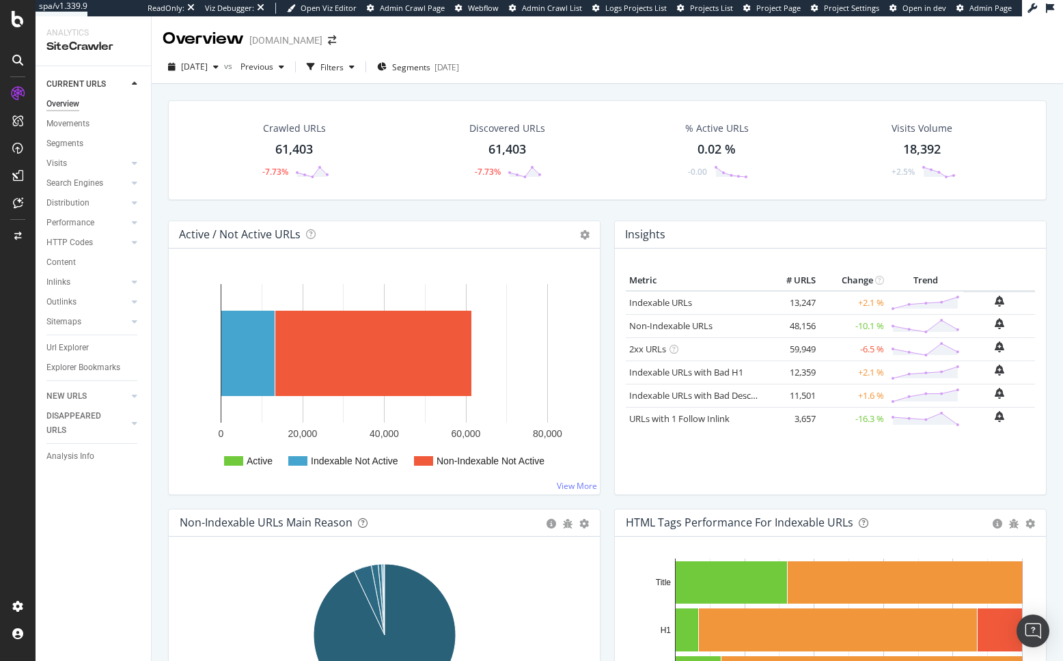
click at [559, 209] on div "Crawled URLs 61,403 -7.73% Discovered URLs 61,403 -7.73% % Active URLs 0.02 % -…" at bounding box center [607, 160] width 892 height 120
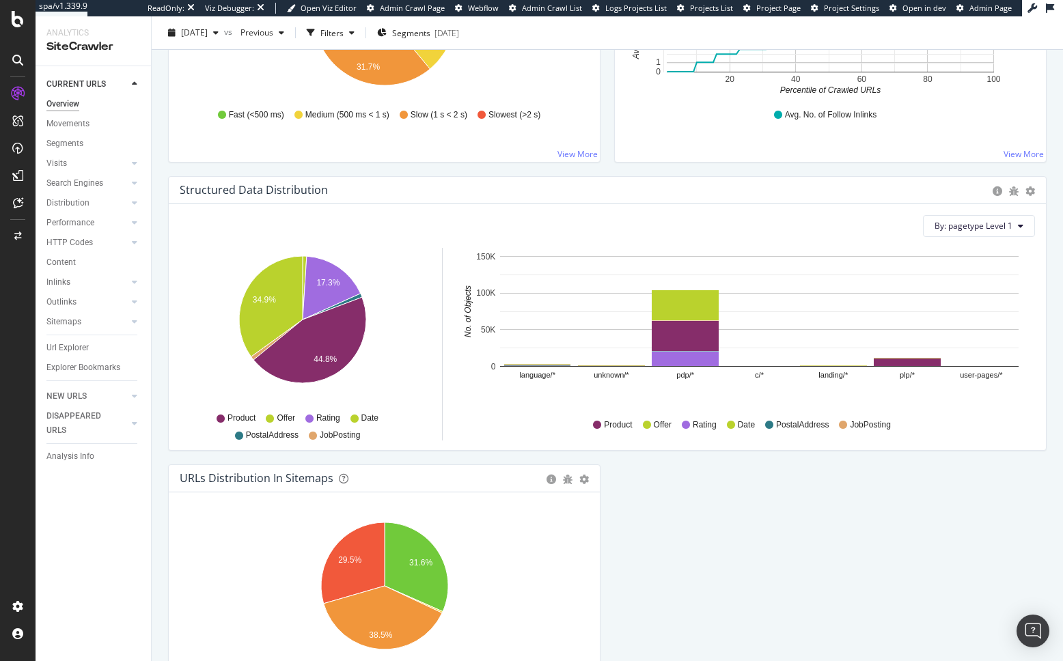
scroll to position [1305, 0]
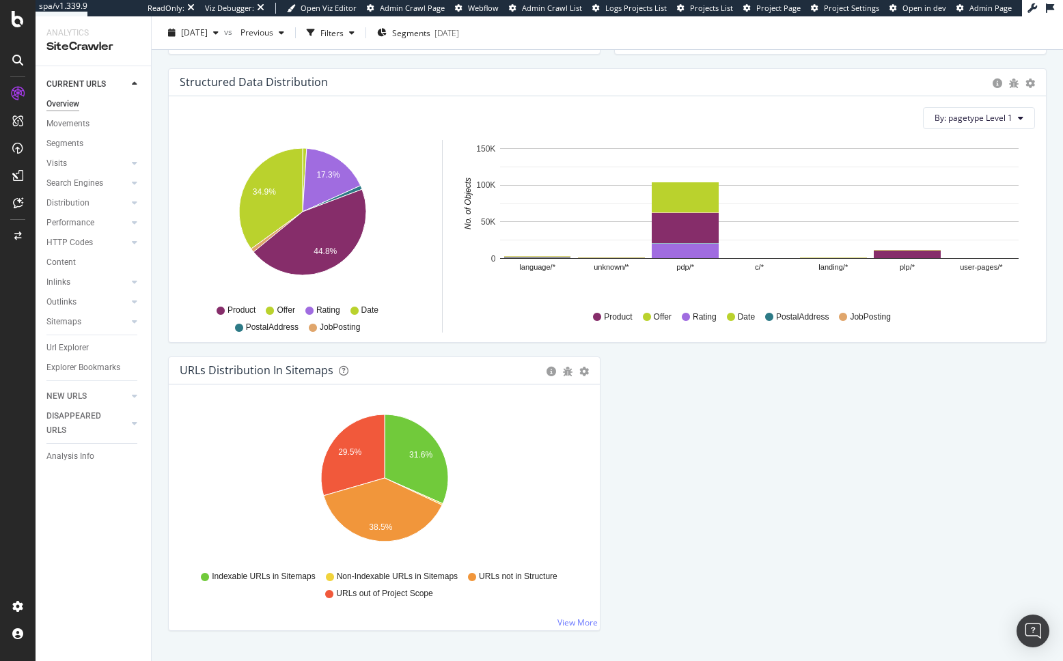
click at [167, 506] on div "URLs Distribution in Sitemaps Pie Table Export as CSV Add to Custom Report Hold…" at bounding box center [384, 501] width 446 height 288
click at [154, 348] on div "Overview [DOMAIN_NAME] [DATE] vs Previous Filters Segments [DATE] Crawled URLs …" at bounding box center [607, 338] width 911 height 645
click at [157, 315] on div "Overview www.converse.com 2025 Oct. 8th vs Previous Filters Segments 2025-06-17…" at bounding box center [607, 338] width 911 height 645
click at [166, 343] on div "Structured Data Distribution Pie Chart (by Percentage) Table Export as CSV By: …" at bounding box center [607, 212] width 892 height 288
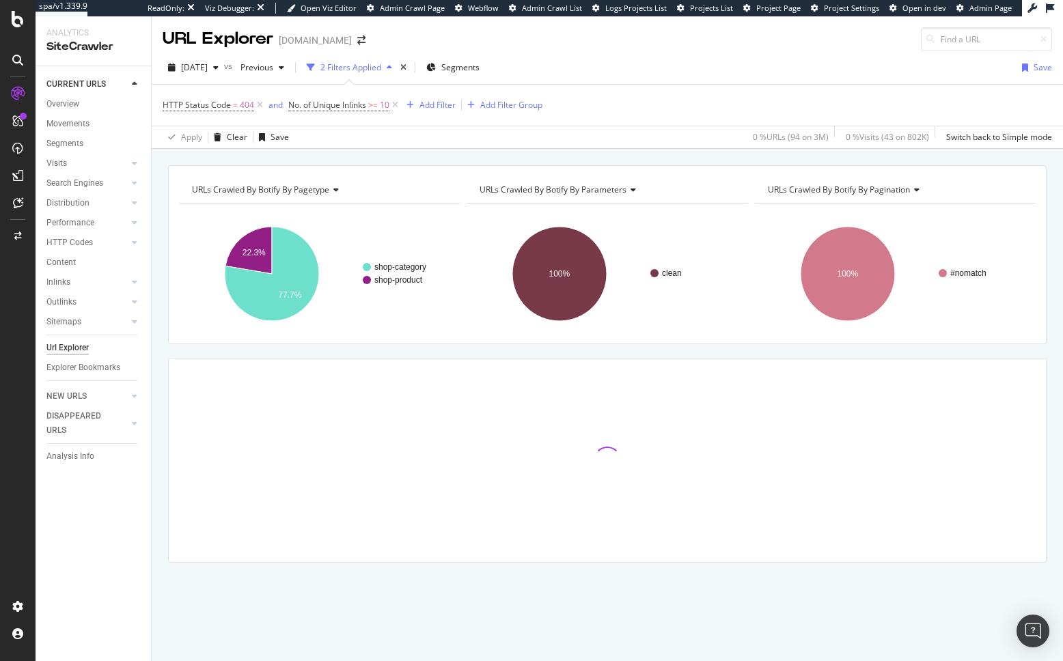
click at [868, 353] on div "URLs Crawled By Botify By pagetype Chart (by Value) Table Expand Export as CSV …" at bounding box center [607, 387] width 911 height 445
click at [201, 72] on span "2025 Oct. 3rd" at bounding box center [194, 67] width 27 height 12
click at [204, 69] on span "2025 Oct. 3rd" at bounding box center [194, 67] width 27 height 12
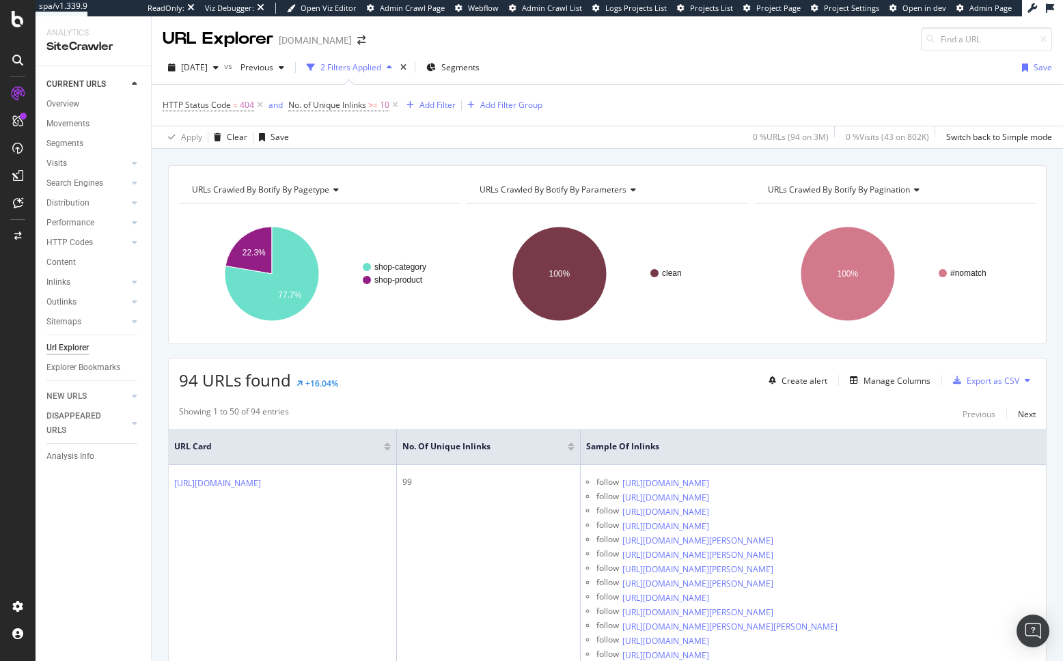
click at [611, 157] on div "URLs Crawled By Botify By pagetype Chart (by Value) Table Expand Export as CSV …" at bounding box center [607, 165] width 911 height 33
click at [881, 385] on div "Manage Columns" at bounding box center [896, 381] width 67 height 12
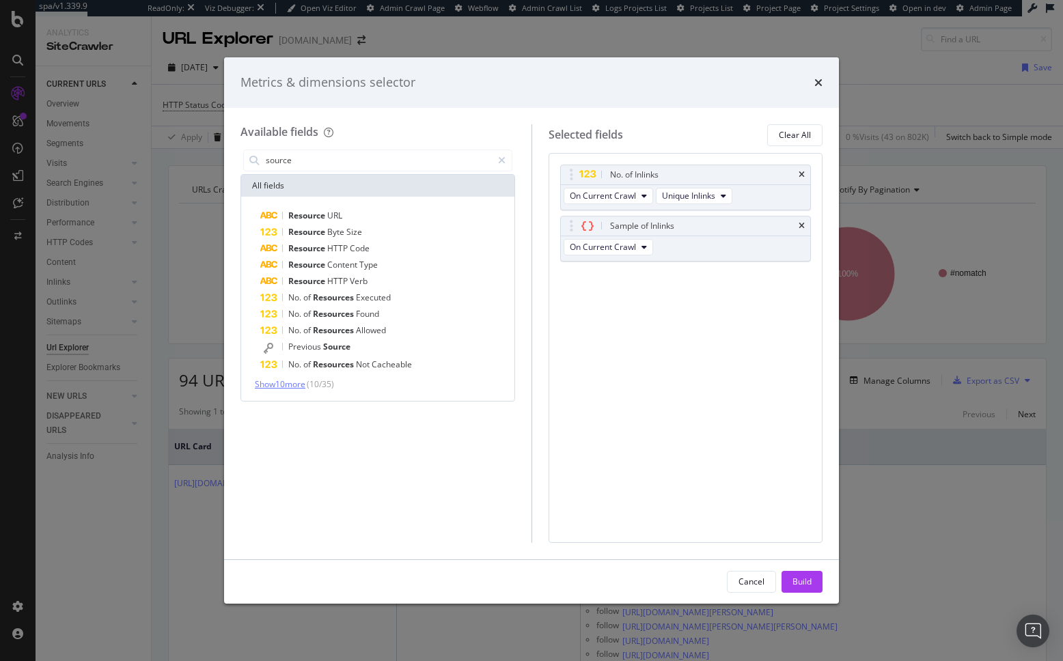
type input "source"
click at [291, 383] on span "Show 10 more" at bounding box center [280, 384] width 51 height 12
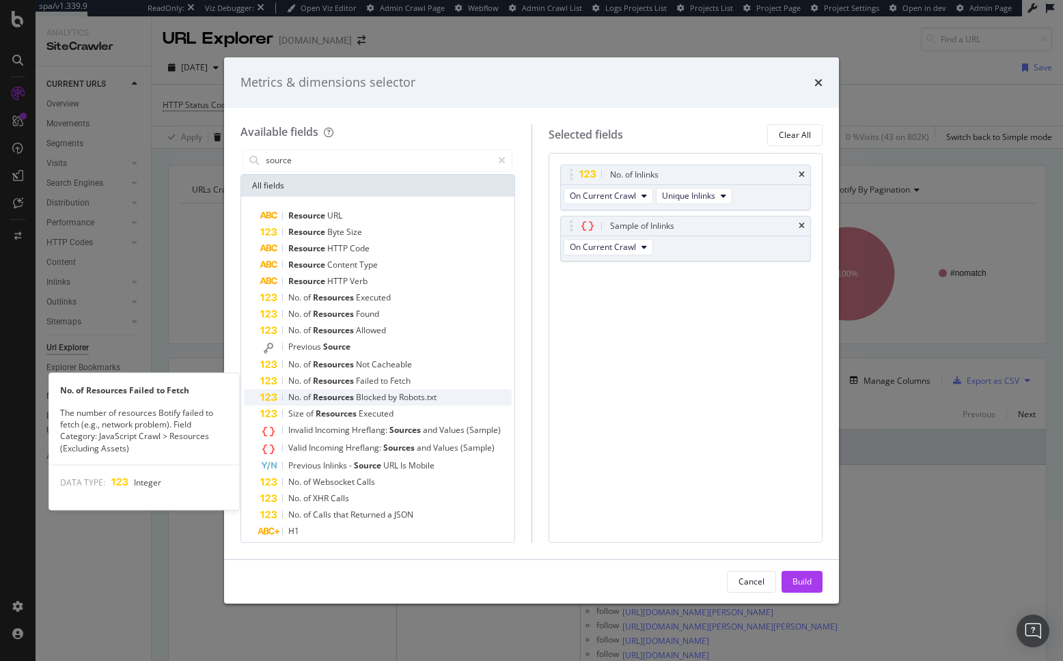
scroll to position [25, 0]
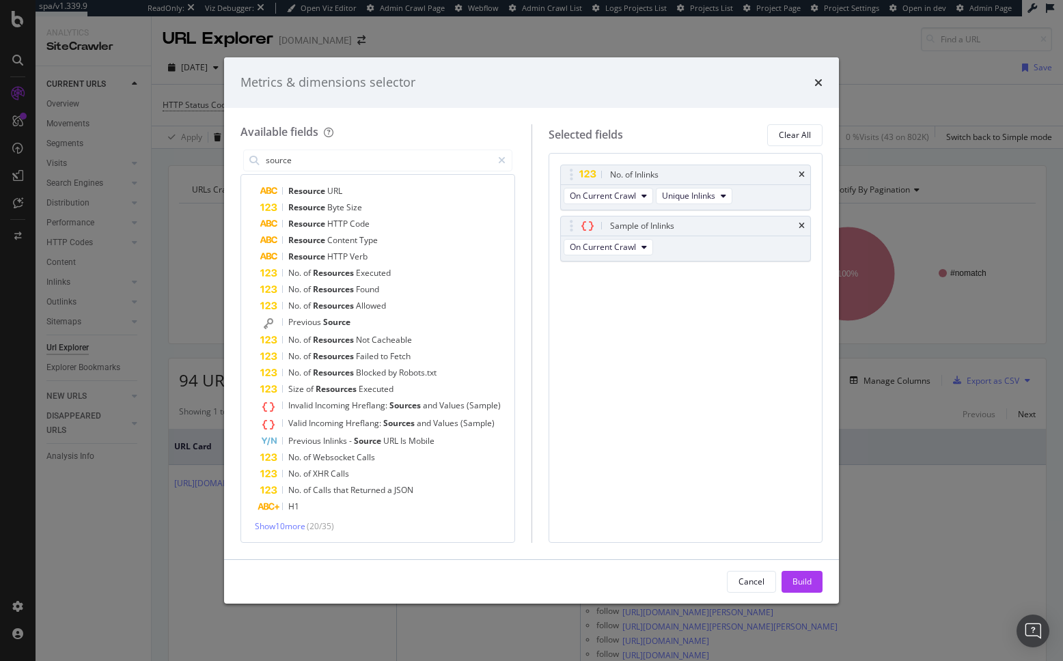
click at [938, 369] on div "Metrics & dimensions selector Available fields source All fields Resource URL R…" at bounding box center [531, 330] width 1063 height 661
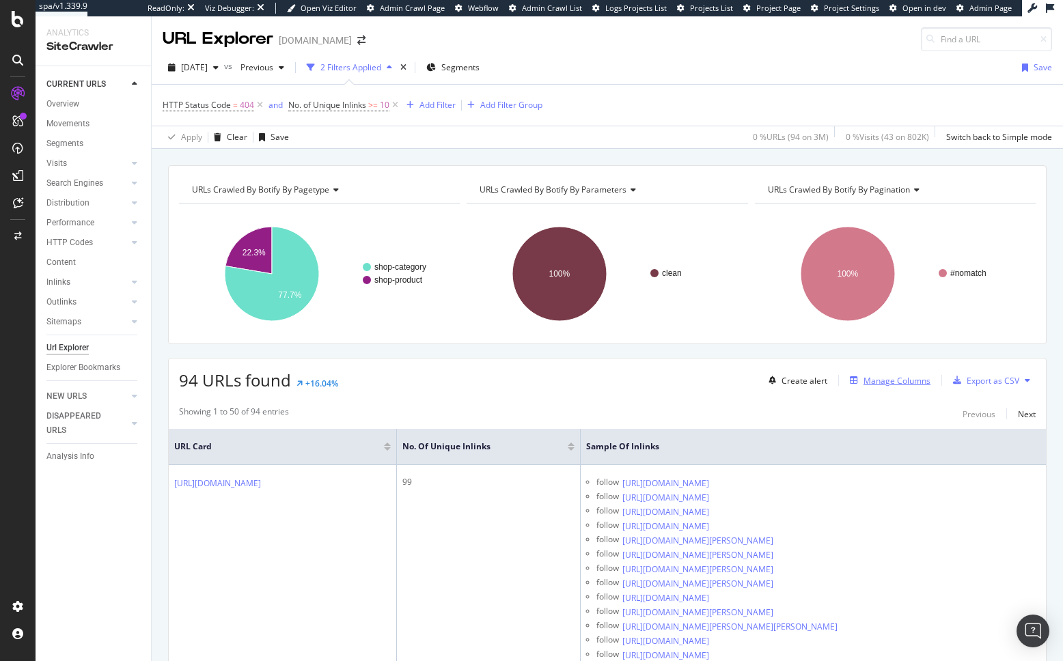
click at [875, 376] on div "Manage Columns" at bounding box center [896, 381] width 67 height 12
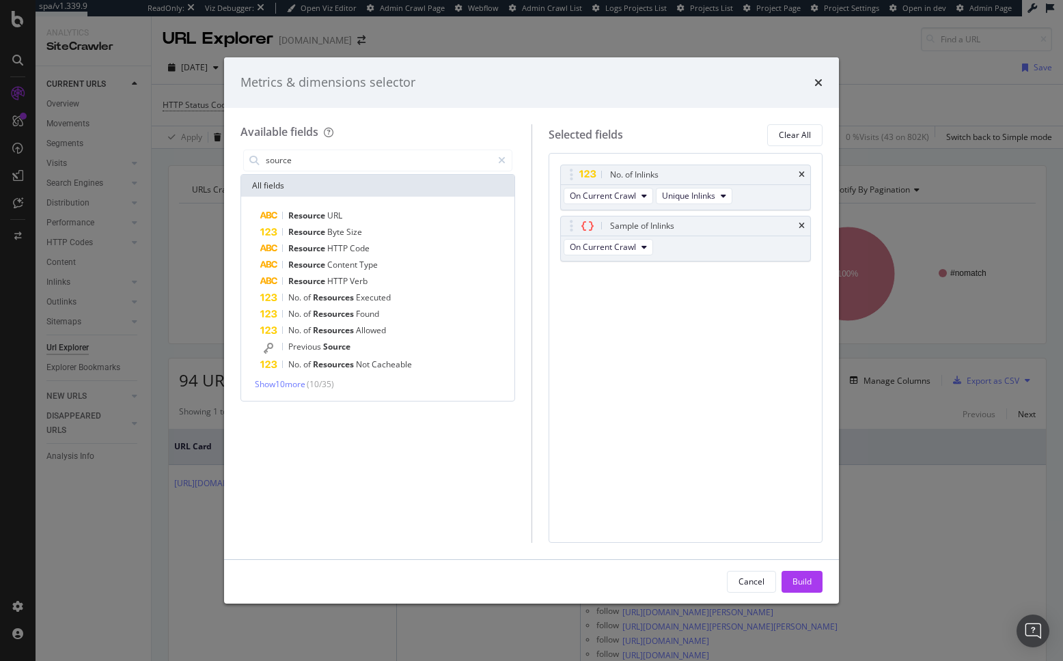
type input "source"
click at [293, 392] on div "Resource URL Resource Byte Size Resource HTTP Code Resource Content Type Resour…" at bounding box center [377, 299] width 273 height 204
click at [292, 390] on div "Resource URL Resource Byte Size Resource HTTP Code Resource Content Type Resour…" at bounding box center [377, 299] width 273 height 204
click at [292, 387] on span "Show 10 more" at bounding box center [280, 384] width 51 height 12
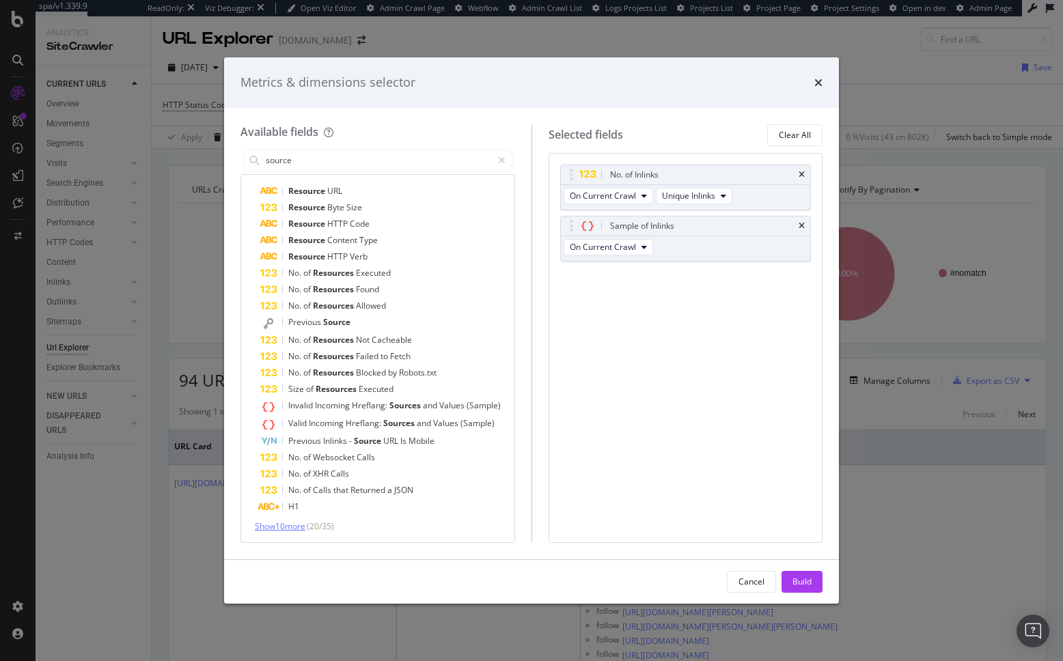
click at [278, 527] on span "Show 10 more" at bounding box center [280, 527] width 51 height 12
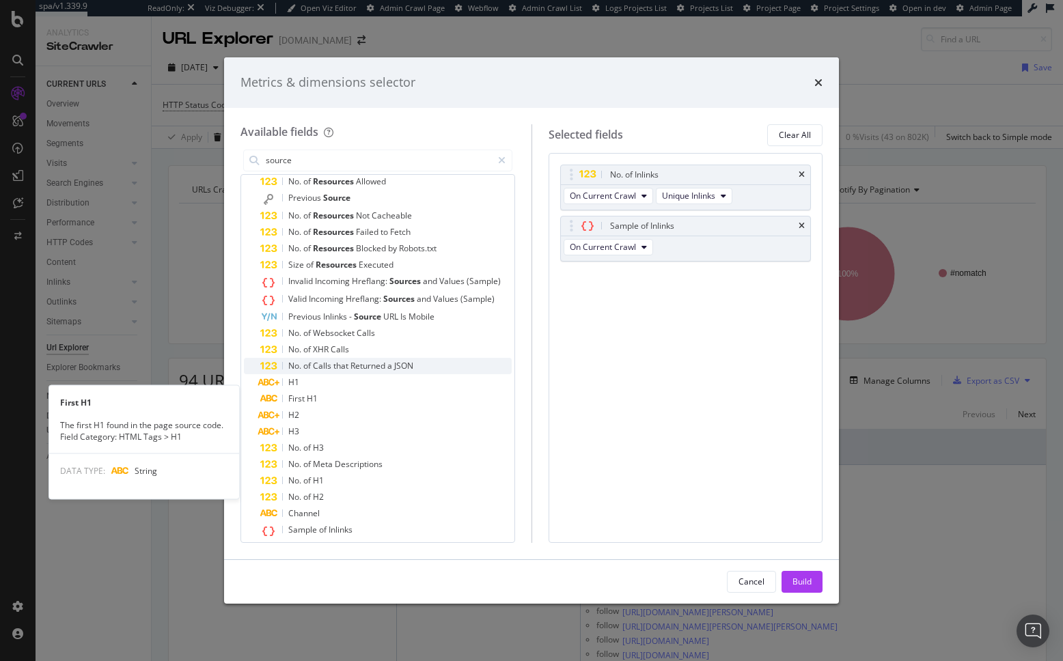
scroll to position [143, 0]
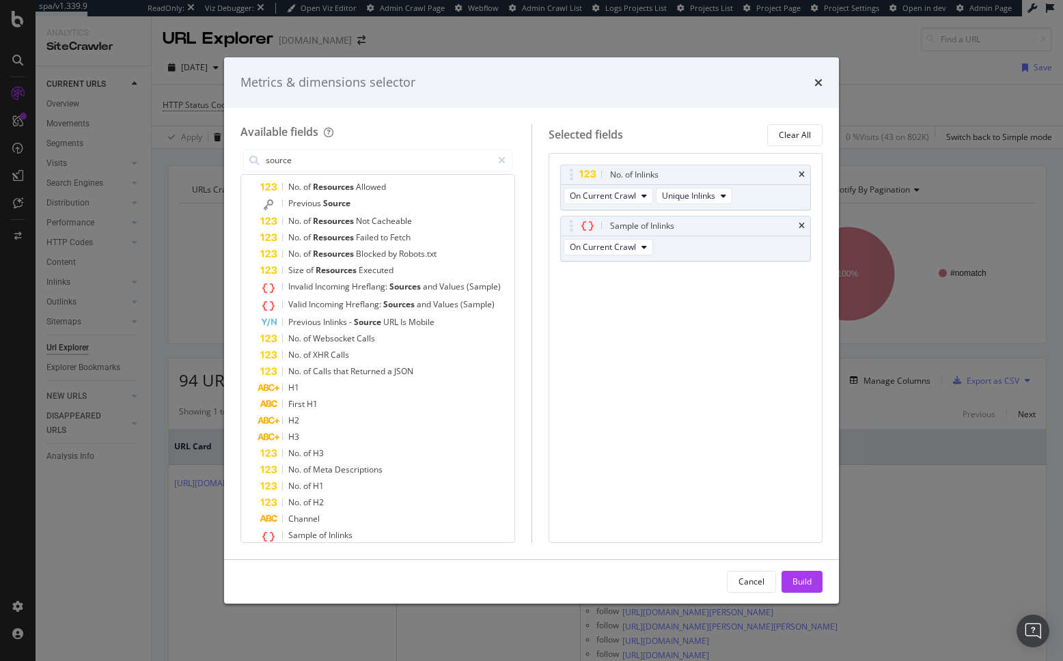
drag, startPoint x: 819, startPoint y: 79, endPoint x: 808, endPoint y: 87, distance: 13.7
click at [819, 79] on icon "times" at bounding box center [818, 82] width 8 height 11
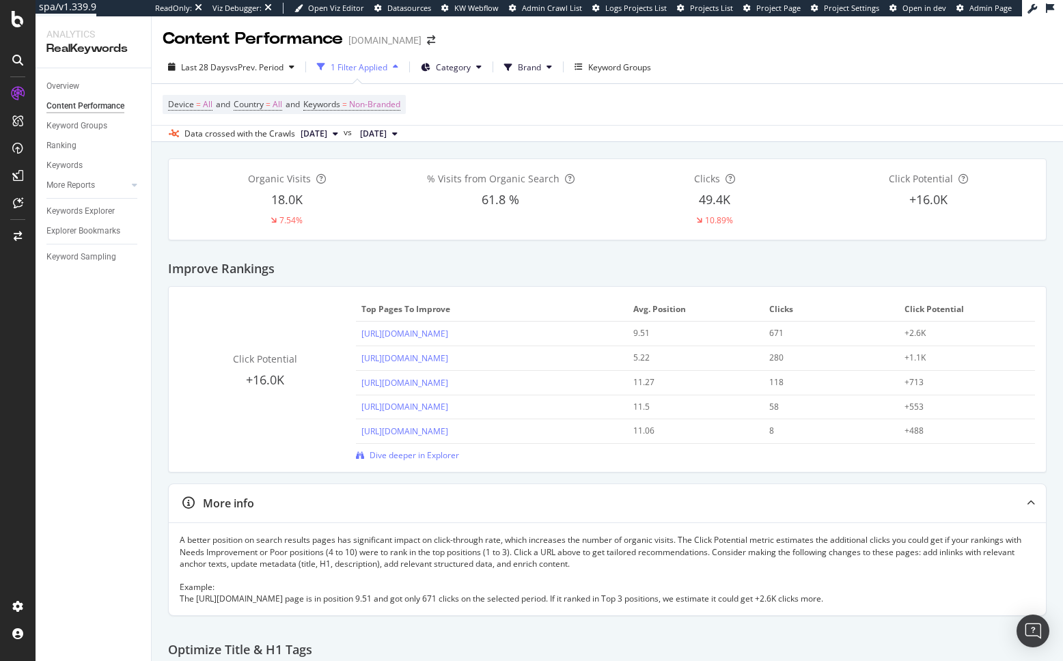
click at [77, 208] on div "Keywords Explorer" at bounding box center [80, 211] width 68 height 14
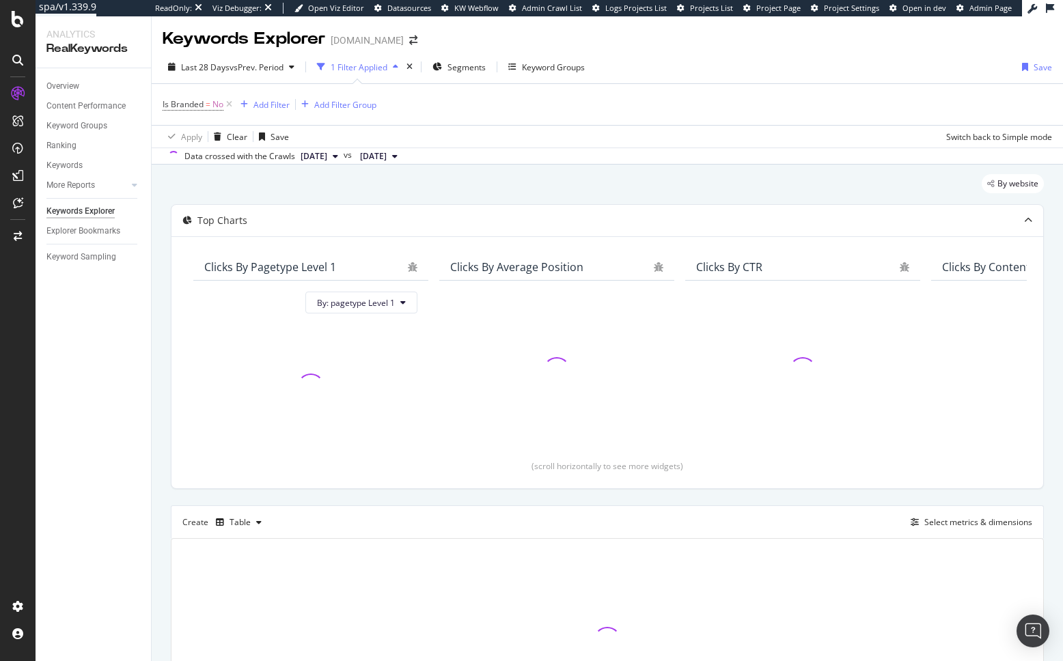
drag, startPoint x: 163, startPoint y: 212, endPoint x: 229, endPoint y: 114, distance: 117.7
click at [163, 212] on div "By website Top Charts Clicks By pagetype Level 1 By: pagetype Level 1 Clicks By…" at bounding box center [607, 478] width 911 height 626
click at [232, 106] on icon at bounding box center [229, 105] width 12 height 14
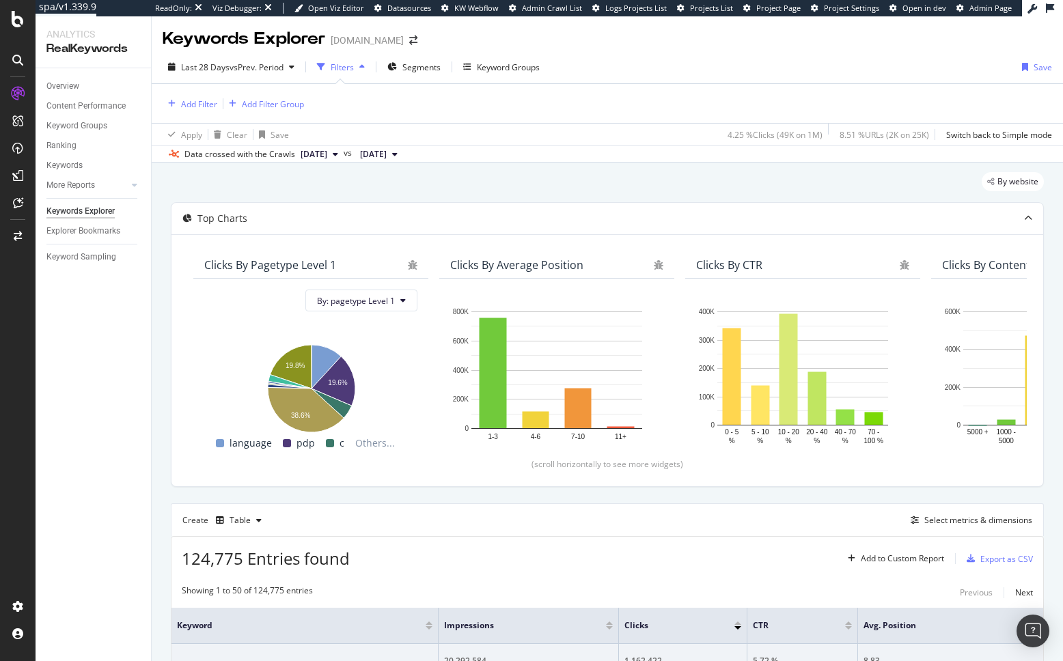
click at [355, 186] on div "By website" at bounding box center [607, 187] width 873 height 30
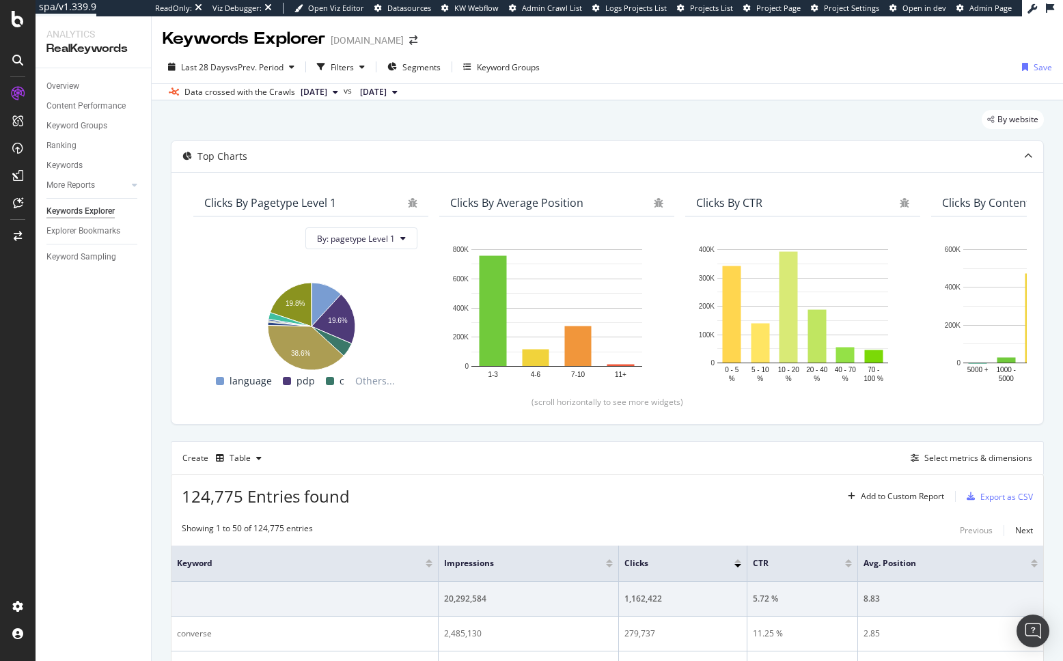
click at [456, 113] on div "By website" at bounding box center [607, 125] width 873 height 30
click at [406, 117] on div "By website" at bounding box center [607, 125] width 873 height 30
drag, startPoint x: 80, startPoint y: 163, endPoint x: 117, endPoint y: 230, distance: 77.0
click at [80, 163] on div "Keywords" at bounding box center [64, 165] width 36 height 14
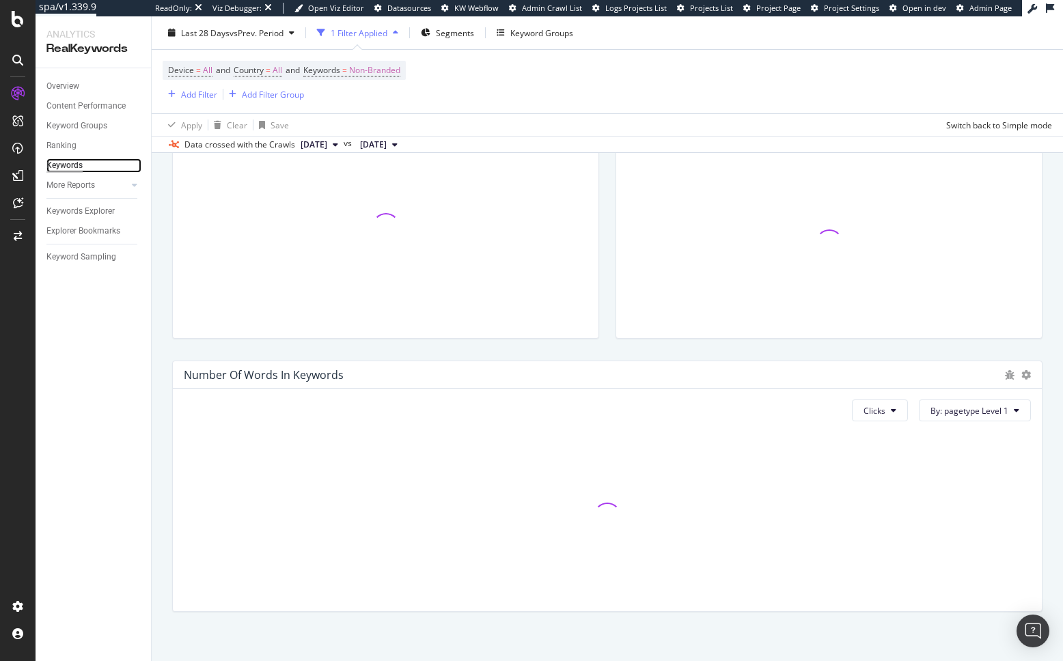
scroll to position [311, 0]
drag, startPoint x: 173, startPoint y: 371, endPoint x: 163, endPoint y: 373, distance: 10.4
click at [173, 371] on div "Number Of Words In Keywords" at bounding box center [607, 365] width 869 height 27
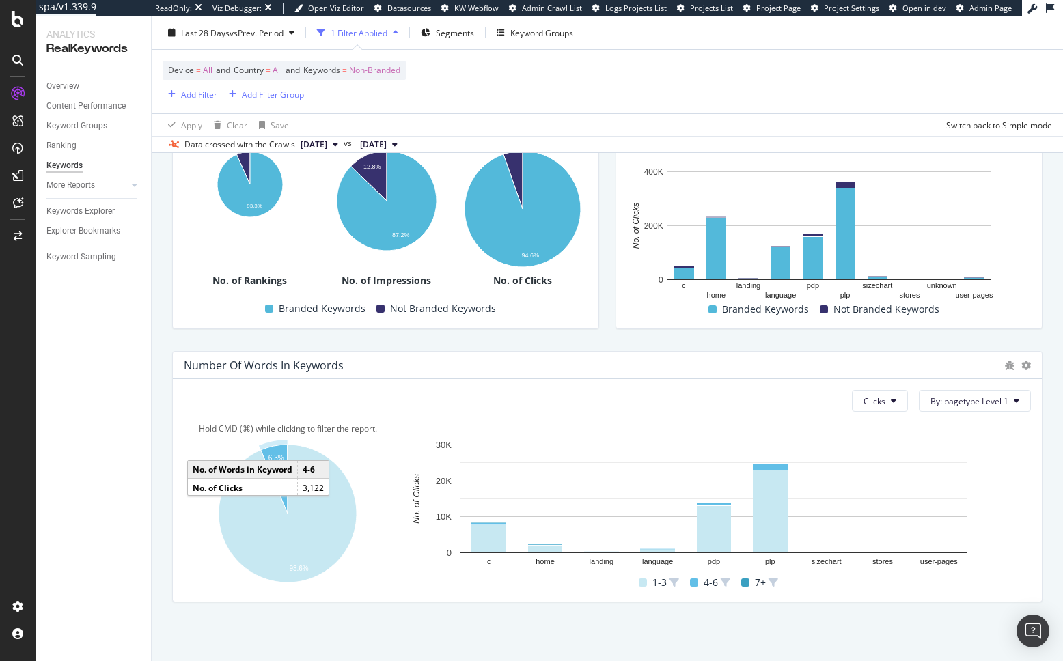
click at [276, 462] on icon "A chart." at bounding box center [274, 479] width 27 height 69
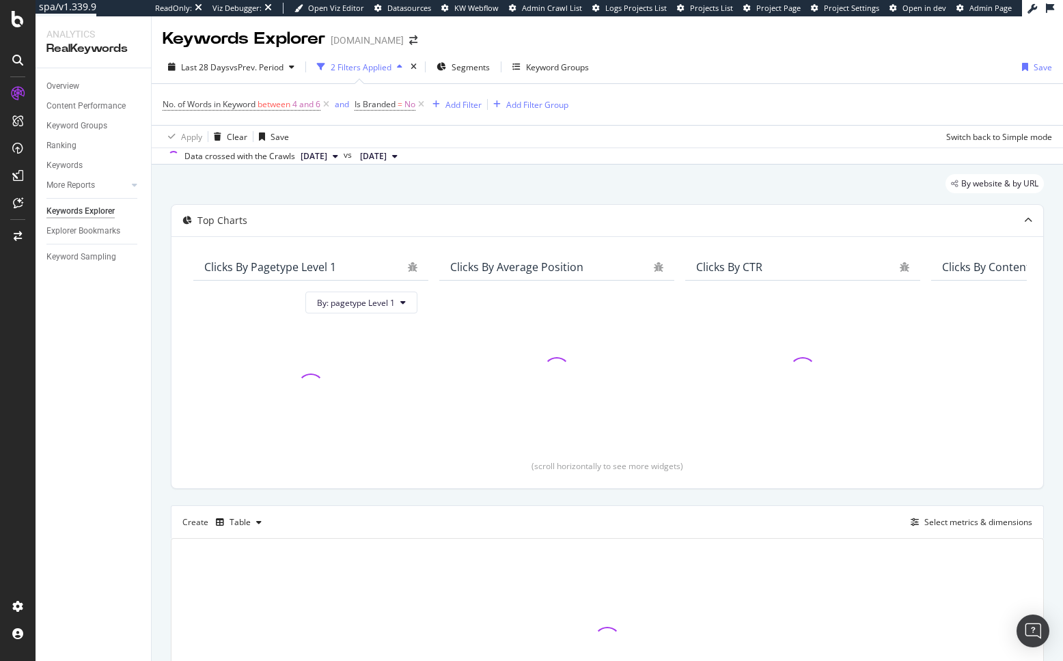
click at [328, 195] on div "By website & by URL" at bounding box center [607, 189] width 873 height 30
click at [290, 108] on span "between" at bounding box center [274, 104] width 33 height 12
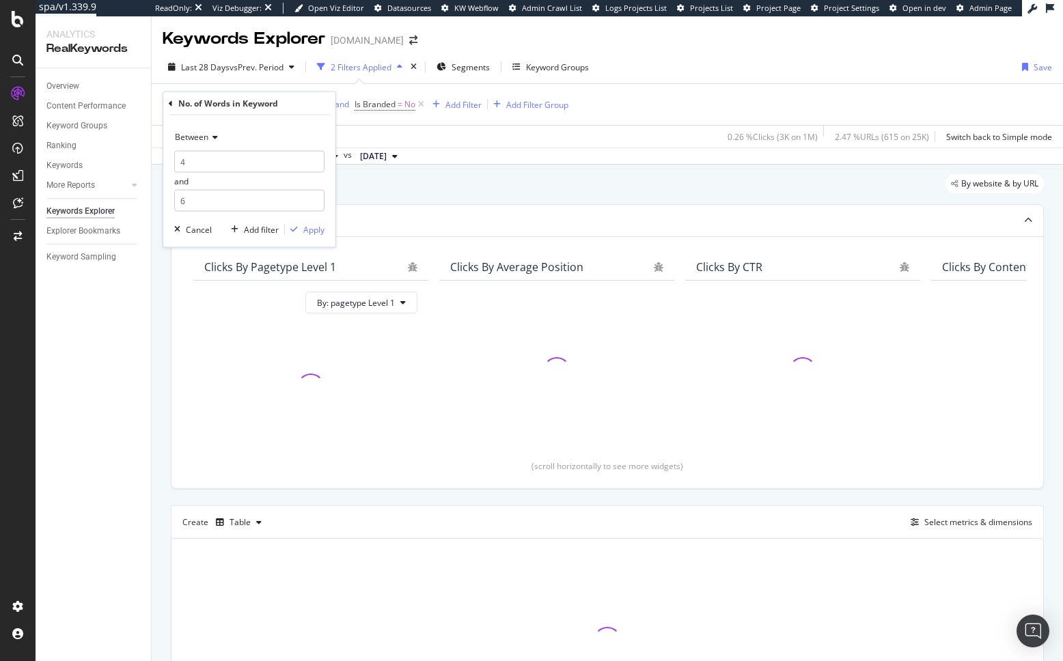
click at [202, 138] on span "Between" at bounding box center [191, 137] width 33 height 12
drag, startPoint x: 221, startPoint y: 239, endPoint x: 220, endPoint y: 210, distance: 29.4
click at [221, 239] on span "Greater than" at bounding box center [205, 236] width 49 height 12
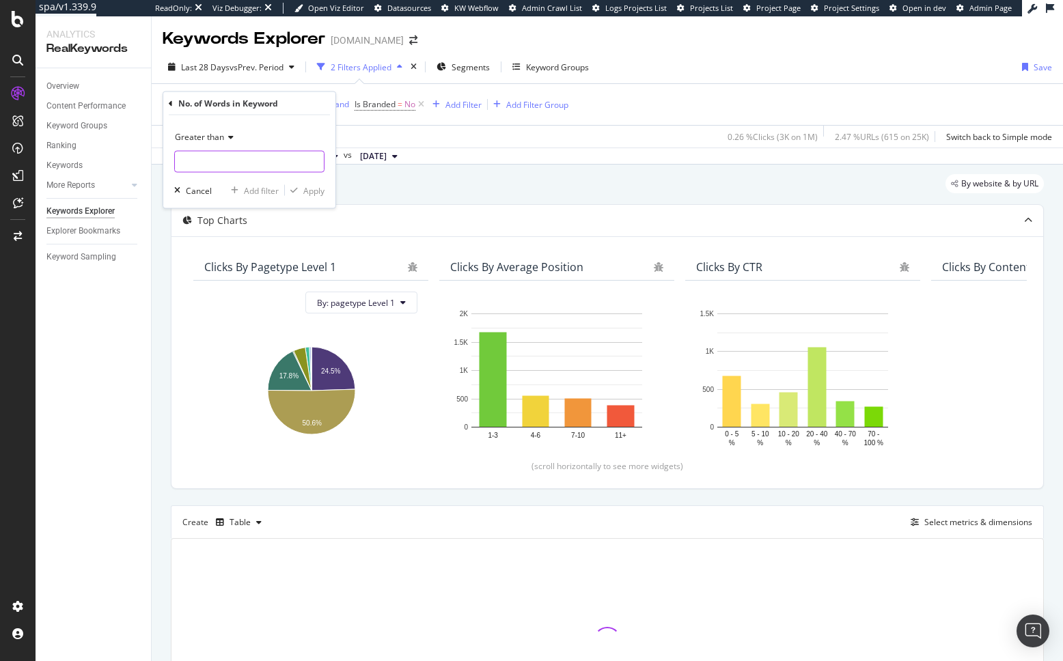
click at [221, 163] on input "number" at bounding box center [249, 162] width 150 height 22
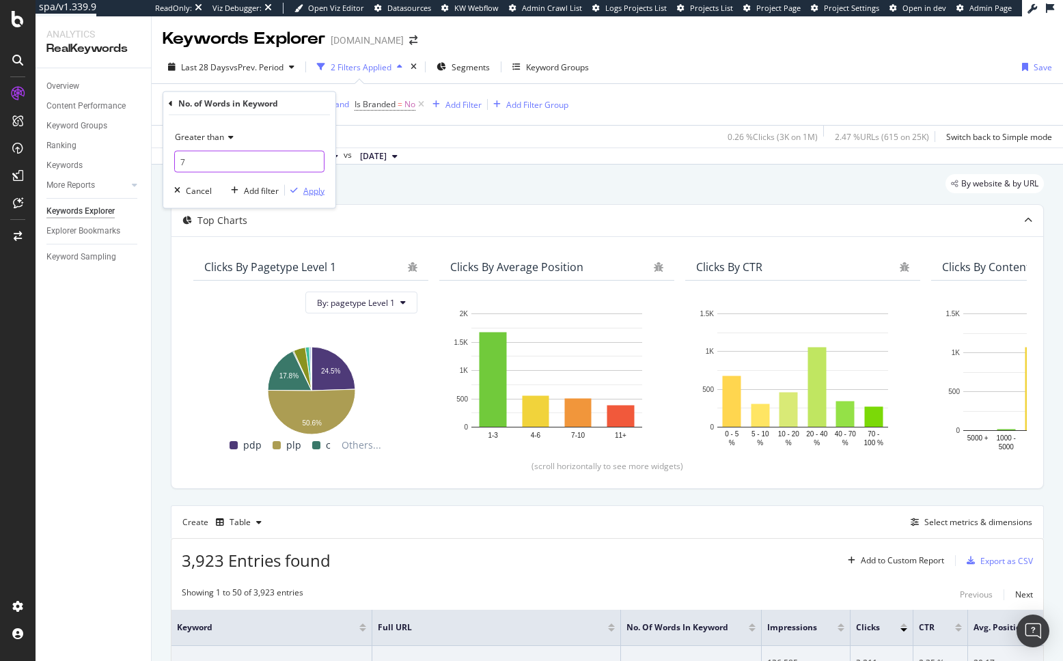
type input "7"
click at [312, 193] on div "Apply" at bounding box center [313, 190] width 21 height 12
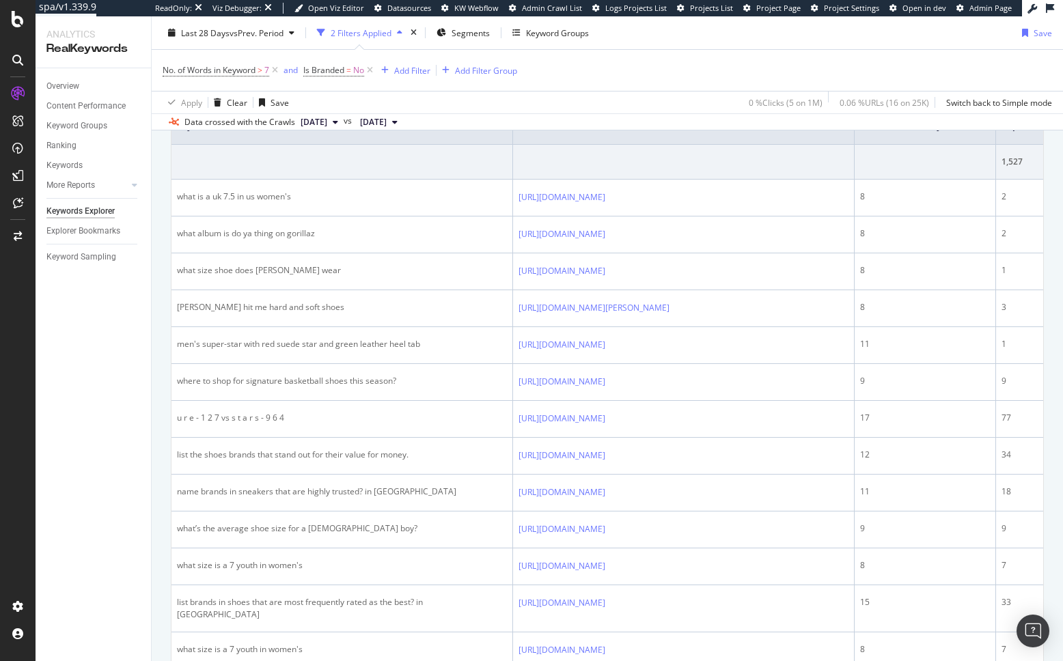
scroll to position [486, 0]
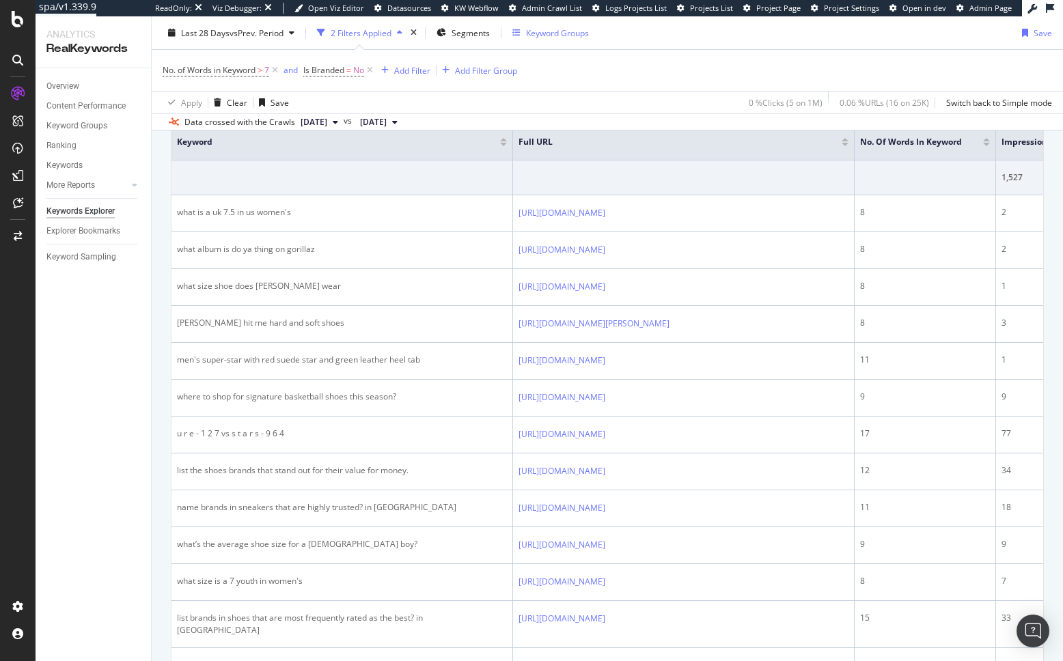
click at [551, 29] on div "Keyword Groups" at bounding box center [557, 33] width 63 height 12
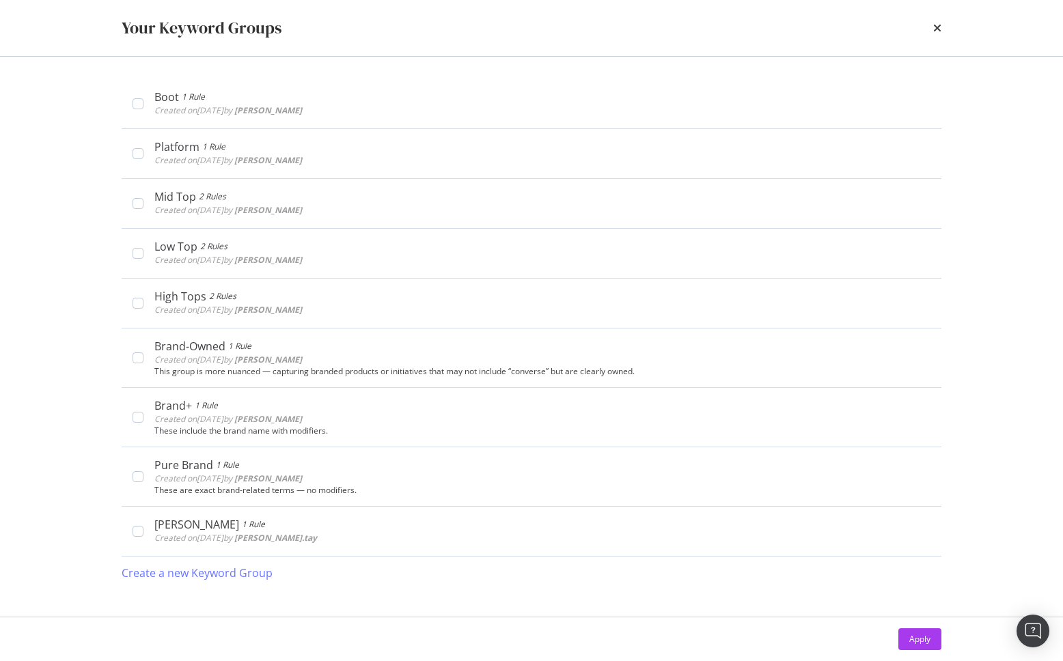
scroll to position [0, 0]
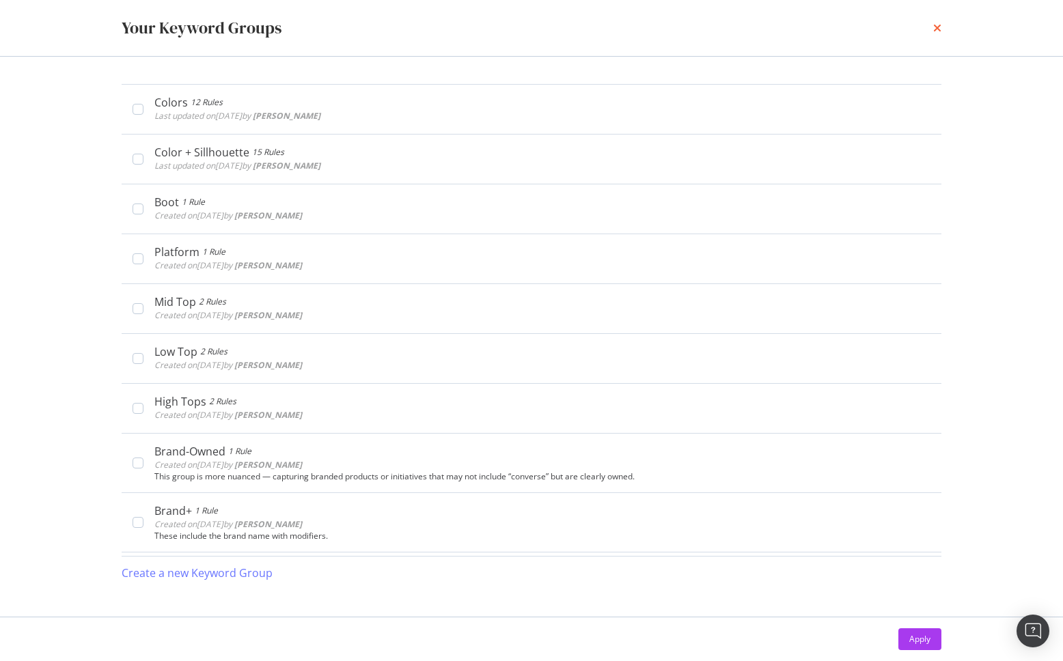
click at [941, 28] on div "Your Keyword Groups" at bounding box center [531, 28] width 874 height 56
click at [938, 29] on icon "times" at bounding box center [937, 28] width 8 height 11
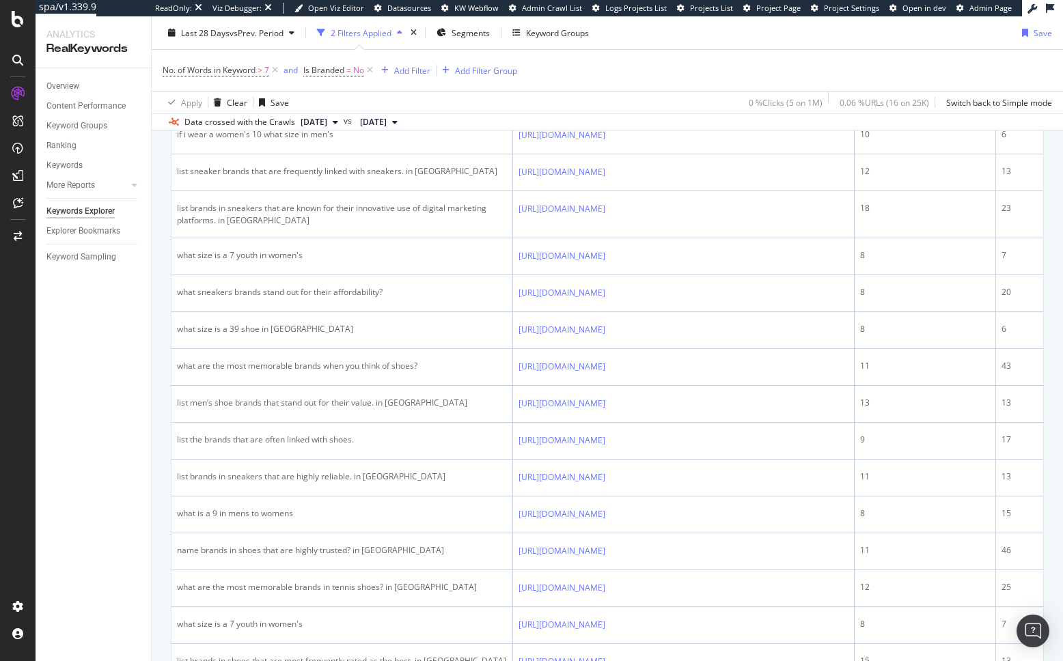
scroll to position [1247, 0]
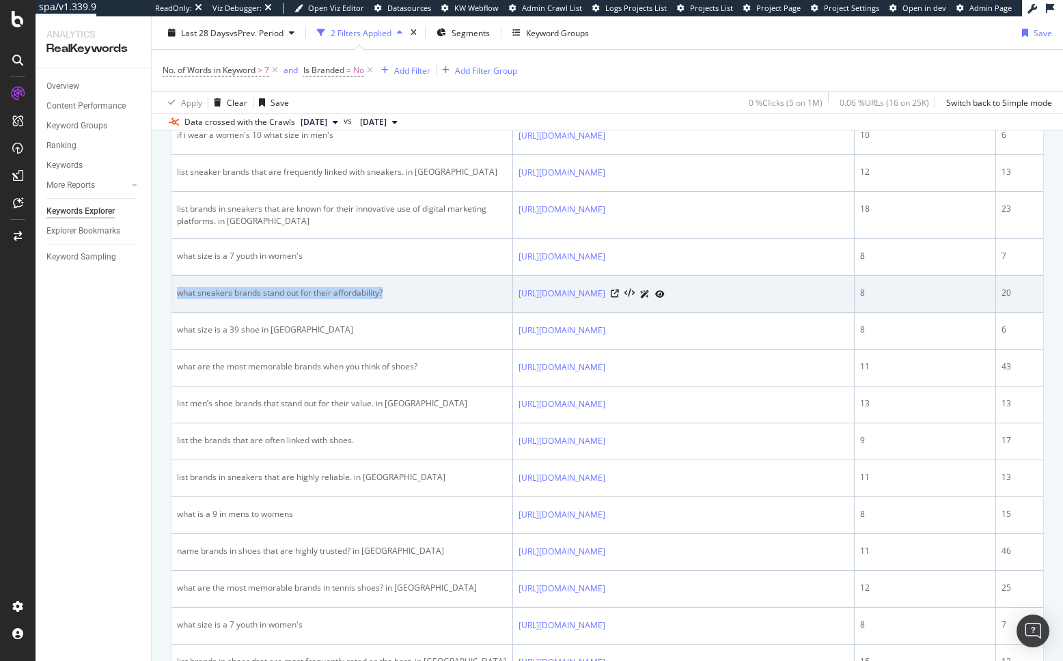
drag, startPoint x: 202, startPoint y: 311, endPoint x: 401, endPoint y: 311, distance: 199.5
click at [401, 311] on td "what sneakers brands stand out for their affordability?" at bounding box center [342, 294] width 342 height 37
click at [398, 299] on div "what sneakers brands stand out for their affordability?" at bounding box center [342, 293] width 330 height 12
click at [312, 299] on div "what sneakers brands stand out for their affordability?" at bounding box center [342, 293] width 330 height 12
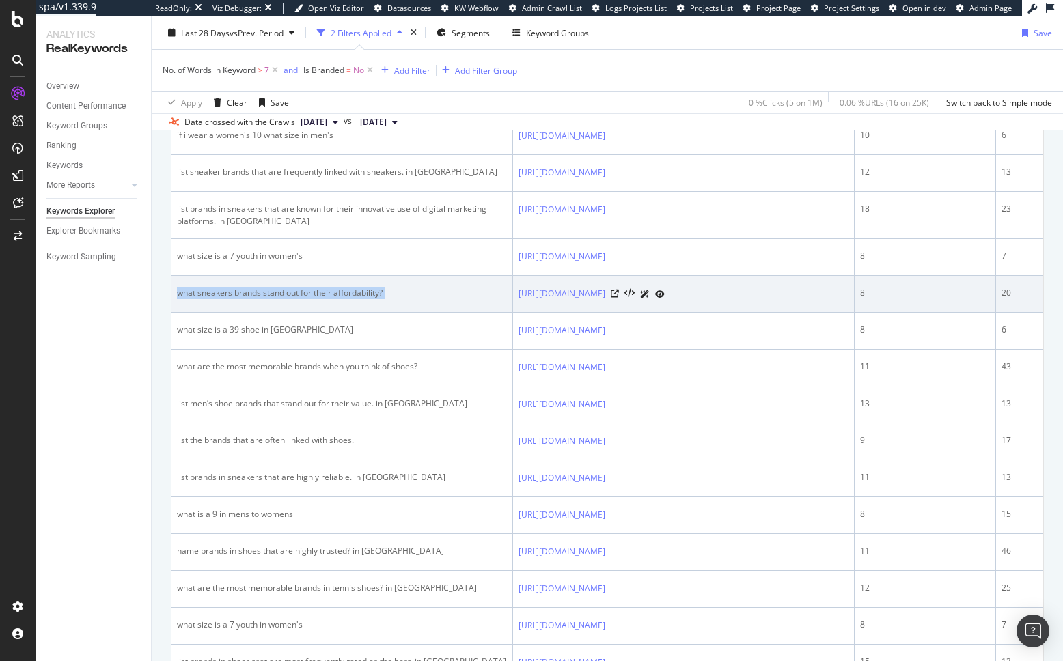
click at [312, 299] on div "what sneakers brands stand out for their affordability?" at bounding box center [342, 293] width 330 height 12
copy div "what sneakers brands stand out for their affordability?"
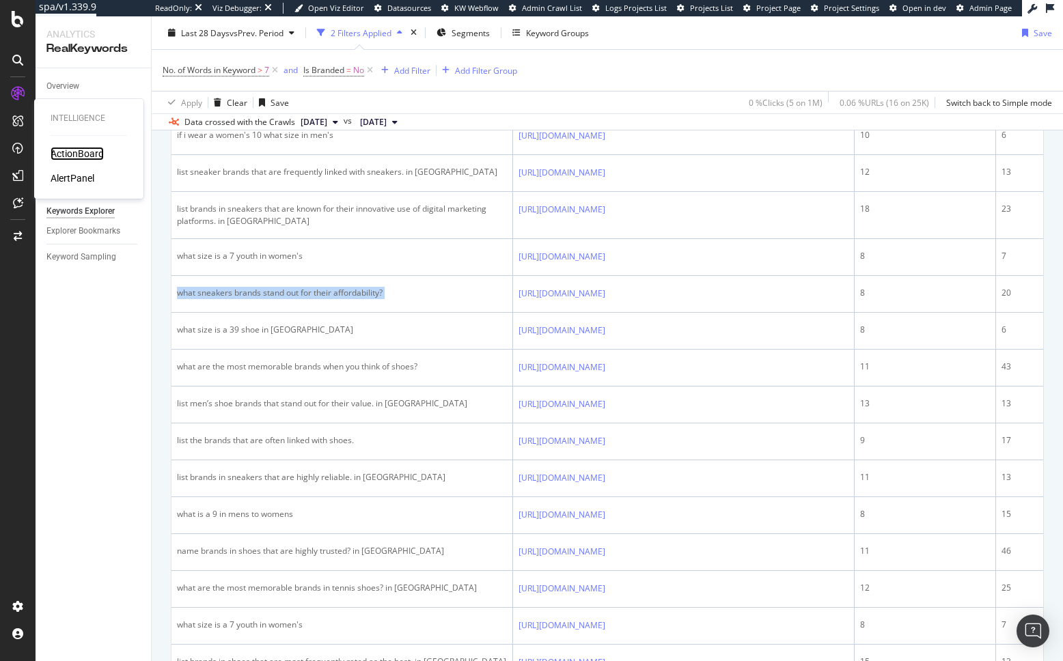
drag, startPoint x: 71, startPoint y: 152, endPoint x: 7, endPoint y: 156, distance: 64.3
click at [70, 152] on div "ActionBoard" at bounding box center [77, 154] width 53 height 14
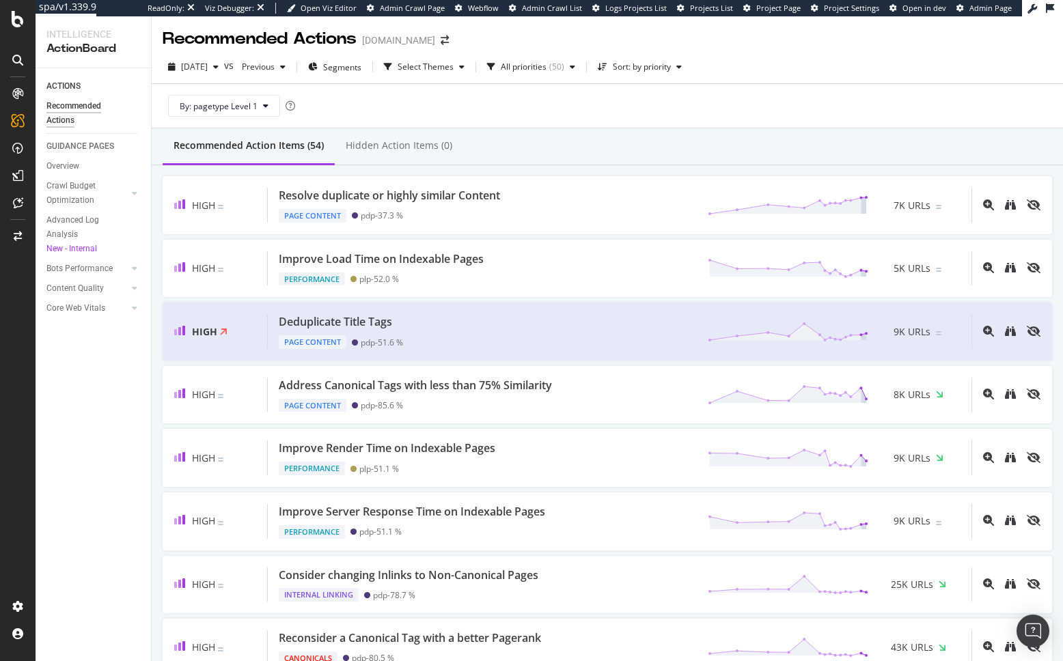
click at [560, 139] on div "Recommended Action Items (54) Hidden Action Items (0)" at bounding box center [607, 146] width 911 height 37
click at [70, 150] on div "SiteCrawler" at bounding box center [75, 151] width 49 height 14
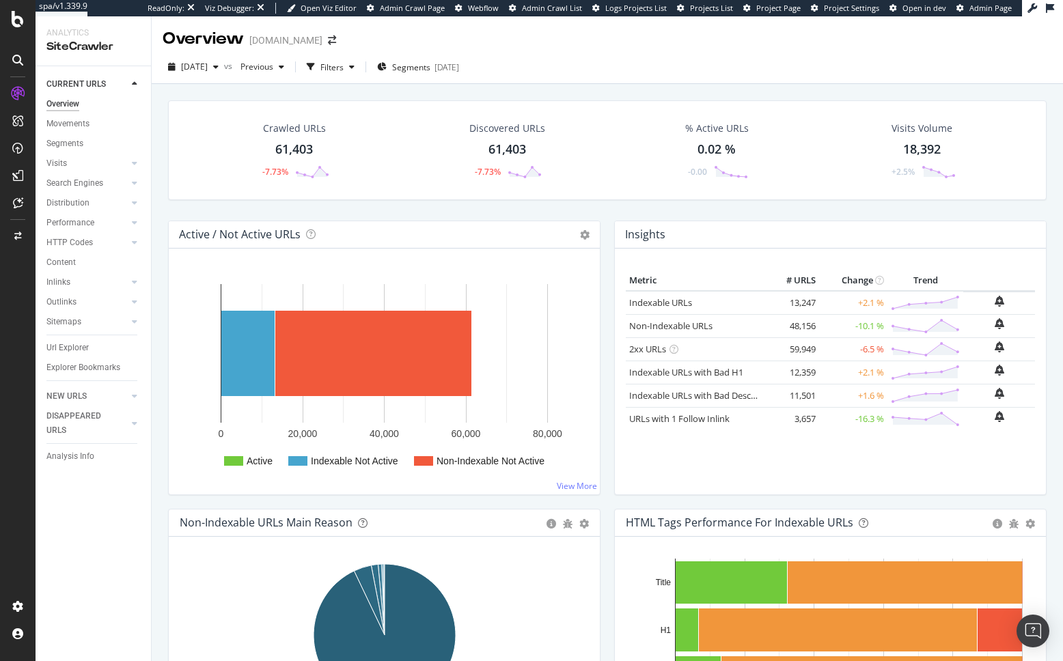
drag, startPoint x: 342, startPoint y: 209, endPoint x: 323, endPoint y: 210, distance: 18.5
click at [342, 209] on div "Crawled URLs 61,403 -7.73% Discovered URLs 61,403 -7.73% % Active URLs 0.02 % -…" at bounding box center [607, 160] width 892 height 120
click at [168, 206] on div "Crawled URLs 61,403 -7.73% Discovered URLs 61,403 -7.73% % Active URLs 0.02 % -…" at bounding box center [607, 160] width 892 height 120
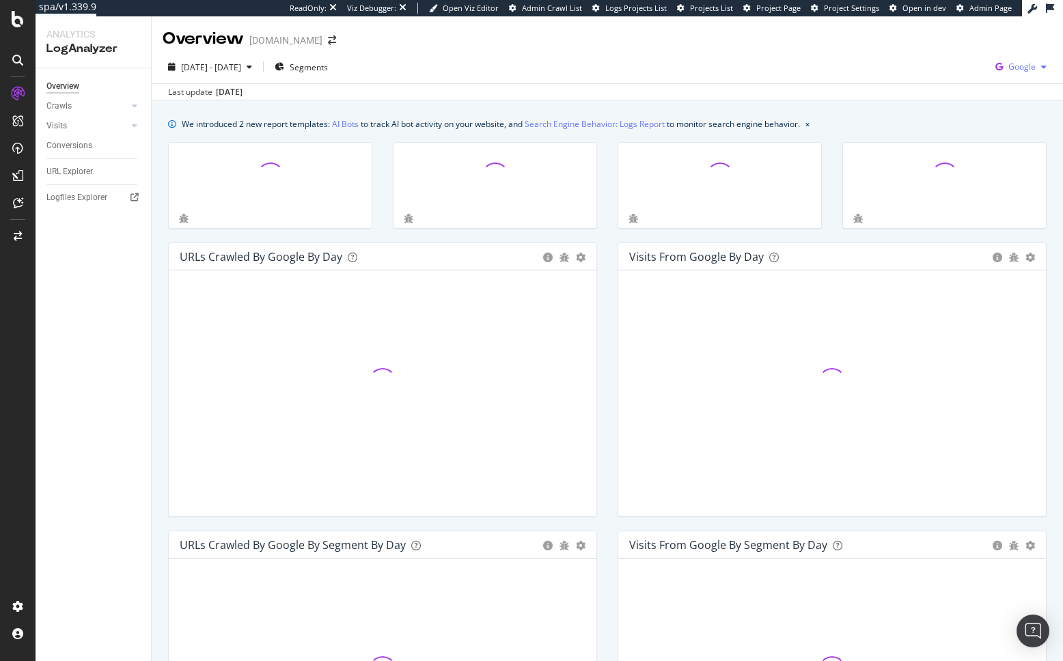
click at [1014, 68] on span "Google" at bounding box center [1021, 67] width 27 height 12
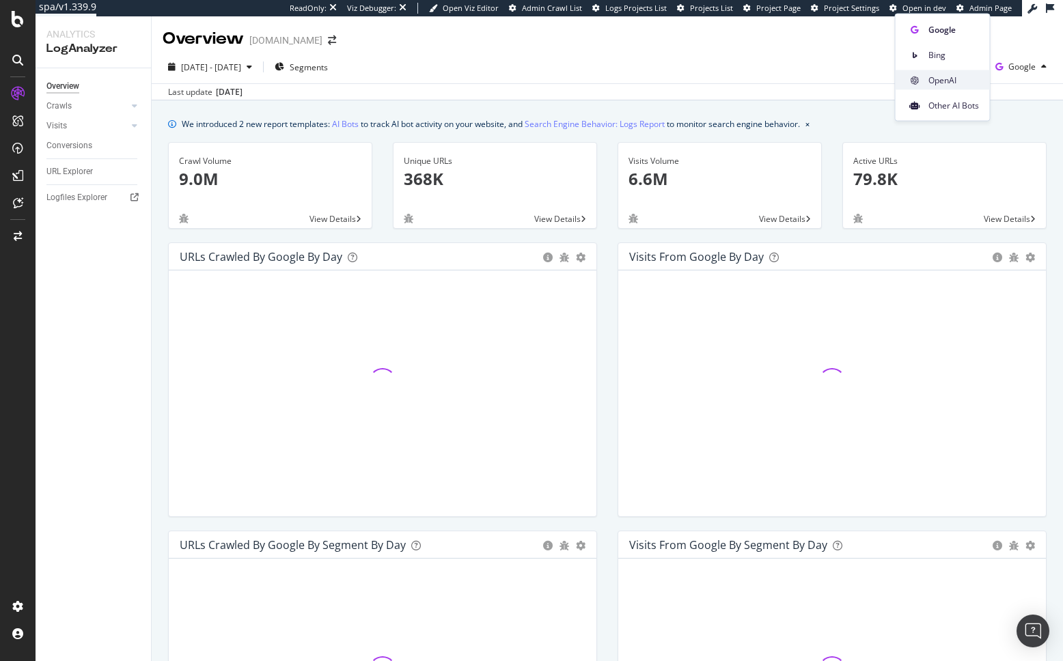
click at [955, 83] on span "OpenAI" at bounding box center [953, 80] width 51 height 12
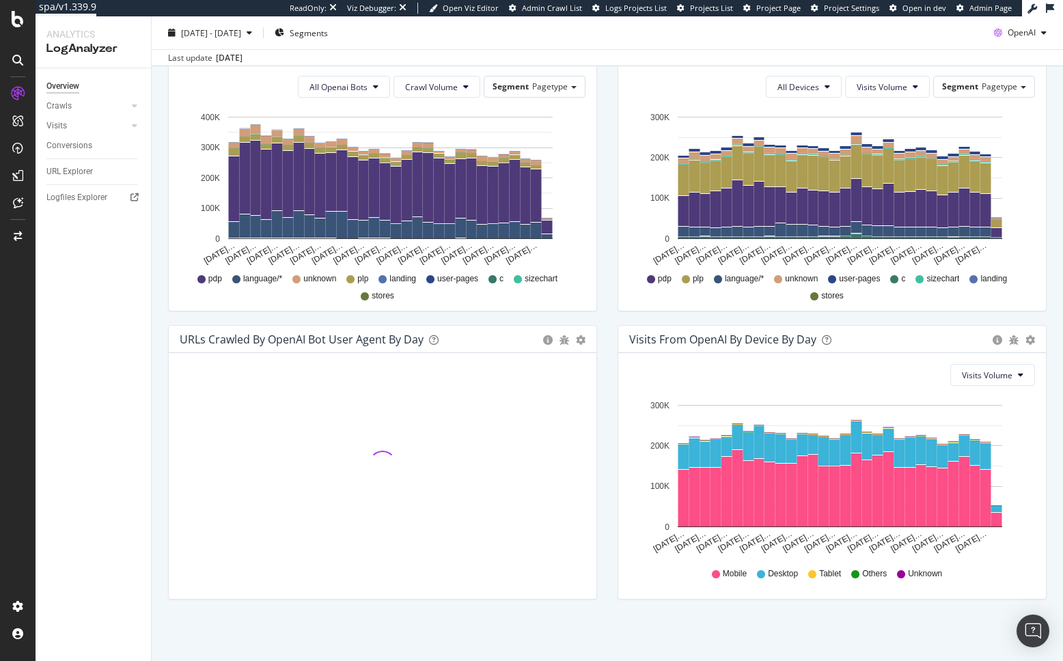
scroll to position [494, 0]
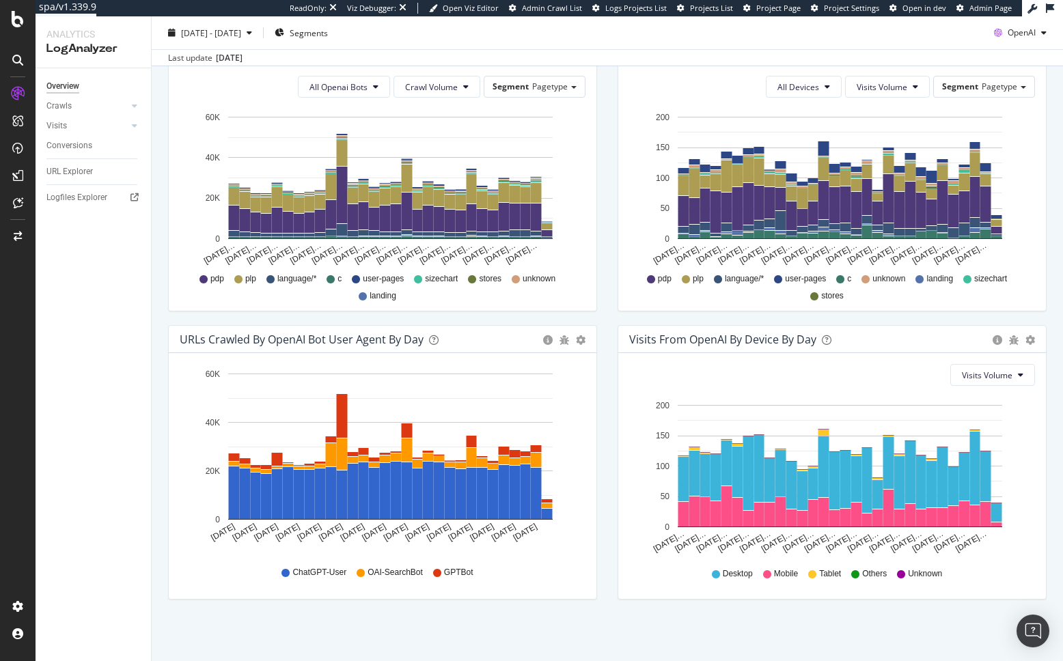
click at [492, 553] on icon "[DATE] [DATE] [DATE] [DATE] [DATE] [DATE] [DATE] [DATE] [DATE] [DATE] [DATE] [D…" at bounding box center [383, 459] width 406 height 190
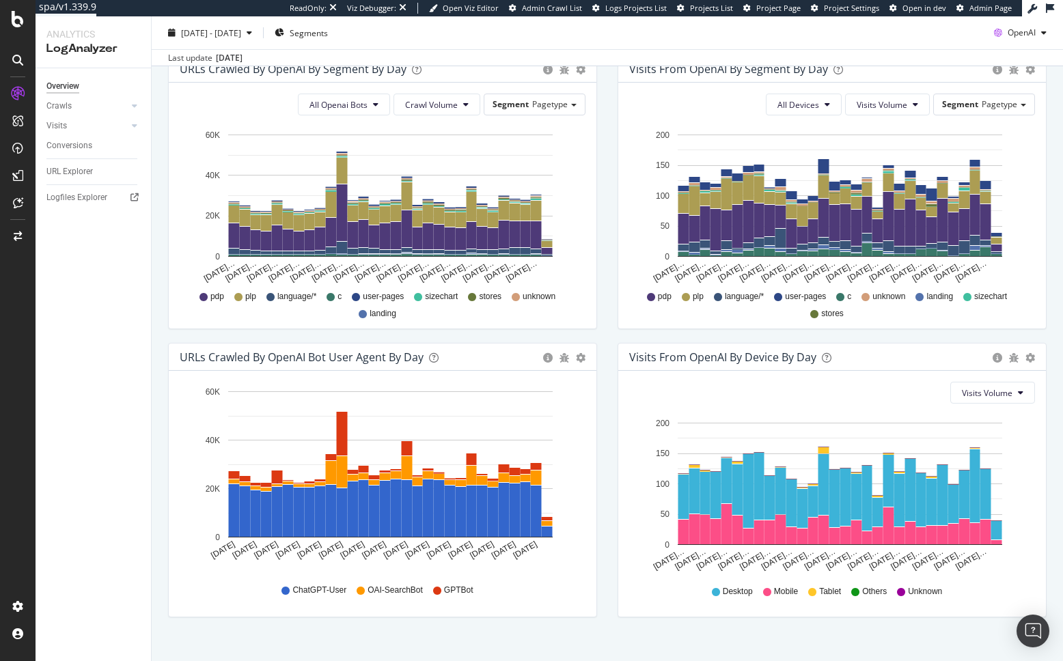
scroll to position [475, 0]
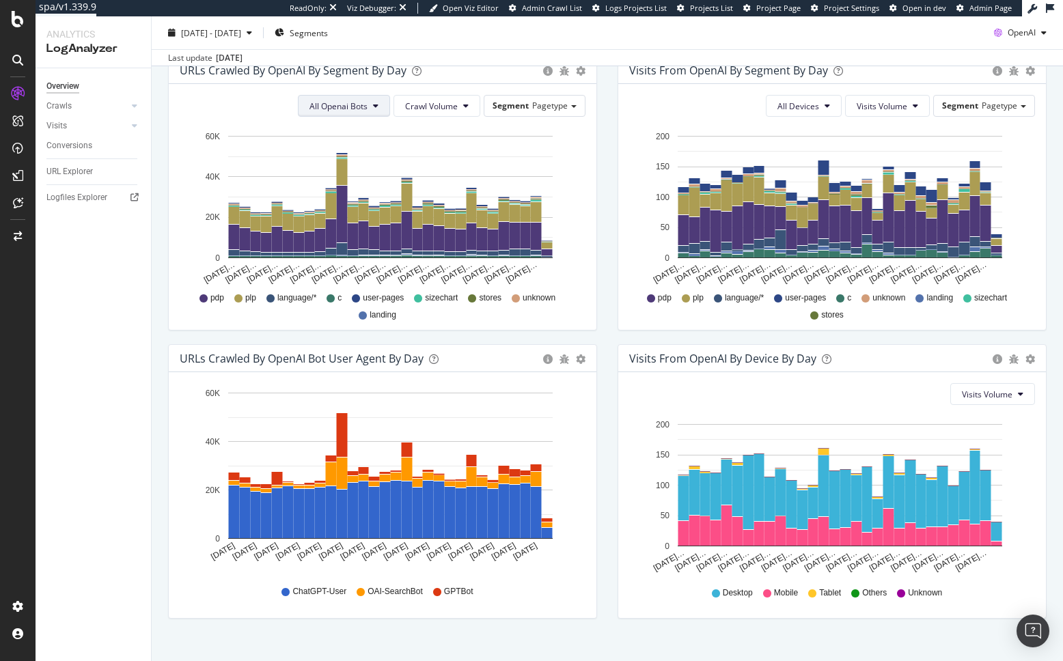
drag, startPoint x: 368, startPoint y: 102, endPoint x: 374, endPoint y: 113, distance: 12.8
click at [368, 102] on button "All Openai Bots" at bounding box center [344, 106] width 92 height 22
click at [344, 206] on span "ChatGPT-User" at bounding box center [340, 209] width 59 height 12
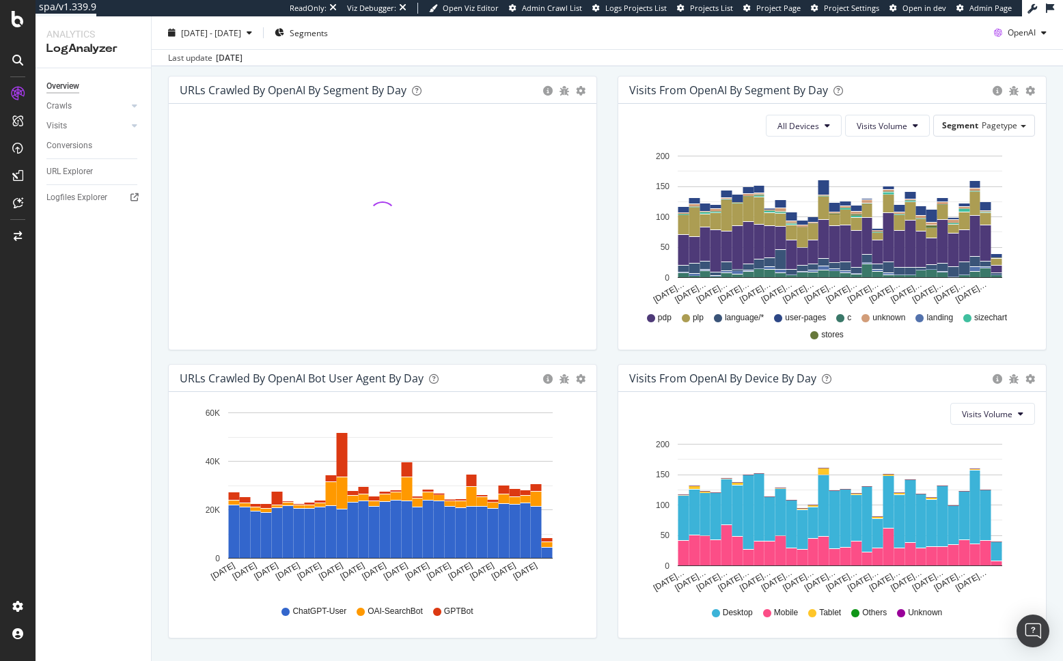
scroll to position [454, 0]
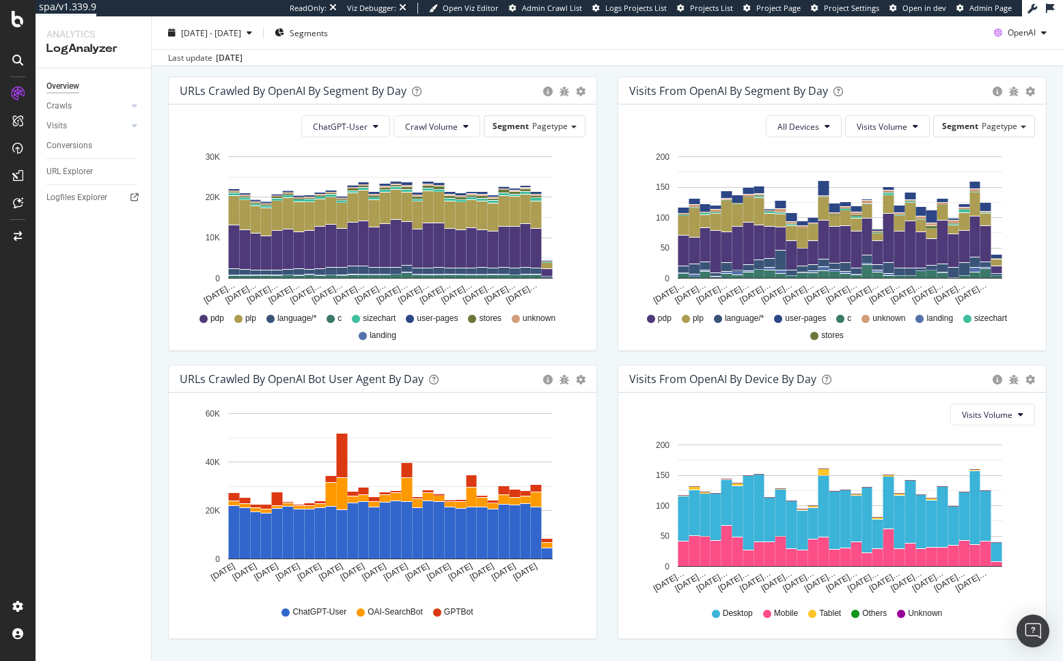
click at [158, 277] on div "URLs Crawled by OpenAI By Segment By Day Timeline (by Value) Table ChatGPT-User…" at bounding box center [382, 221] width 449 height 288
click at [158, 279] on div "URLs Crawled by OpenAI By Segment By Day Timeline (by Value) Table ChatGPT-User…" at bounding box center [382, 221] width 449 height 288
click at [147, 291] on div "Overview Crawls Daily Distribution Segments Distribution HTTP Codes Resources V…" at bounding box center [93, 364] width 115 height 593
drag, startPoint x: 443, startPoint y: 126, endPoint x: 446, endPoint y: 137, distance: 10.6
click at [443, 126] on span "Crawl Volume" at bounding box center [431, 127] width 53 height 12
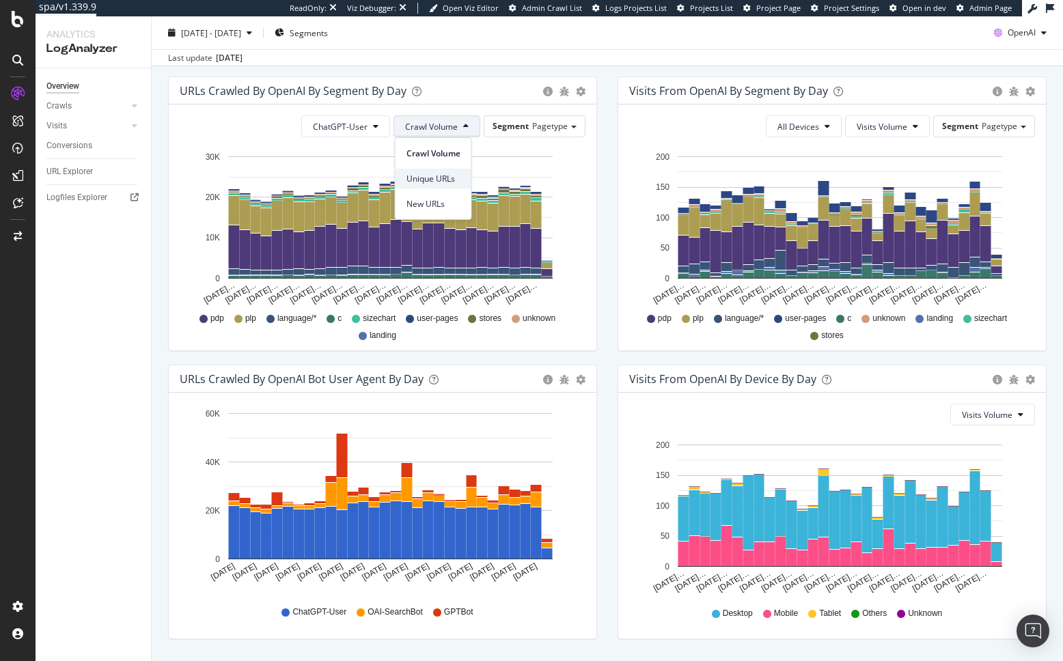
click at [436, 184] on span "Unique URLs" at bounding box center [433, 179] width 54 height 12
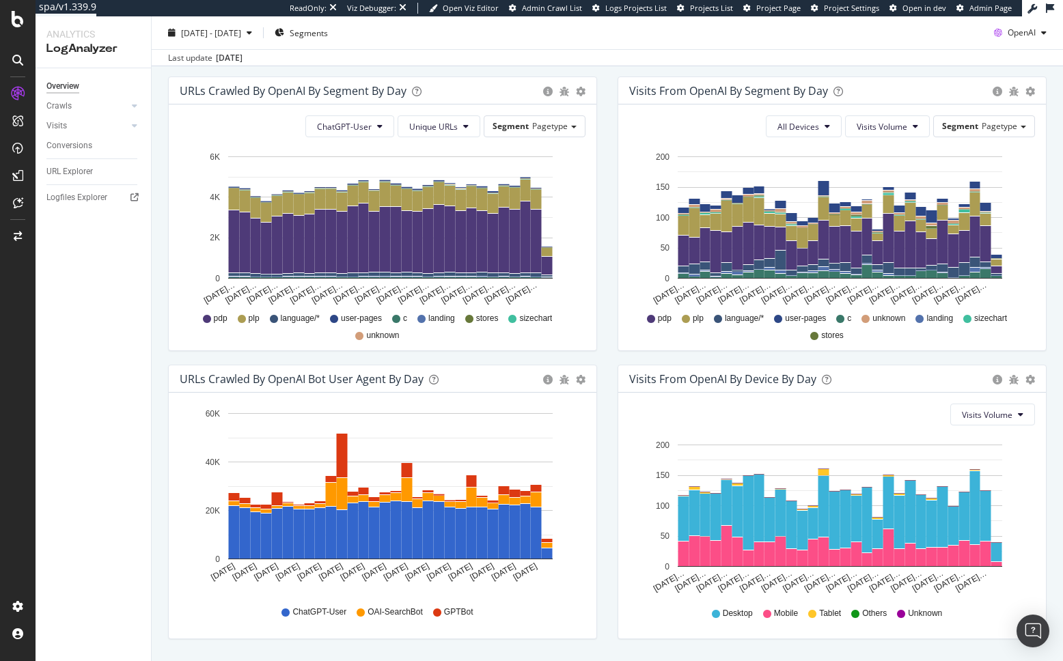
click at [518, 136] on div "Segment Pagetype" at bounding box center [535, 126] width 102 height 22
click at [527, 128] on span "Segment" at bounding box center [511, 126] width 36 height 12
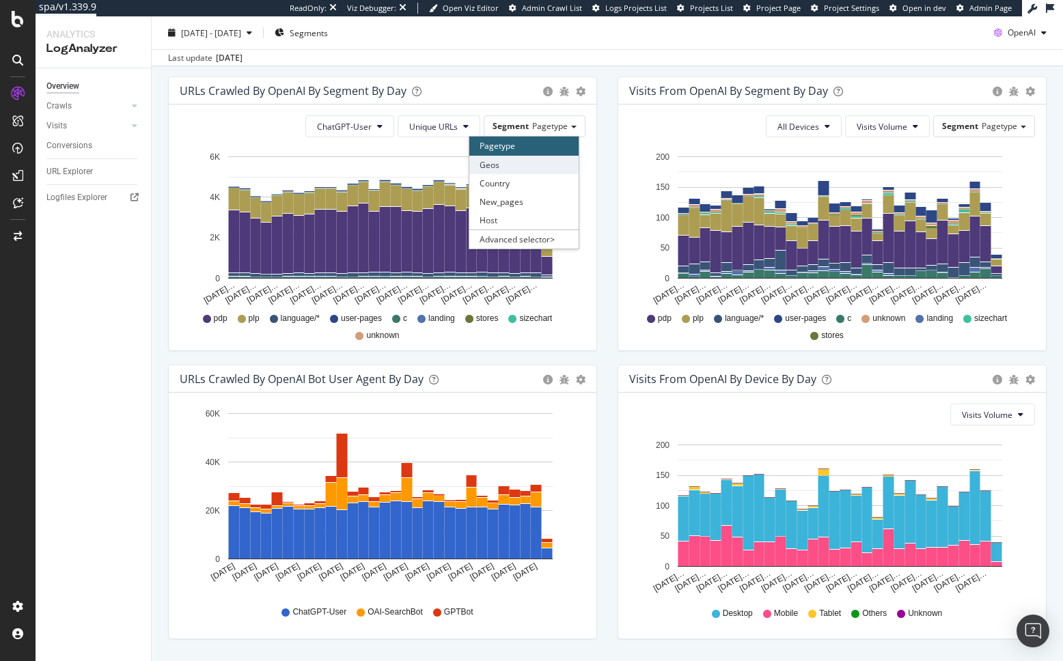
click at [525, 167] on div "Geos" at bounding box center [523, 165] width 109 height 18
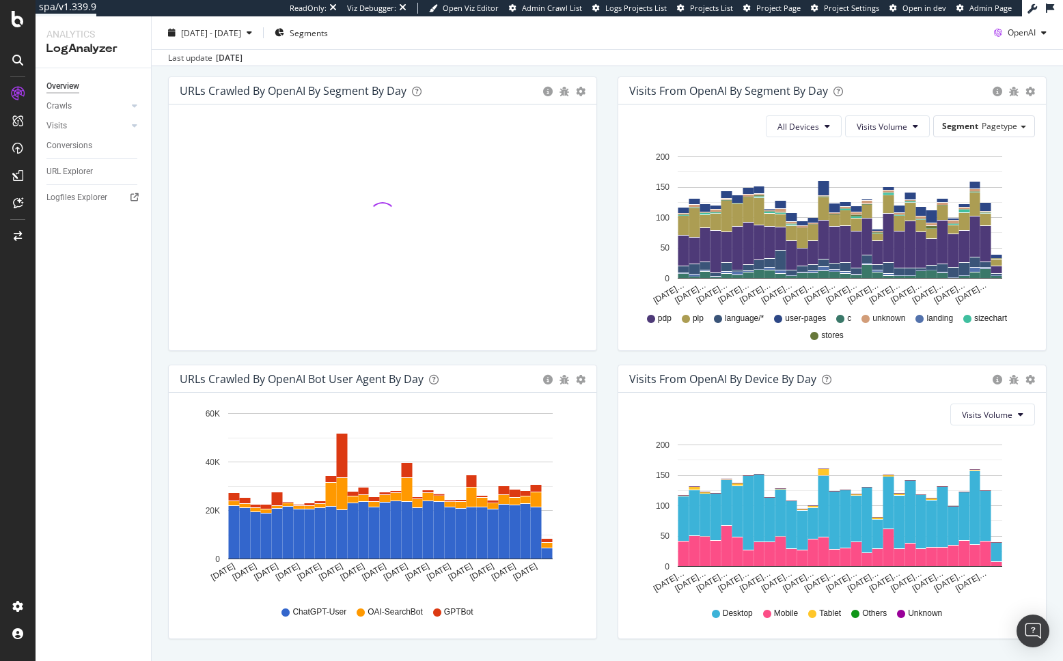
click at [161, 291] on div "URLs Crawled by OpenAI By Segment By Day Timeline (by Value) Table Hold CMD (⌘)…" at bounding box center [382, 221] width 449 height 288
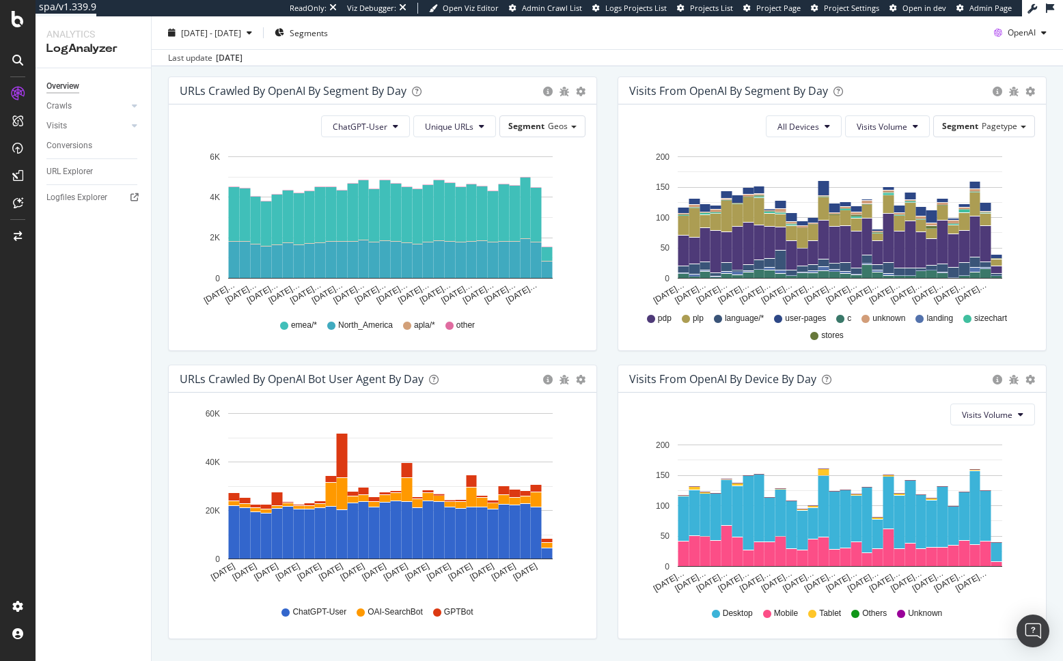
click at [163, 307] on div "URLs Crawled by OpenAI By Segment By Day Timeline (by Value) Table ChatGPT-User…" at bounding box center [382, 221] width 449 height 288
click at [154, 347] on div "We introduced 2 new report templates: AI Bots to track AI bot activity on your …" at bounding box center [607, 173] width 911 height 1055
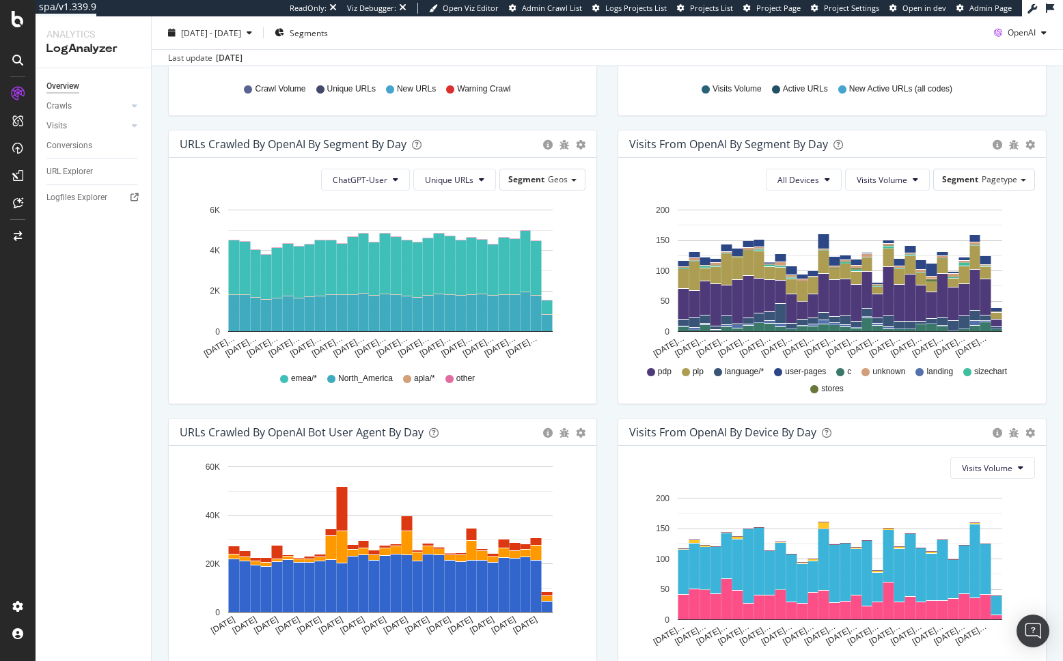
scroll to position [395, 0]
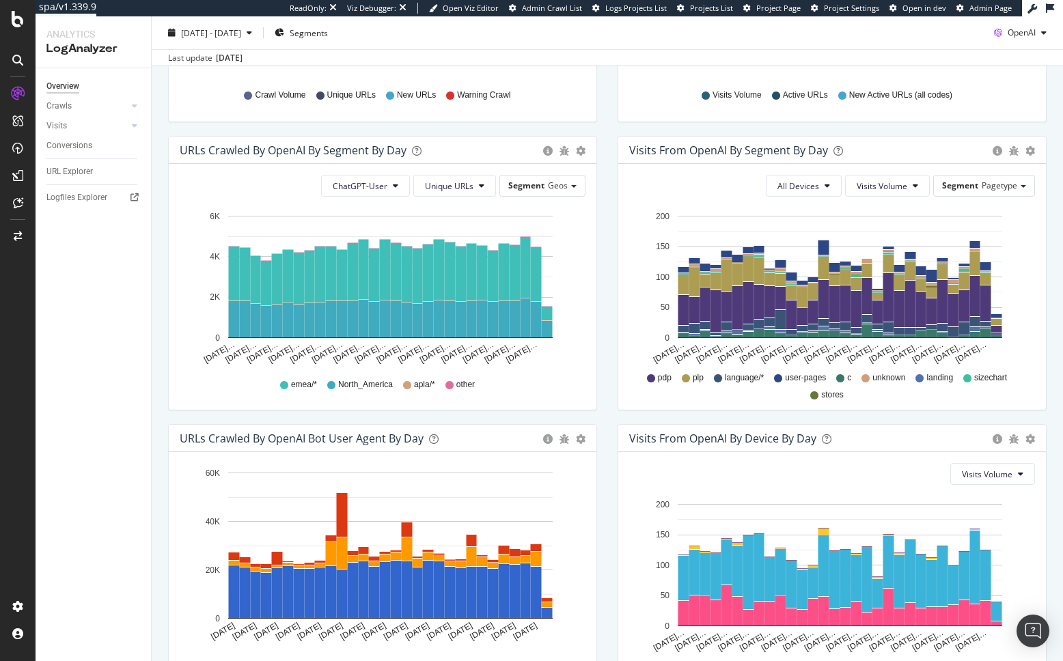
click at [605, 232] on div "URLs Crawled by OpenAI By Segment By Day Timeline (by Value) Table ChatGPT-User…" at bounding box center [382, 280] width 449 height 288
click at [611, 285] on div "Visits from OpenAI By Segment By Day Timeline (by Value) Table All Devices Visi…" at bounding box center [831, 280] width 449 height 288
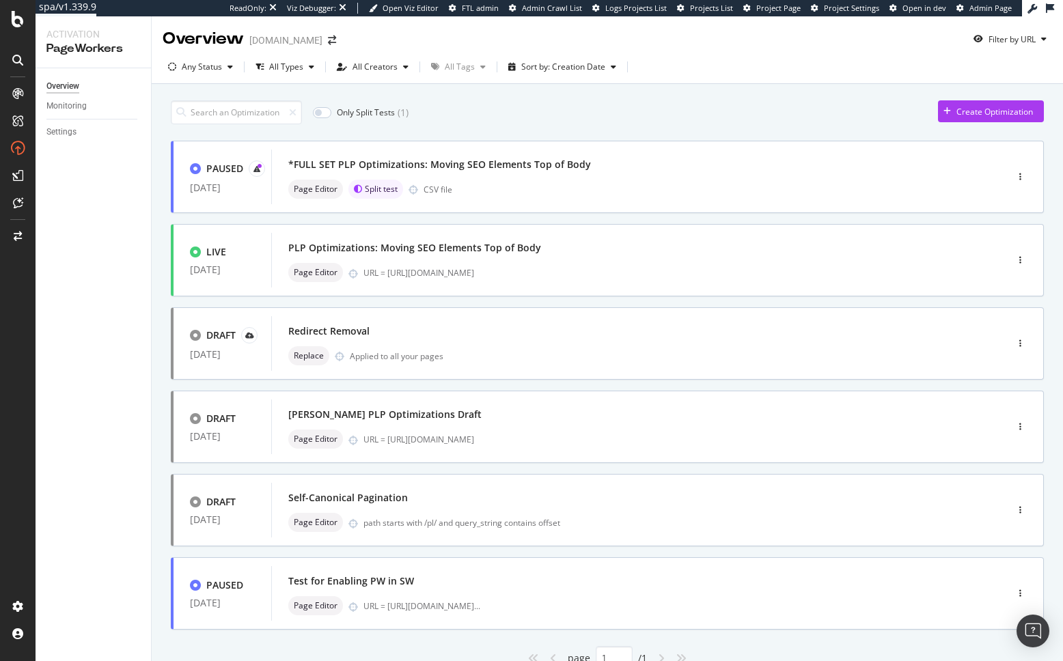
click at [510, 99] on div "Only Split Tests ( 1 ) Create Optimization PAUSED [DATE] *FULL SET PLP Optimiza…" at bounding box center [607, 382] width 873 height 577
drag, startPoint x: 100, startPoint y: 234, endPoint x: 62, endPoint y: 174, distance: 70.9
click at [94, 227] on div "Overview Monitoring Settings" at bounding box center [93, 364] width 115 height 593
drag, startPoint x: 68, startPoint y: 148, endPoint x: 745, endPoint y: 12, distance: 691.2
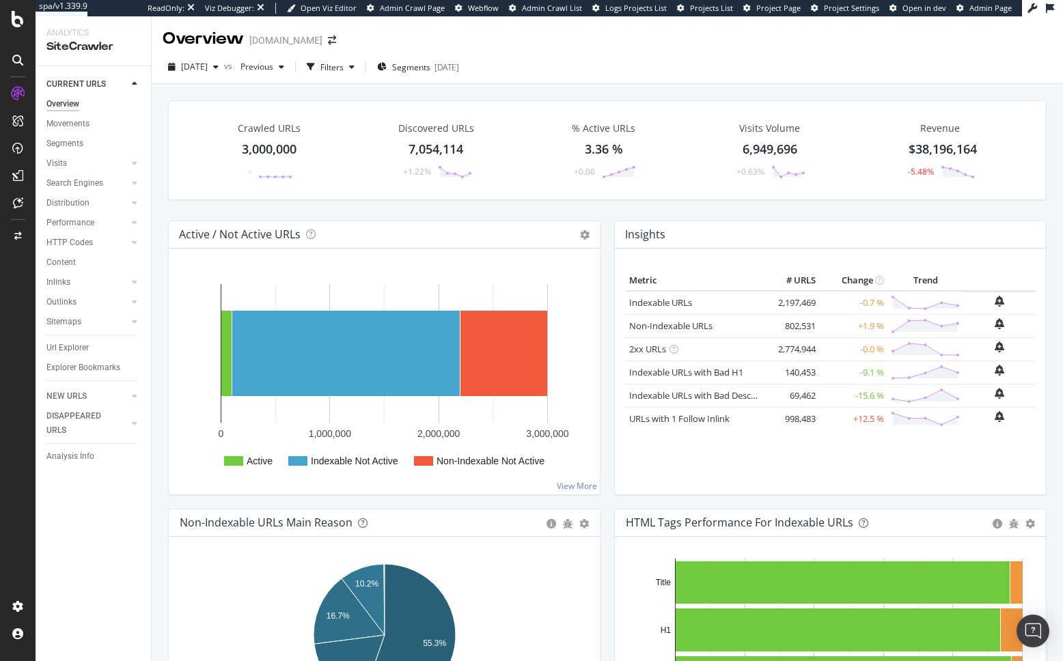
click at [221, 200] on div "Crawled URLs 3,000,000 - Discovered URLs 7,054,114 +1.22% % Active URLs 3.36 % …" at bounding box center [607, 160] width 892 height 120
drag, startPoint x: 613, startPoint y: 210, endPoint x: 486, endPoint y: 217, distance: 127.2
click at [613, 210] on div "Crawled URLs 3,000,000 - Discovered URLs 7,054,114 +1.22% % Active URLs 3.36 % …" at bounding box center [607, 160] width 892 height 120
drag, startPoint x: 154, startPoint y: 218, endPoint x: 127, endPoint y: 217, distance: 26.7
click at [152, 218] on div "Crawled URLs 3,000,000 - Discovered URLs 7,054,114 +1.22% % Active URLs 3.36 % …" at bounding box center [607, 406] width 911 height 645
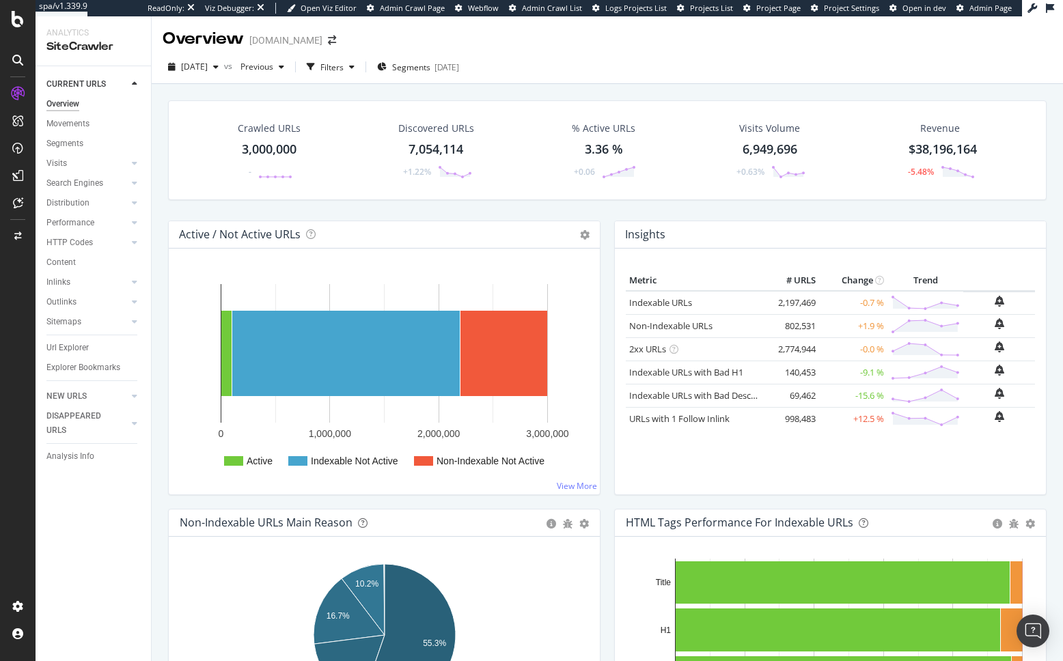
click at [0, 0] on div at bounding box center [18, 330] width 36 height 661
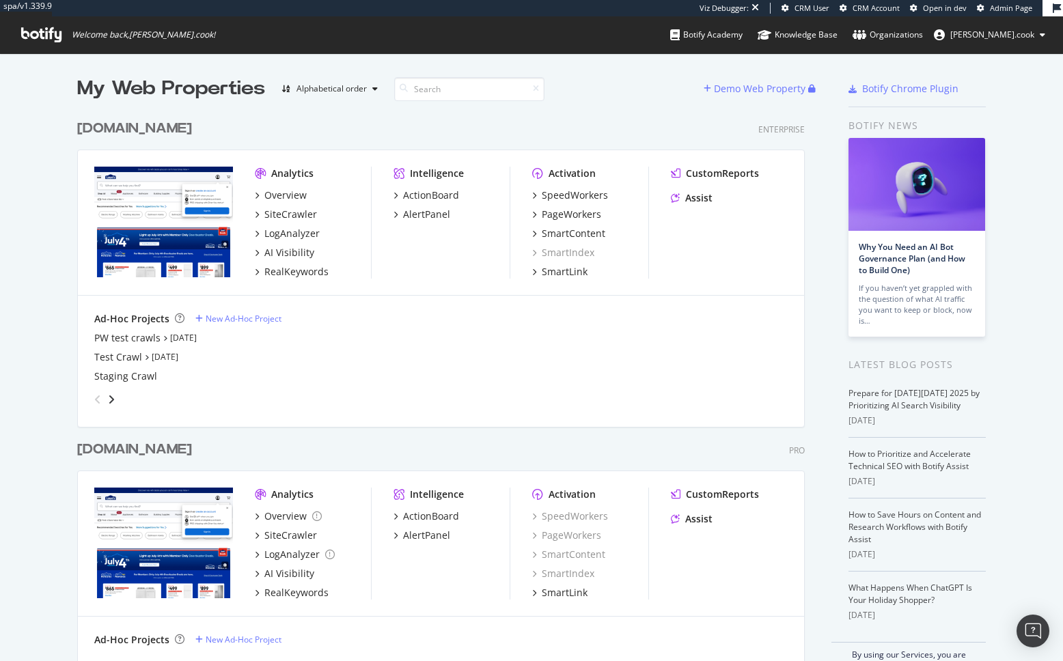
scroll to position [32, 0]
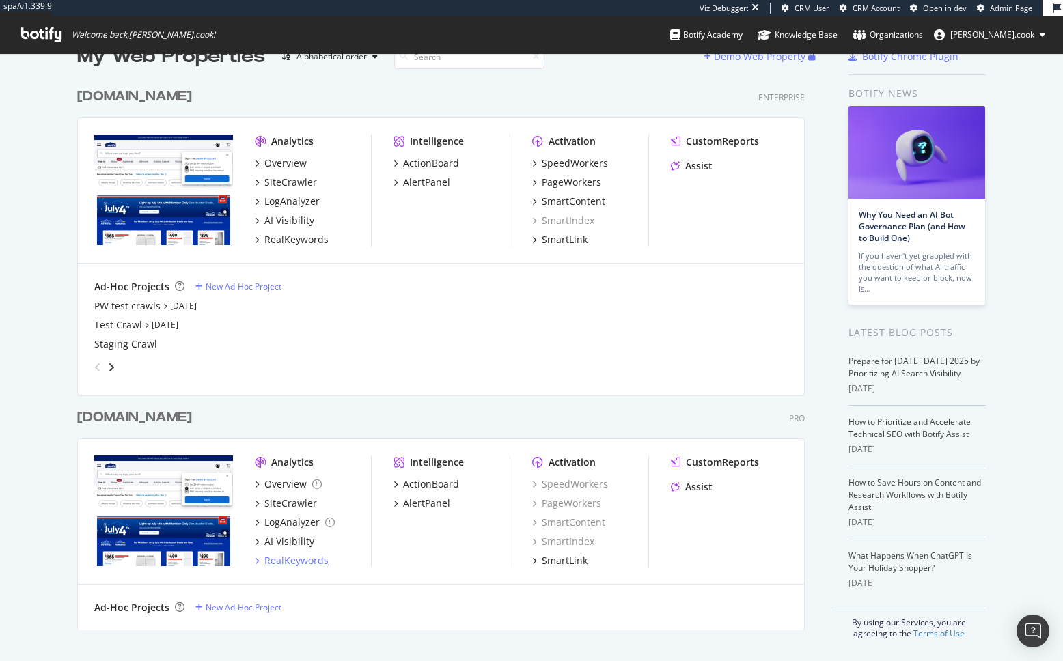
click at [292, 561] on div "RealKeywords" at bounding box center [296, 561] width 64 height 14
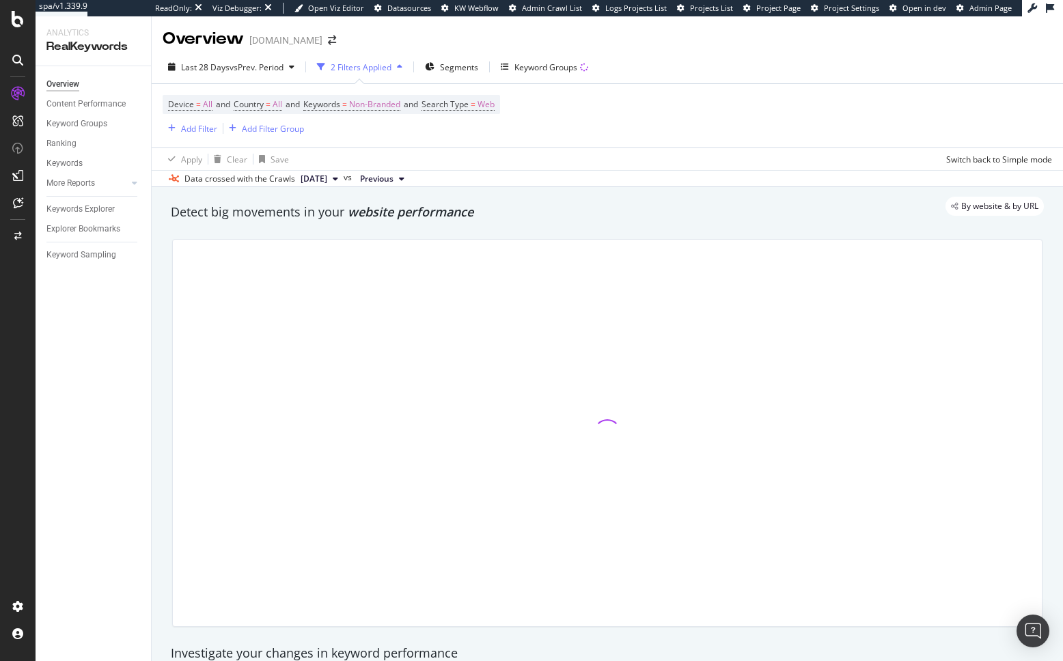
click at [156, 166] on div "Apply Clear Save Switch back to Simple mode" at bounding box center [607, 159] width 911 height 23
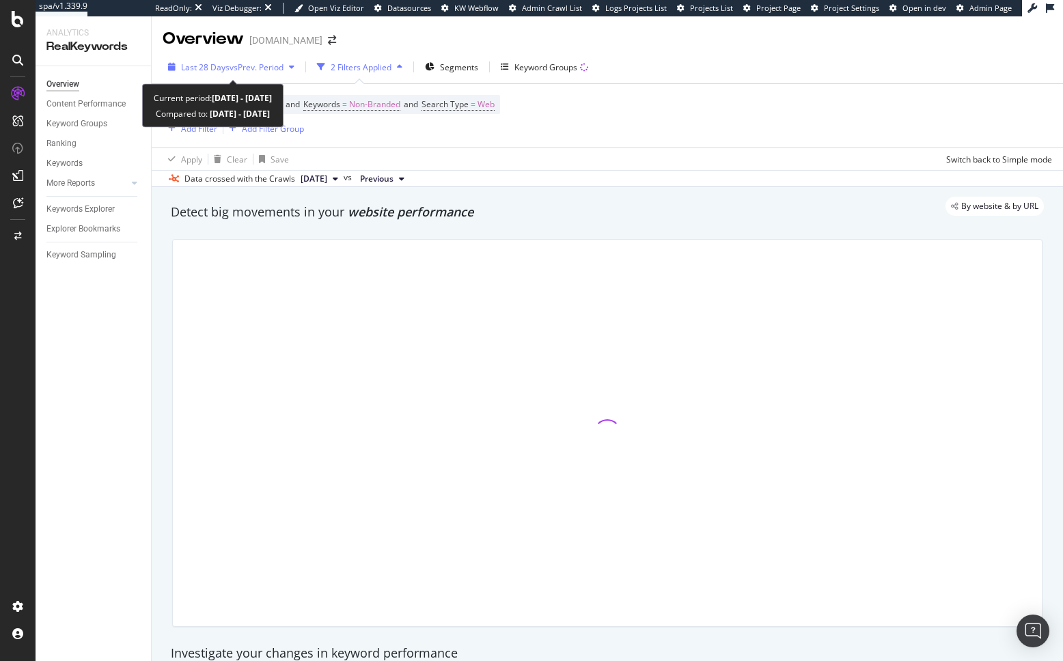
click at [222, 67] on span "Last 28 Days" at bounding box center [205, 67] width 49 height 12
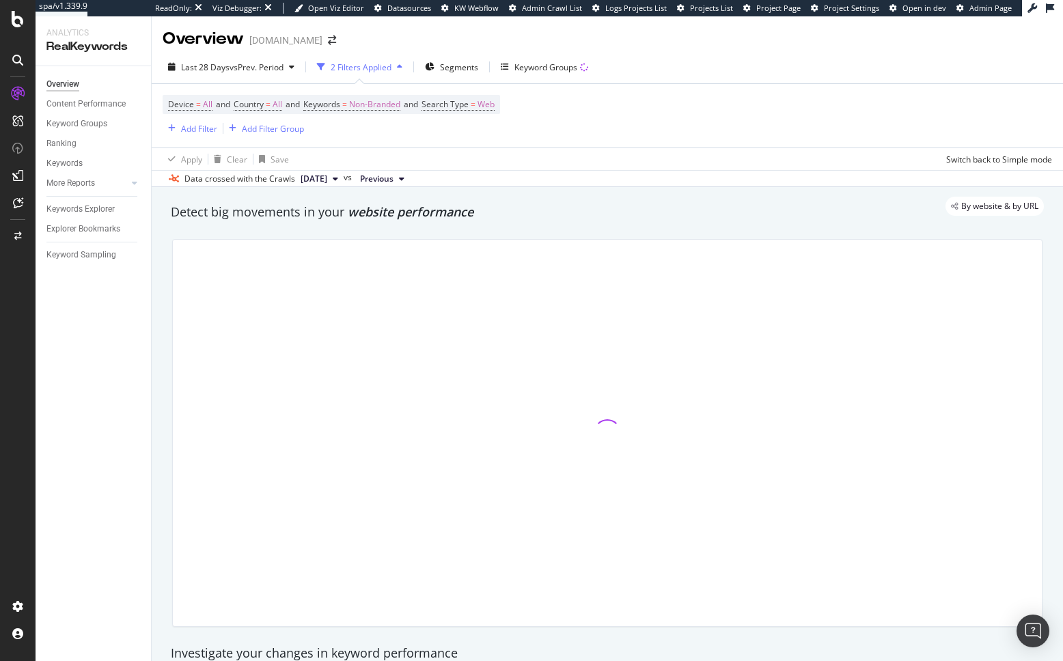
click at [232, 217] on div "Detect big movements in your website performance" at bounding box center [607, 213] width 873 height 18
click at [385, 210] on div "By website & by URL" at bounding box center [600, 206] width 887 height 19
click at [451, 69] on span "Segments" at bounding box center [459, 67] width 38 height 12
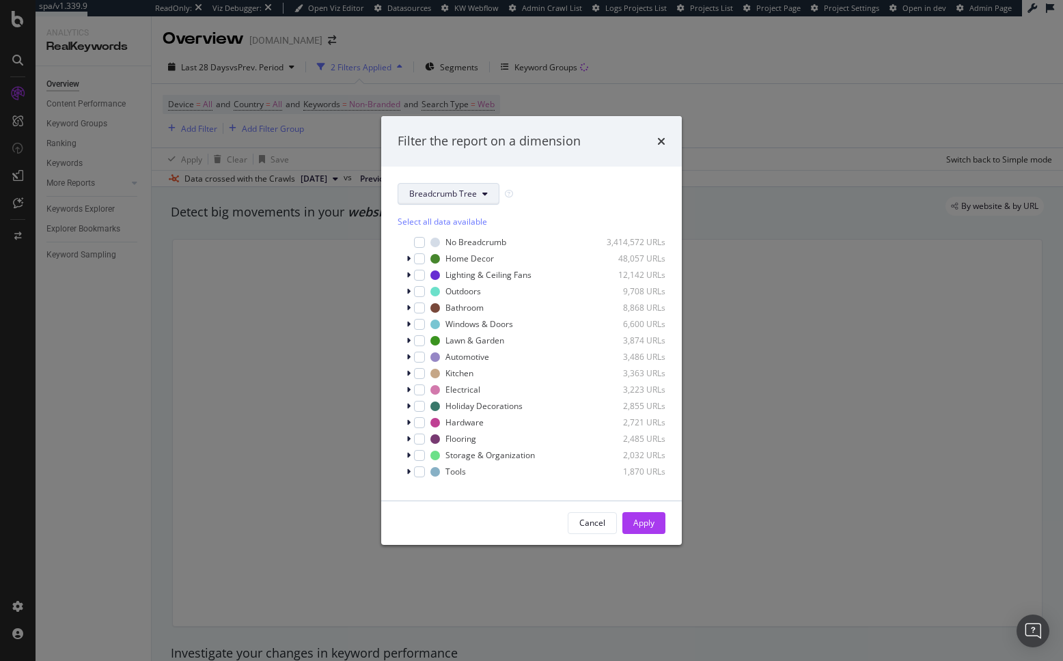
drag, startPoint x: 434, startPoint y: 189, endPoint x: 440, endPoint y: 201, distance: 12.8
click at [434, 190] on span "Breadcrumb Tree" at bounding box center [443, 194] width 68 height 12
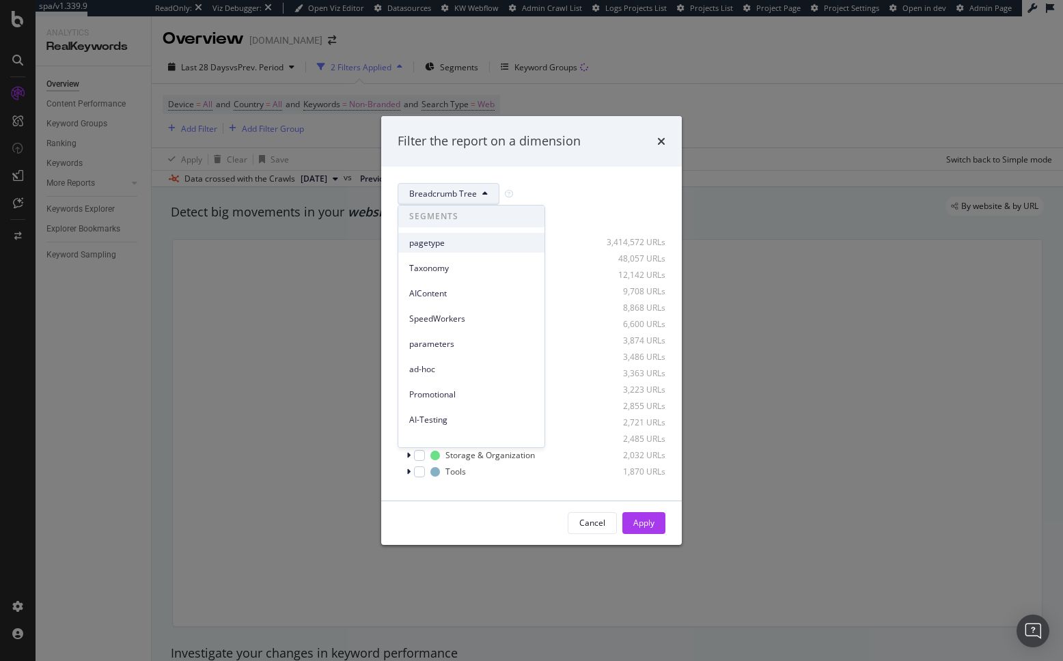
click at [443, 246] on span "pagetype" at bounding box center [471, 243] width 124 height 12
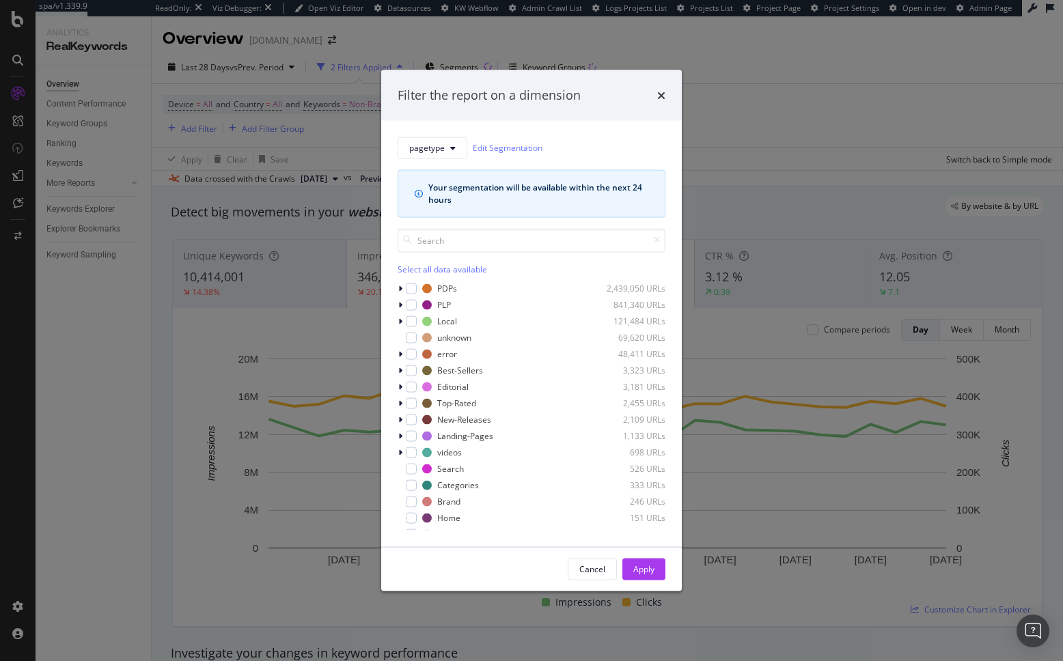
click at [591, 257] on div "Select all data available" at bounding box center [532, 251] width 268 height 46
click at [593, 225] on div "Select all data available PDPs 2,439,050 URLs PLP 841,340 URLs Local 121,484 UR…" at bounding box center [532, 373] width 268 height 313
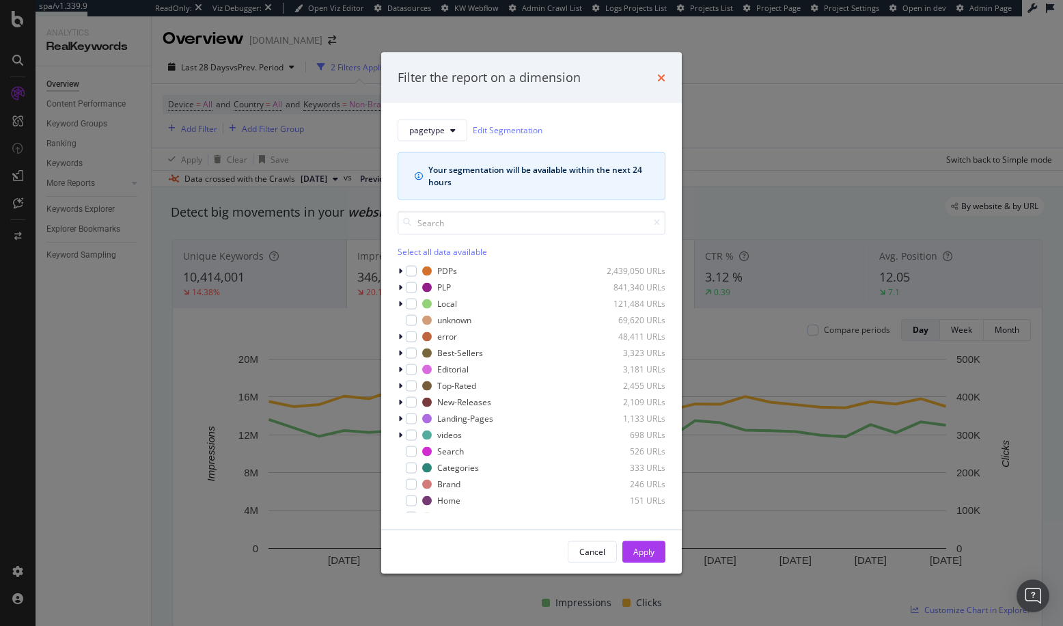
click at [658, 79] on icon "times" at bounding box center [661, 77] width 8 height 11
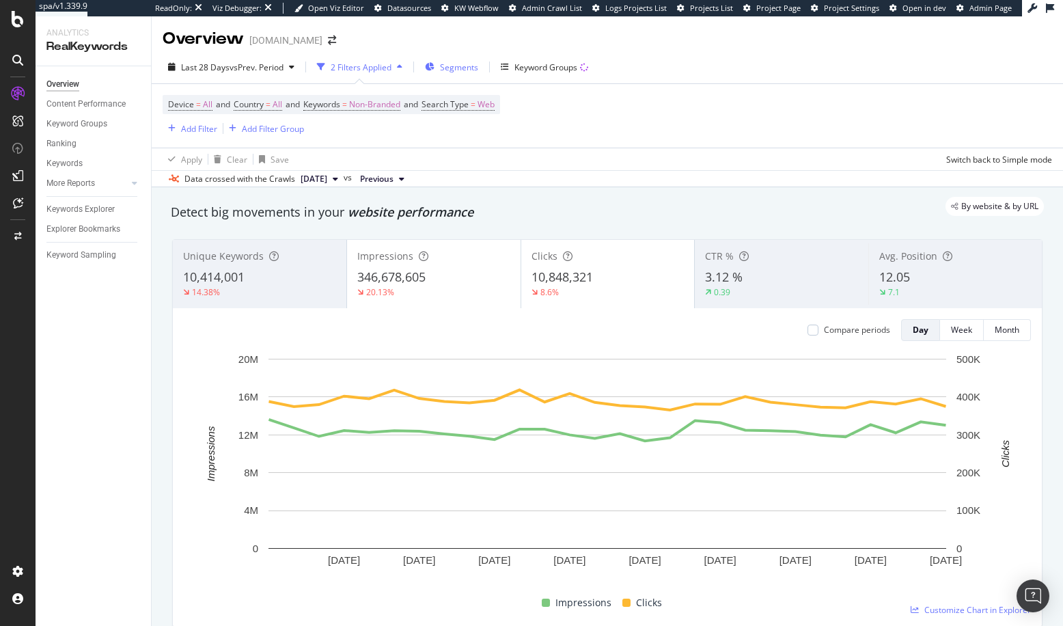
click at [467, 66] on span "Segments" at bounding box center [459, 67] width 38 height 12
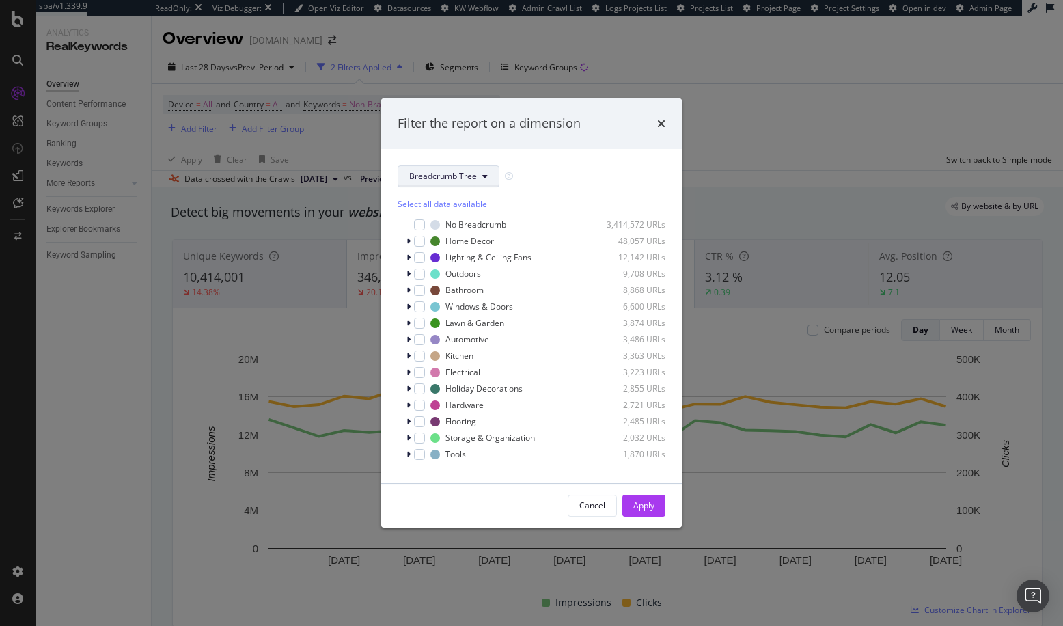
click at [458, 183] on button "Breadcrumb Tree" at bounding box center [449, 176] width 102 height 22
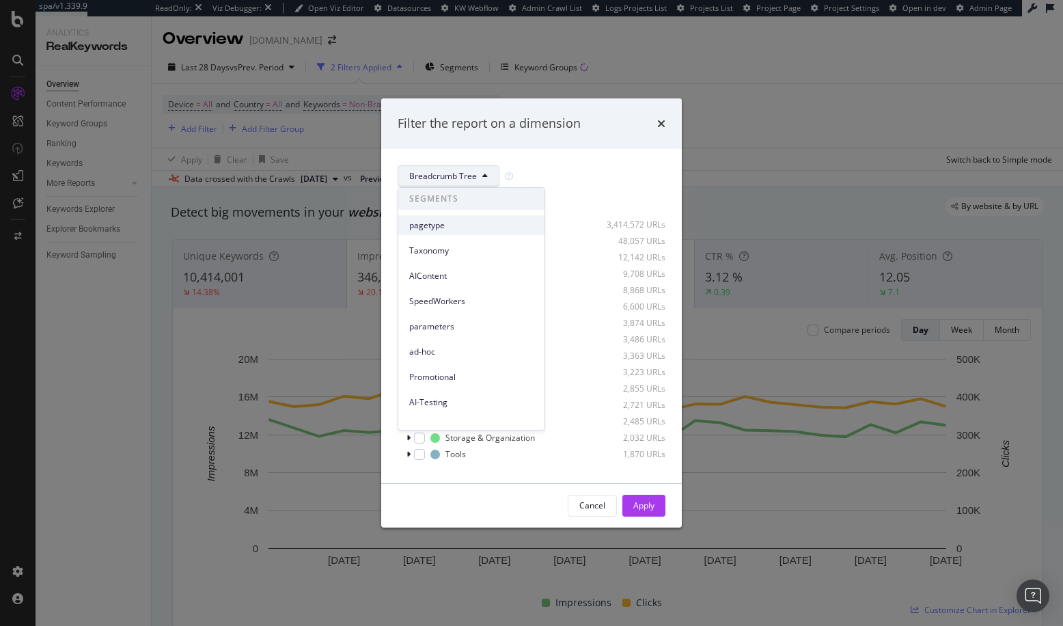
click at [447, 223] on span "pagetype" at bounding box center [471, 225] width 124 height 12
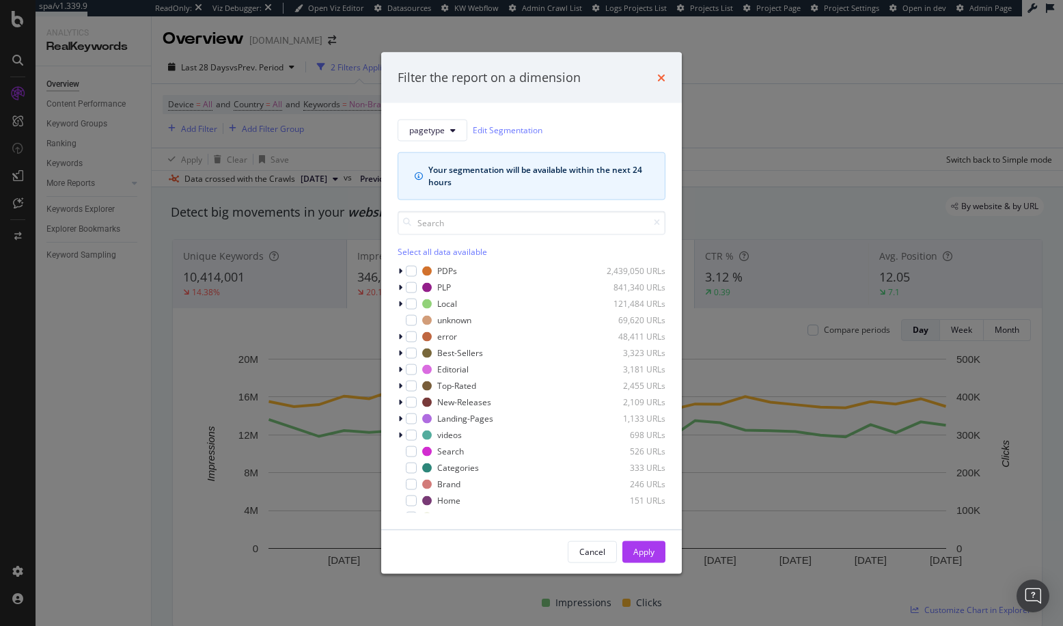
click at [662, 75] on icon "times" at bounding box center [661, 77] width 8 height 11
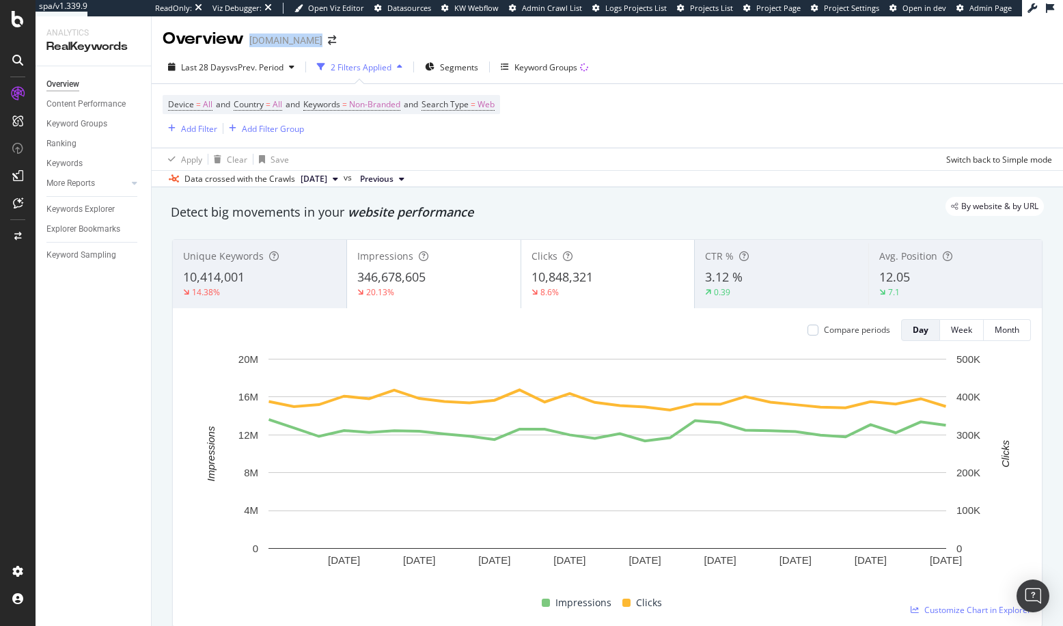
drag, startPoint x: 251, startPoint y: 42, endPoint x: 373, endPoint y: 49, distance: 122.5
click at [350, 49] on div "Overview www.lowessecondary.com" at bounding box center [256, 38] width 187 height 23
click at [551, 130] on div "Device = All and Country = All and Keywords = Non-Branded and Search Type = Web…" at bounding box center [607, 116] width 889 height 64
click at [449, 70] on span "Segments" at bounding box center [459, 67] width 38 height 12
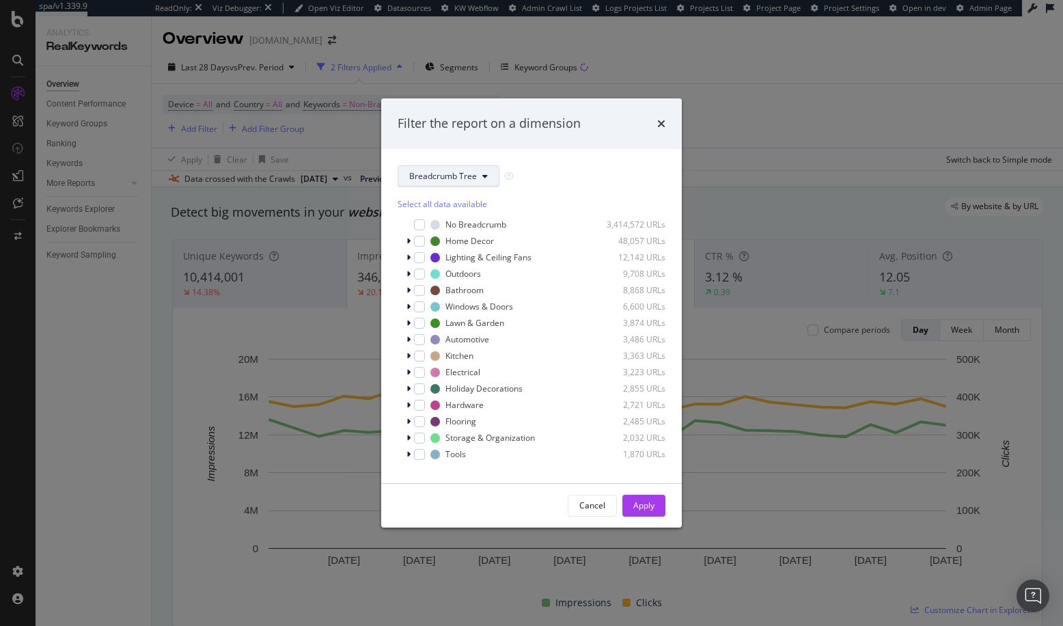
click at [434, 178] on span "Breadcrumb Tree" at bounding box center [443, 176] width 68 height 12
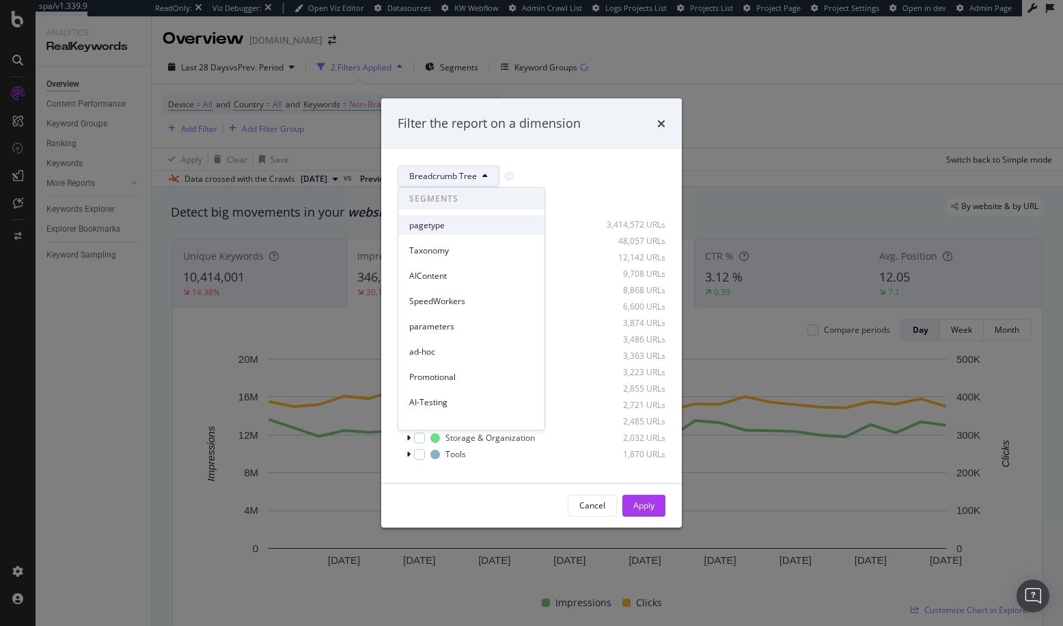
click at [445, 225] on span "pagetype" at bounding box center [471, 225] width 124 height 12
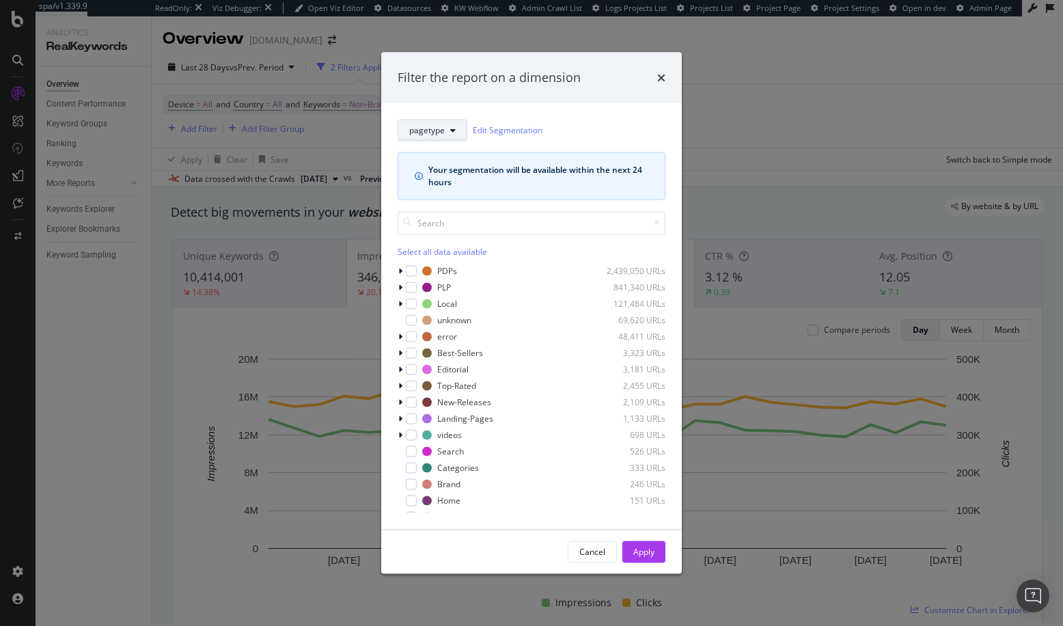
click at [450, 132] on icon "modal" at bounding box center [452, 130] width 5 height 8
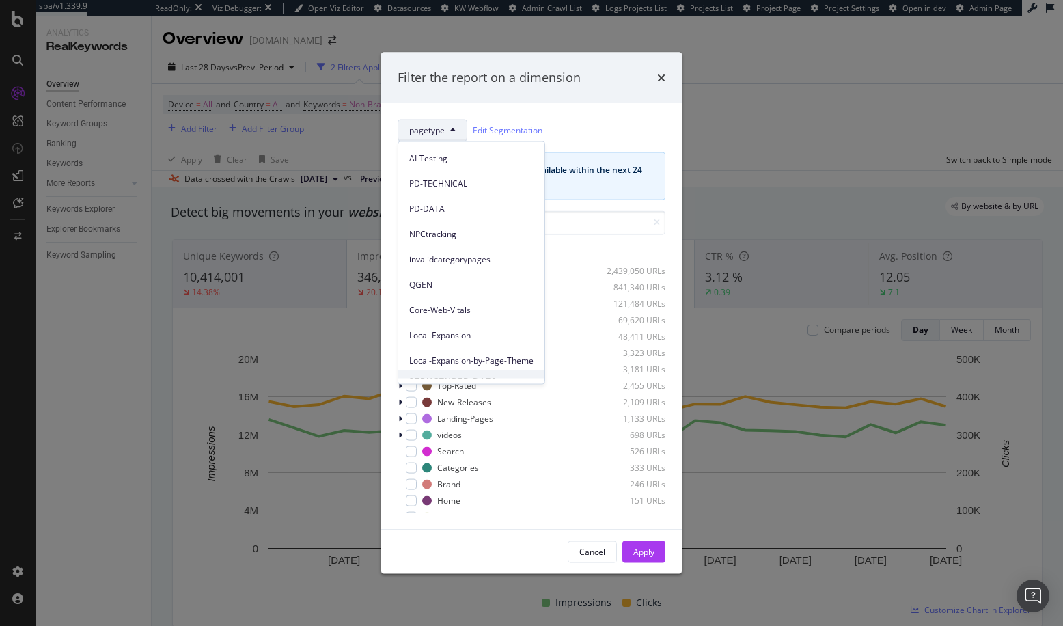
scroll to position [237, 0]
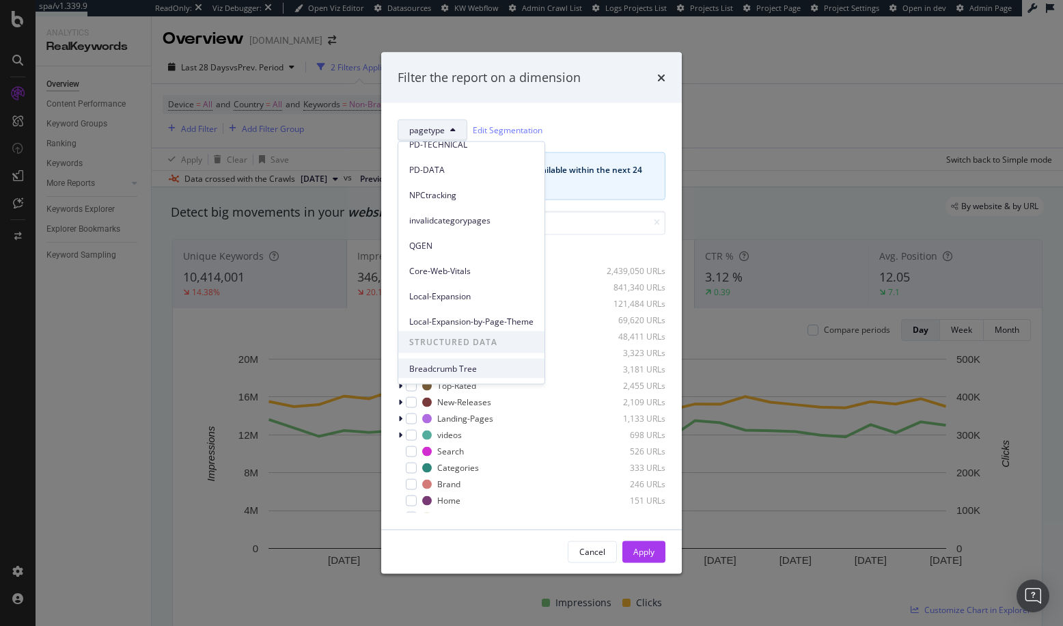
click at [461, 367] on span "Breadcrumb Tree" at bounding box center [471, 368] width 124 height 12
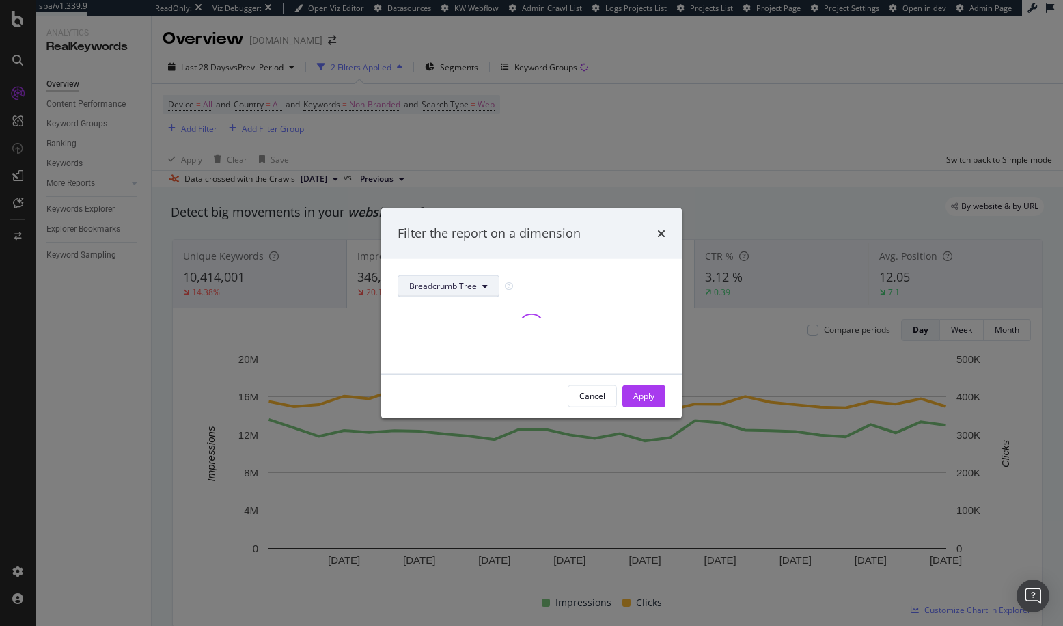
click at [452, 286] on span "Breadcrumb Tree" at bounding box center [443, 286] width 68 height 12
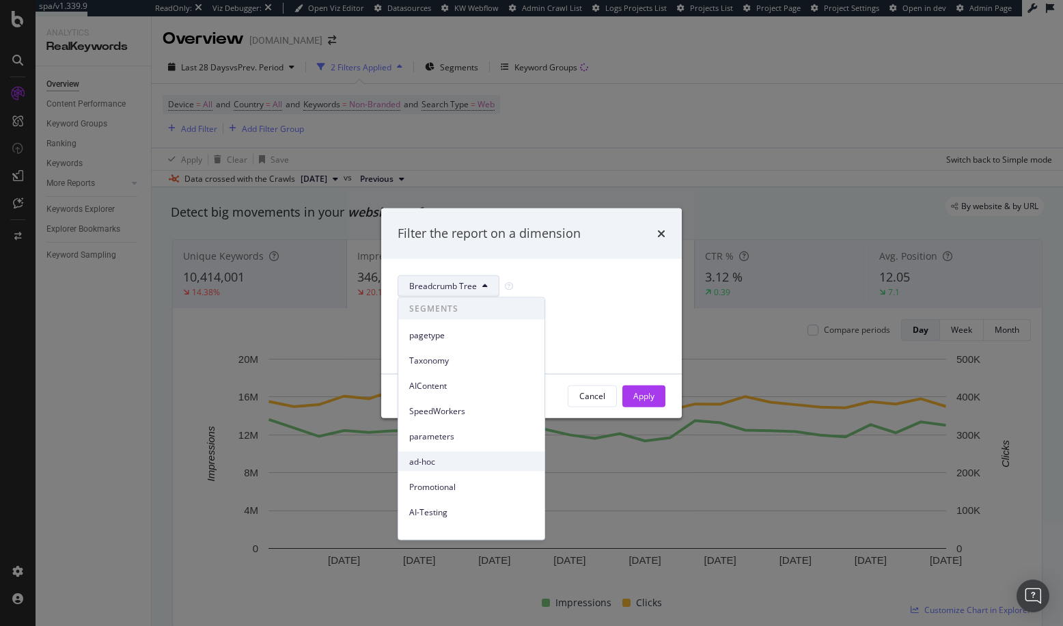
scroll to position [198, 0]
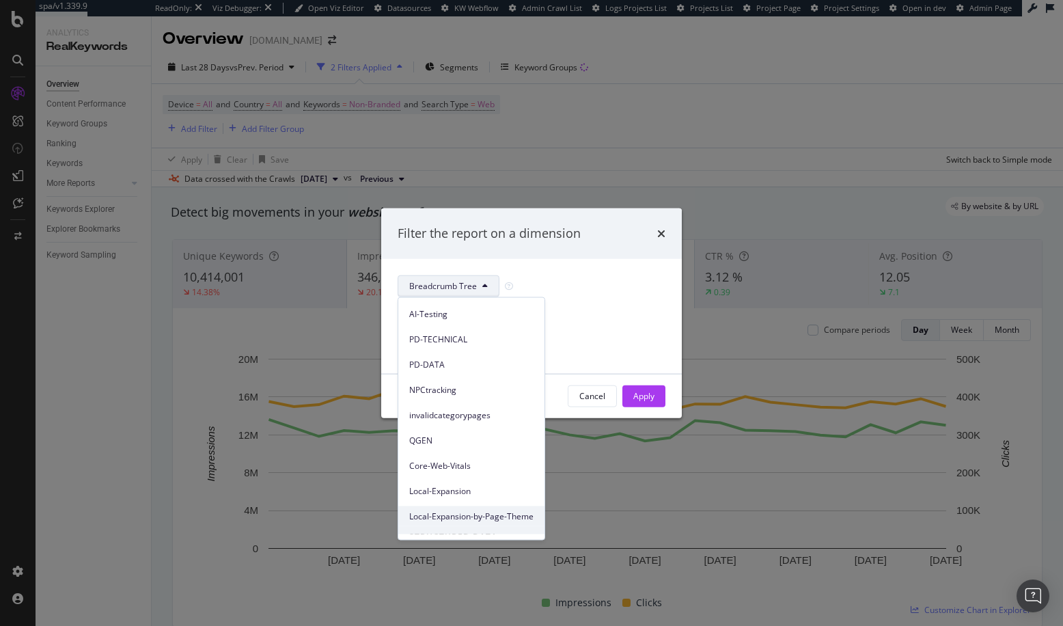
click at [473, 516] on span "Local-Expansion-by-Page-Theme" at bounding box center [471, 516] width 124 height 12
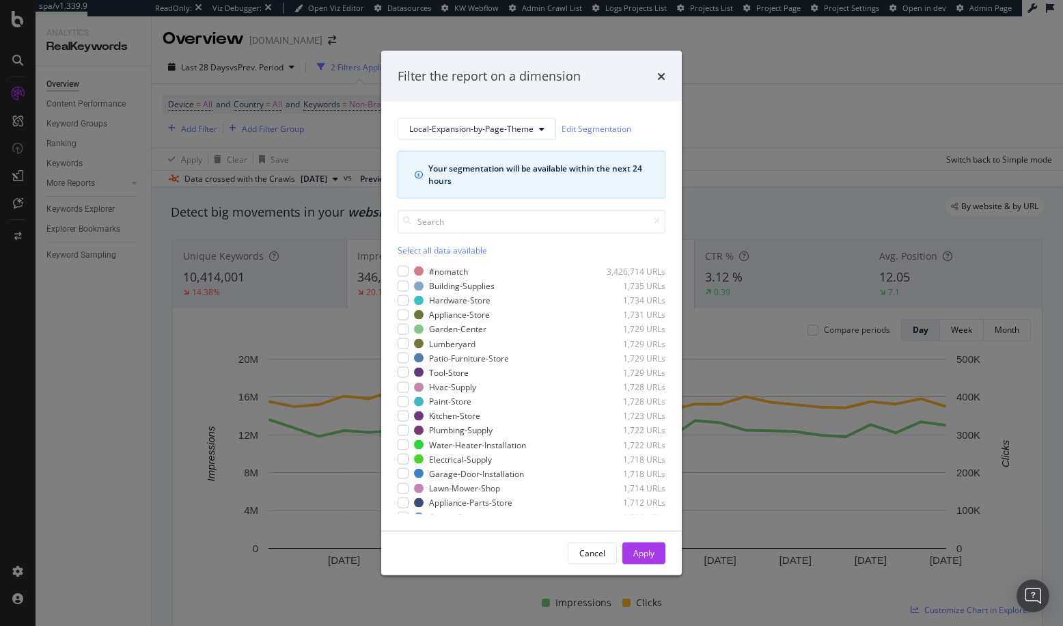
click at [446, 197] on div "Your segmentation will be available within the next 24 hours" at bounding box center [532, 174] width 268 height 48
drag, startPoint x: 456, startPoint y: 180, endPoint x: 426, endPoint y: 165, distance: 33.6
click at [426, 165] on div "Your segmentation will be available within the next 24 hours" at bounding box center [532, 174] width 234 height 25
click at [462, 183] on div "Your segmentation will be available within the next 24 hours" at bounding box center [538, 174] width 220 height 25
drag, startPoint x: 466, startPoint y: 180, endPoint x: 421, endPoint y: 163, distance: 48.2
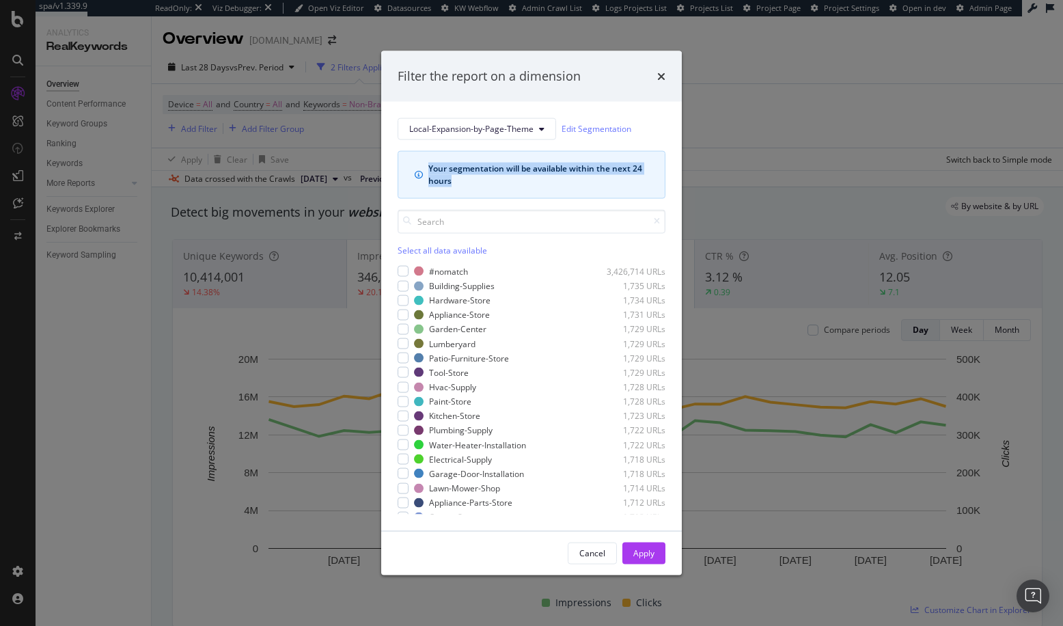
click at [421, 163] on div "Your segmentation will be available within the next 24 hours" at bounding box center [532, 174] width 234 height 25
click at [464, 186] on div "Your segmentation will be available within the next 24 hours" at bounding box center [538, 174] width 220 height 25
click at [587, 126] on link "Edit Segmentation" at bounding box center [597, 129] width 70 height 14
click at [451, 170] on div "Your segmentation will be available within the next 24 hours" at bounding box center [538, 174] width 220 height 25
drag, startPoint x: 426, startPoint y: 167, endPoint x: 490, endPoint y: 186, distance: 66.5
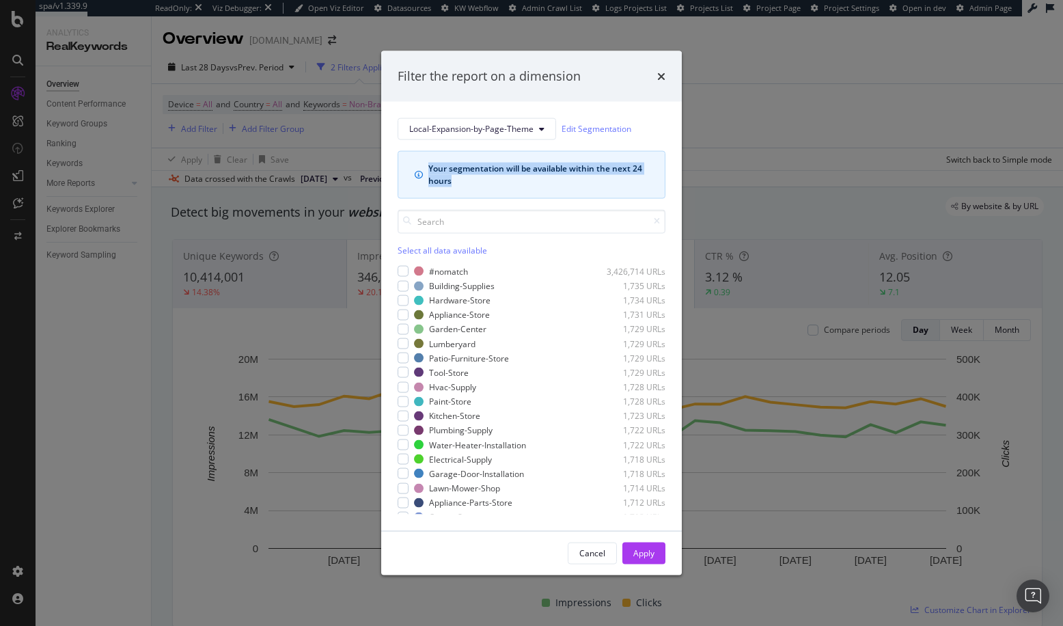
click at [490, 186] on div "Your segmentation will be available within the next 24 hours" at bounding box center [532, 174] width 268 height 48
click at [488, 188] on div "Your segmentation will be available within the next 24 hours" at bounding box center [532, 174] width 268 height 48
click at [445, 130] on span "Local-Expansion-by-Page-Theme" at bounding box center [471, 129] width 124 height 12
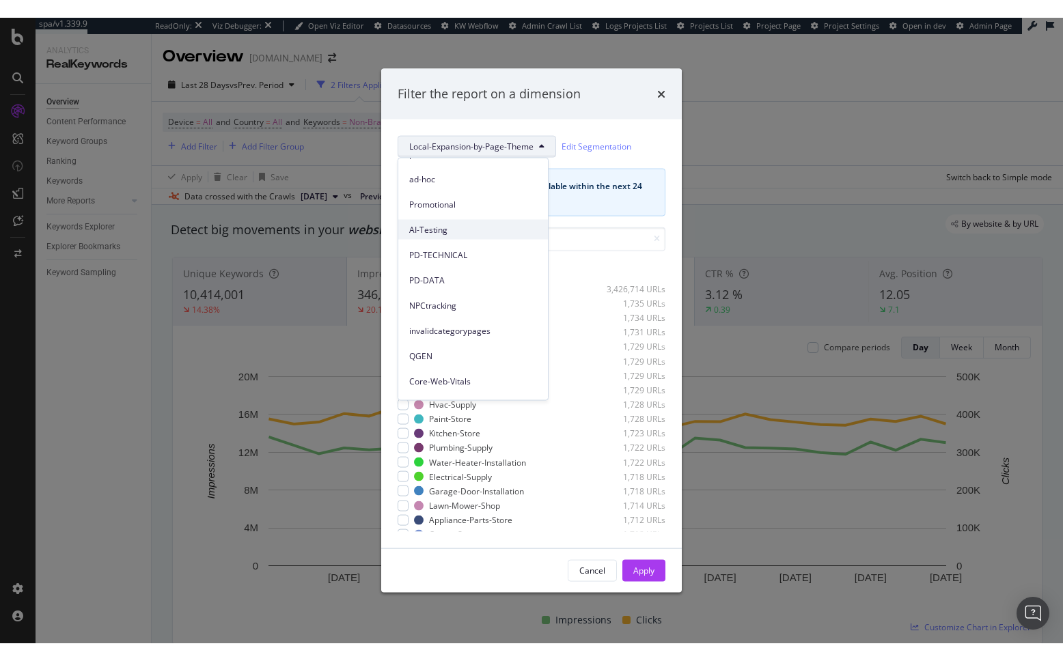
scroll to position [206, 0]
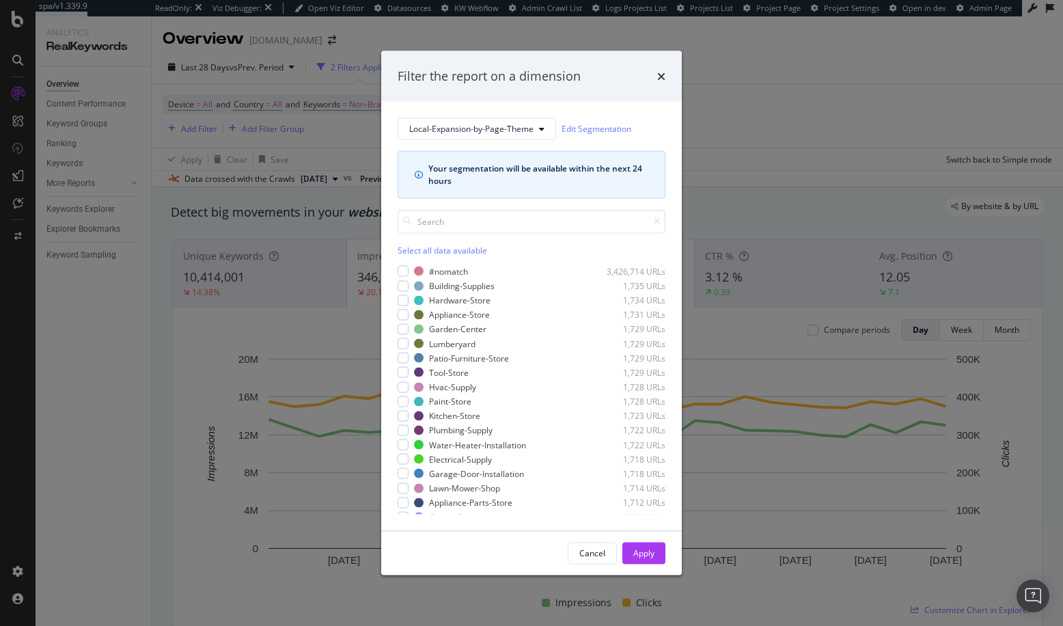
click at [336, 290] on div "Filter the report on a dimension Local-Expansion-by-Page-Theme Edit Segmentatio…" at bounding box center [531, 313] width 1063 height 626
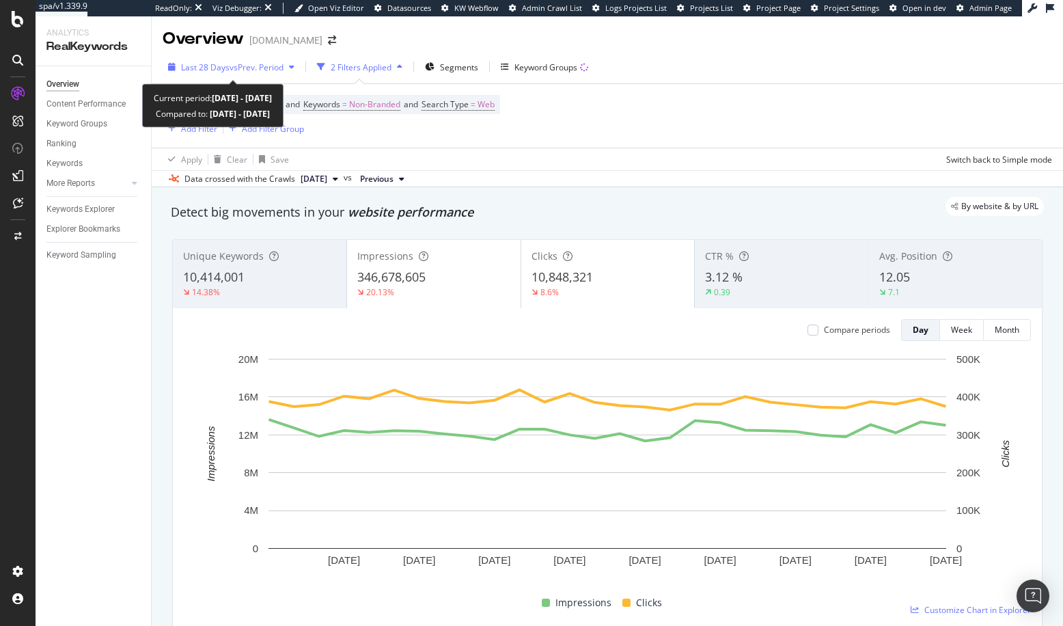
click at [254, 64] on span "vs Prev. Period" at bounding box center [257, 67] width 54 height 12
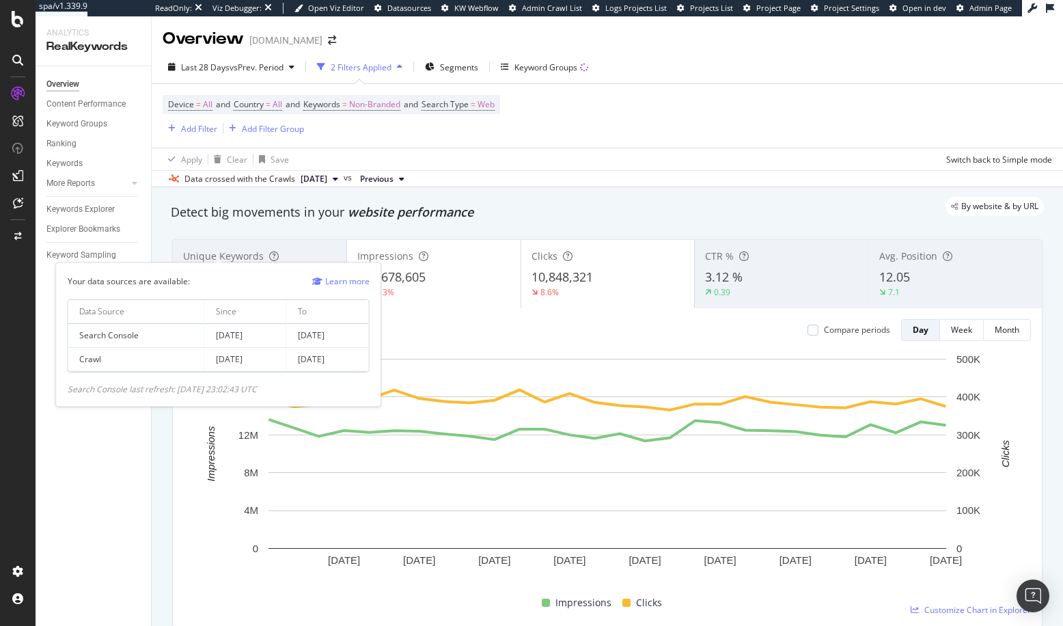
drag, startPoint x: 297, startPoint y: 335, endPoint x: 350, endPoint y: 337, distance: 52.6
click at [350, 337] on td "2025 Oct. 7th" at bounding box center [328, 336] width 82 height 24
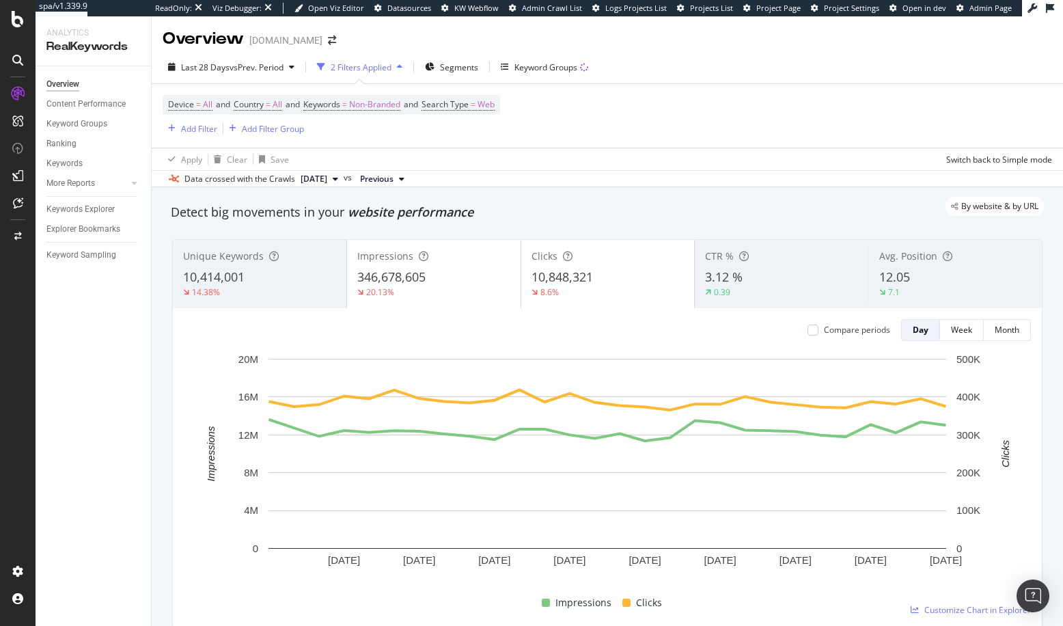
click at [382, 213] on div "By website & by URL" at bounding box center [600, 206] width 887 height 19
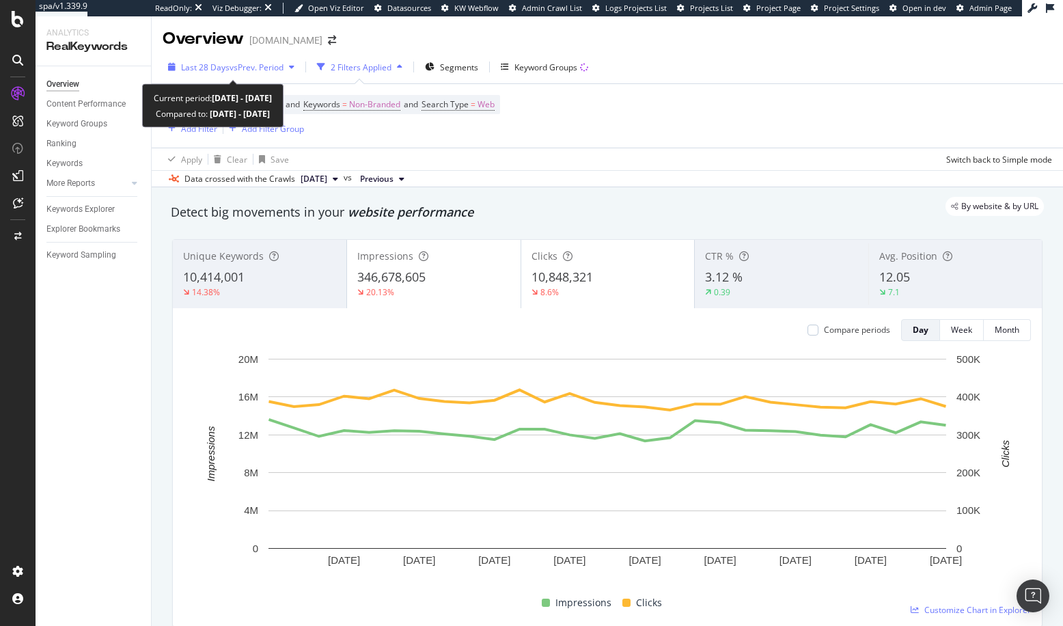
click at [238, 68] on span "vs Prev. Period" at bounding box center [257, 67] width 54 height 12
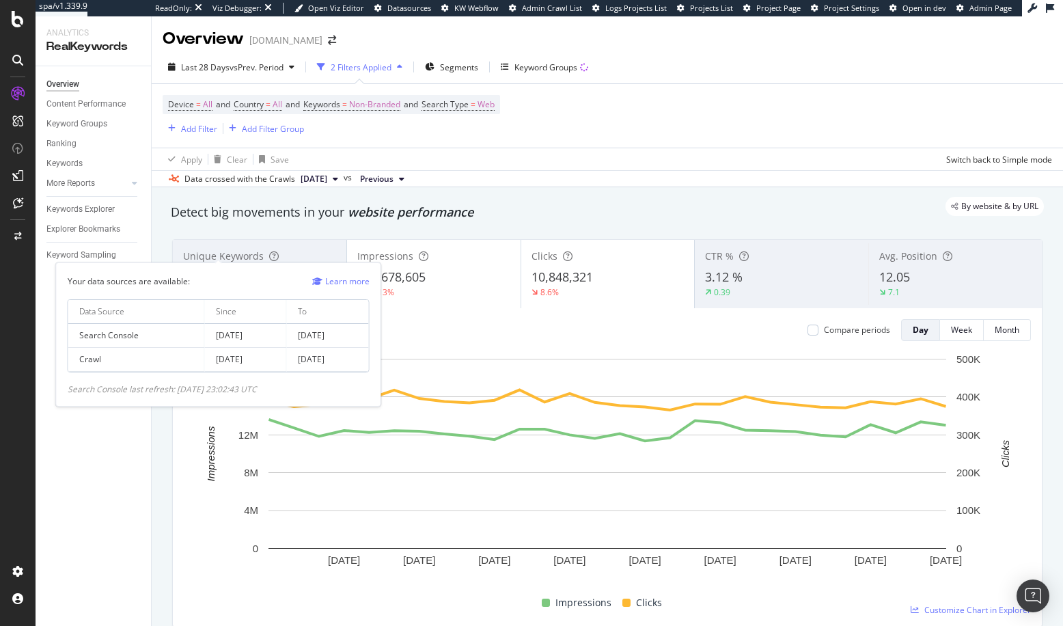
drag, startPoint x: 293, startPoint y: 337, endPoint x: 364, endPoint y: 336, distance: 71.1
click at [364, 336] on td "2025 Oct. 7th" at bounding box center [328, 336] width 82 height 24
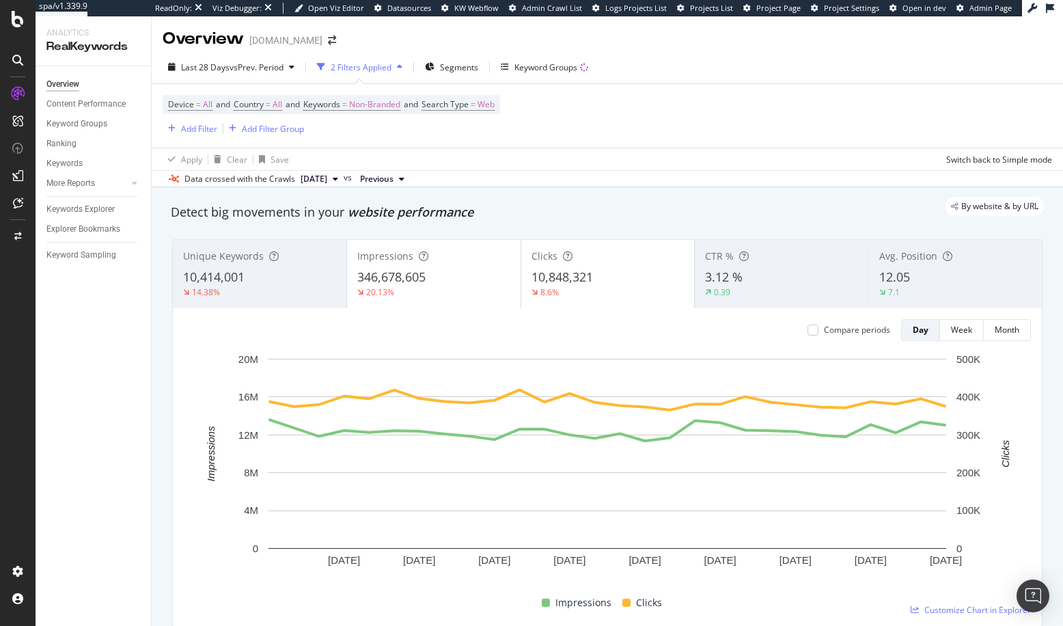
drag, startPoint x: 369, startPoint y: 212, endPoint x: 365, endPoint y: 221, distance: 9.5
click at [368, 212] on div "By website & by URL" at bounding box center [600, 206] width 887 height 19
click at [454, 68] on span "Segments" at bounding box center [459, 67] width 38 height 12
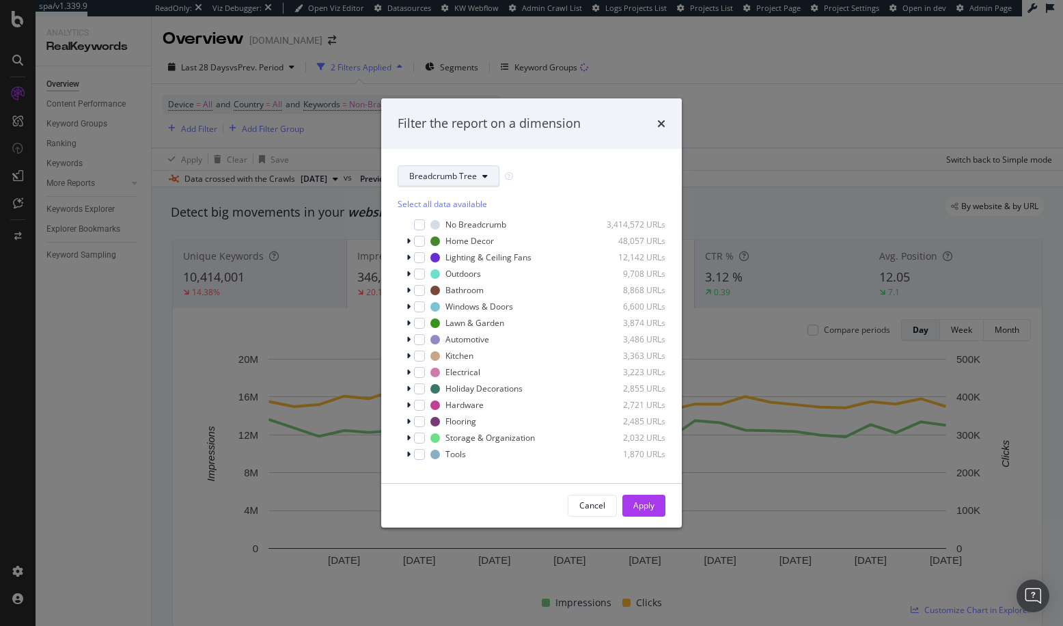
click at [424, 170] on span "Breadcrumb Tree" at bounding box center [443, 176] width 68 height 12
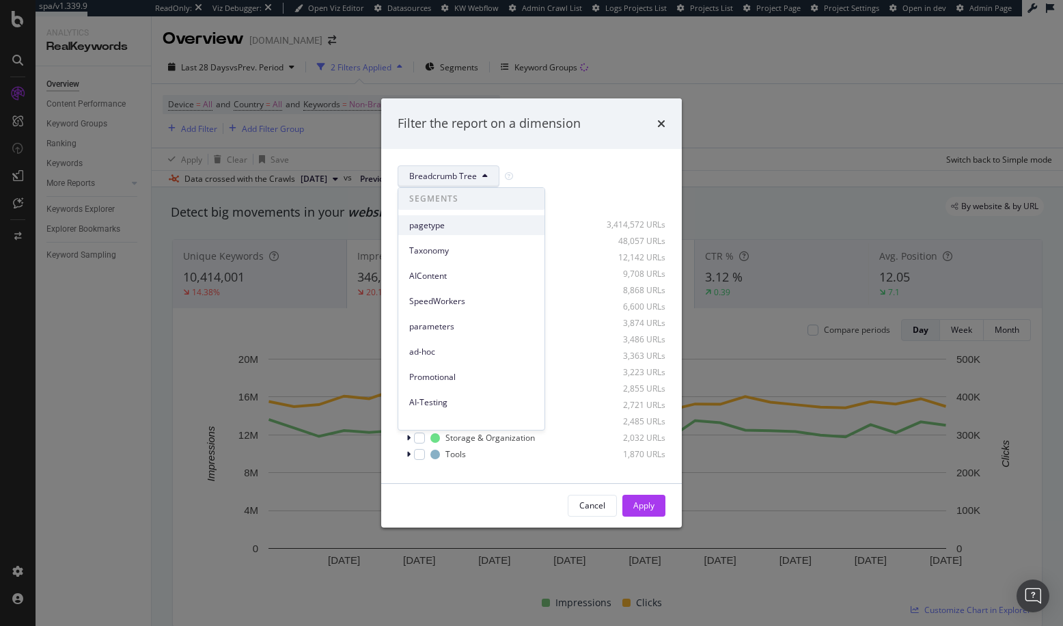
click at [438, 221] on span "pagetype" at bounding box center [471, 225] width 124 height 12
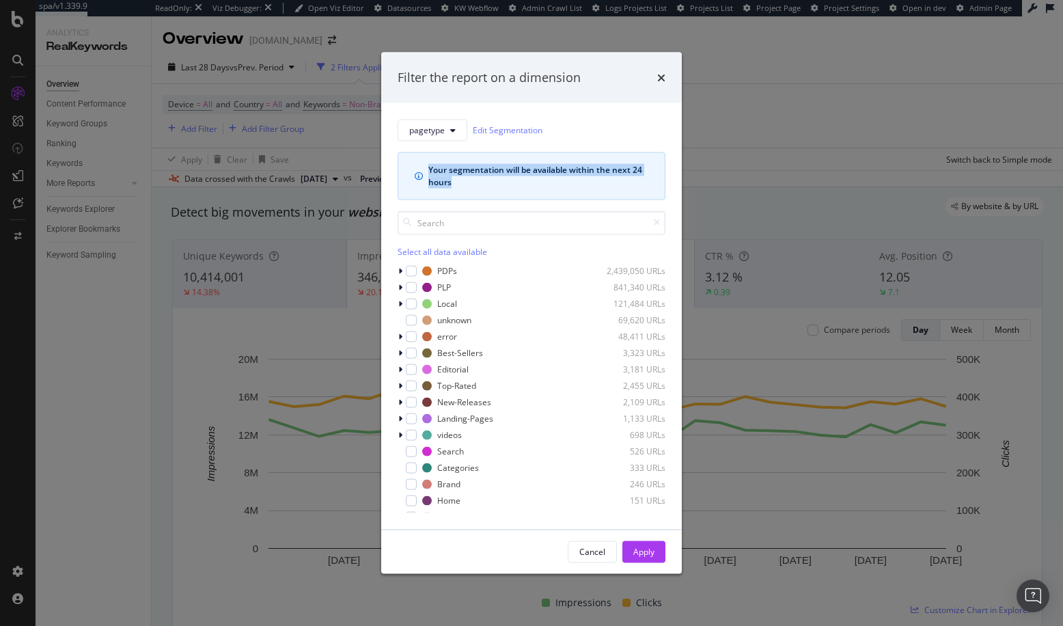
drag, startPoint x: 459, startPoint y: 186, endPoint x: 406, endPoint y: 163, distance: 58.1
click at [406, 163] on div "Your segmentation will be available within the next 24 hours" at bounding box center [532, 176] width 268 height 48
click at [410, 173] on div "Your segmentation will be available within the next 24 hours" at bounding box center [532, 176] width 268 height 48
click at [272, 219] on div "Filter the report on a dimension pagetype Edit Segmentation Your segmentation w…" at bounding box center [531, 313] width 1063 height 626
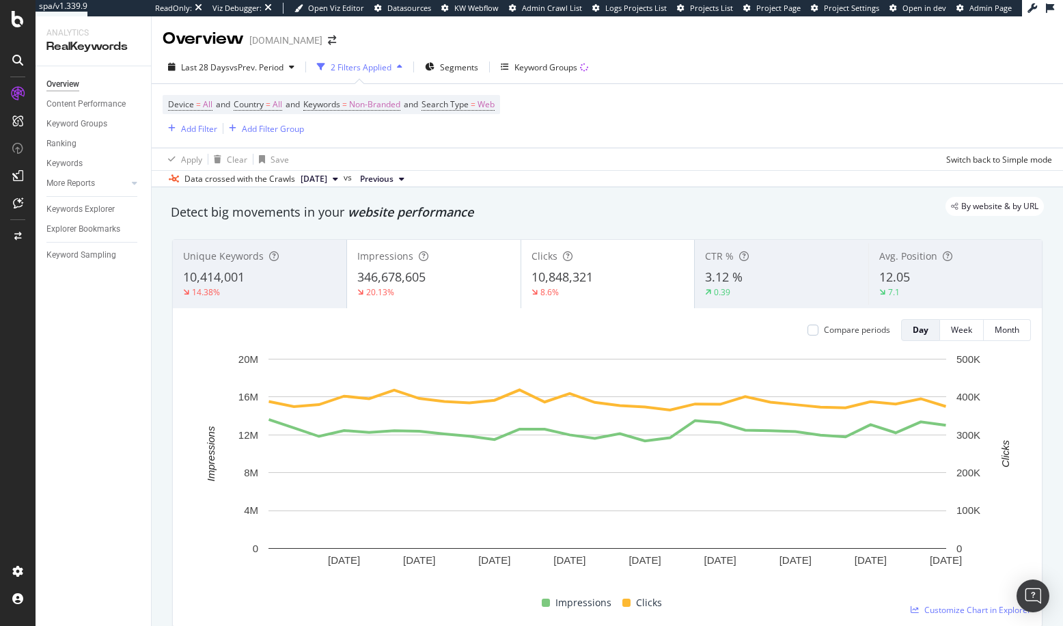
click at [367, 215] on div "By website & by URL" at bounding box center [600, 206] width 887 height 19
